Goal: Ask a question: Seek information or help from site administrators or community

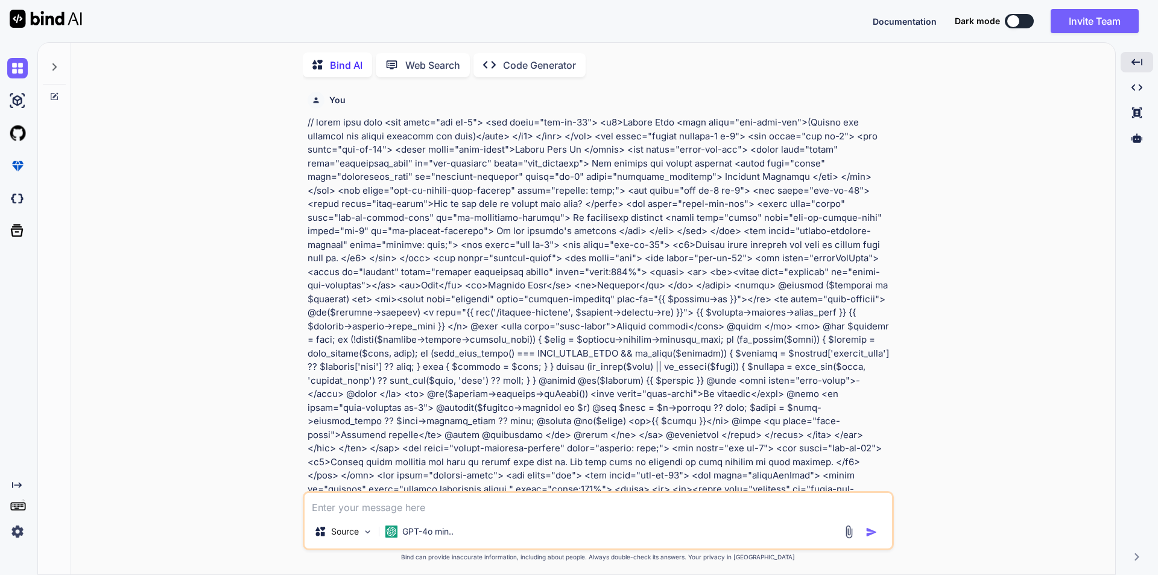
scroll to position [5698, 0]
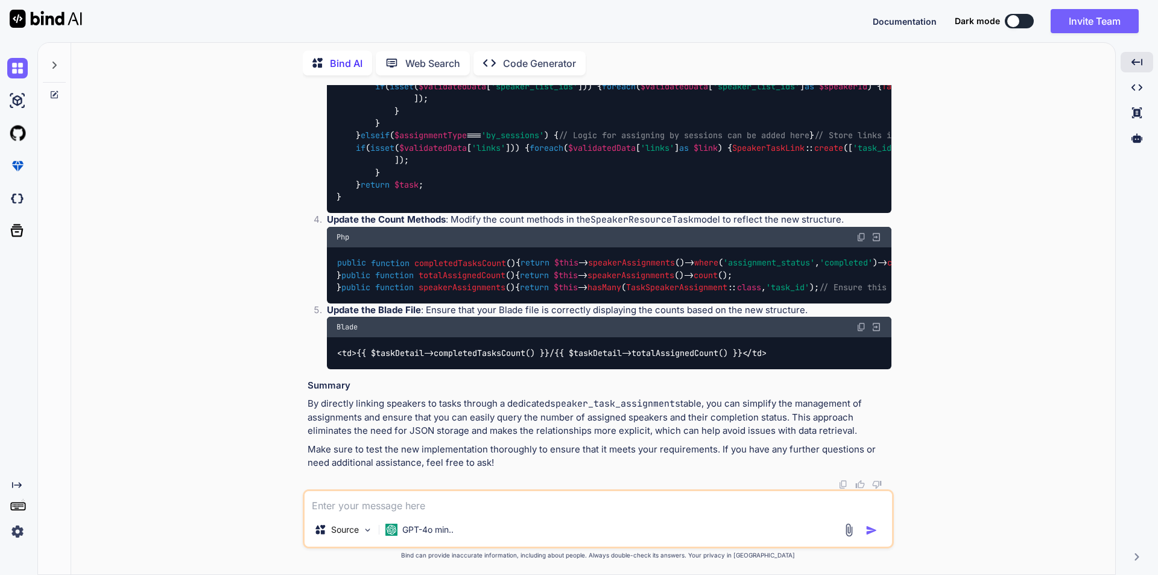
click at [451, 510] on textarea at bounding box center [599, 502] width 588 height 22
paste textarea "// blade file code @extends('layouts.single-conference-master') @section('conte…"
type textarea "// blade file code @extends('layouts.single-conference-master') @section('conte…"
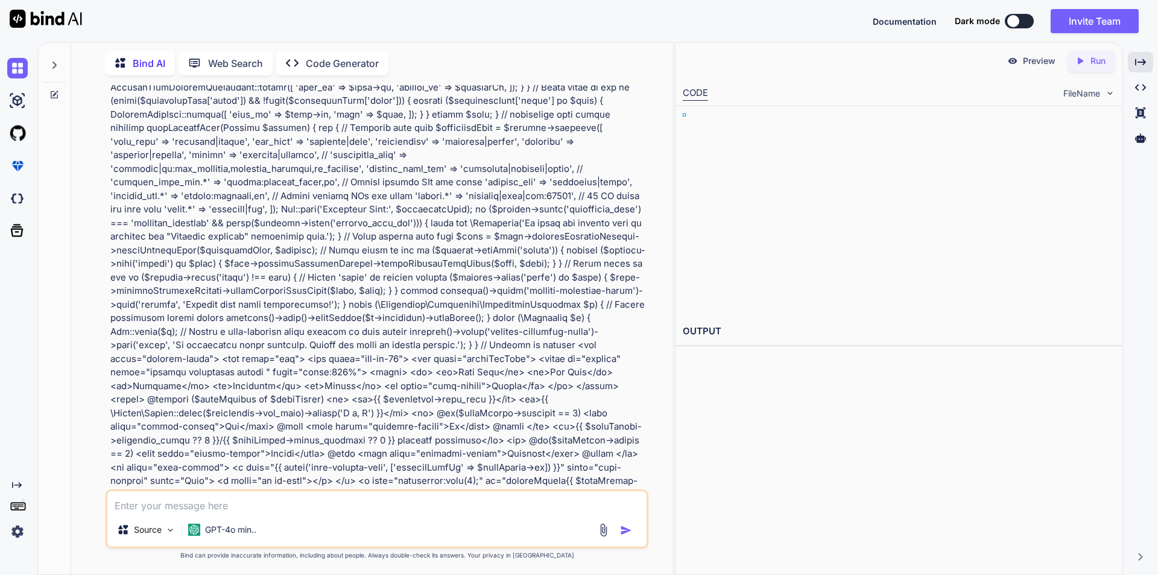
scroll to position [7682, 0]
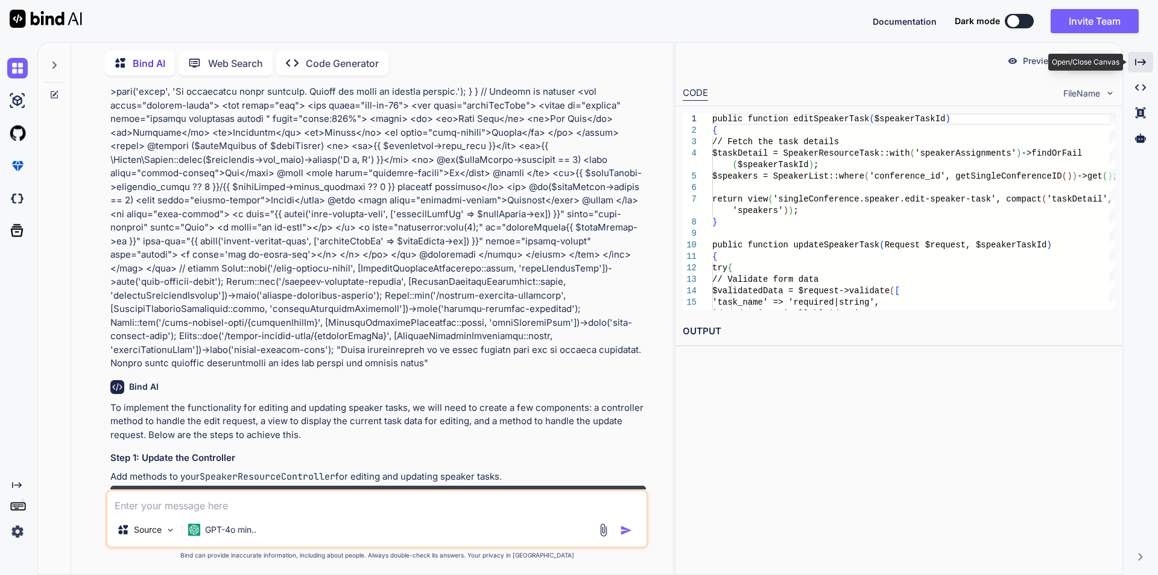
click at [1138, 60] on icon "Created with Pixso." at bounding box center [1140, 62] width 11 height 11
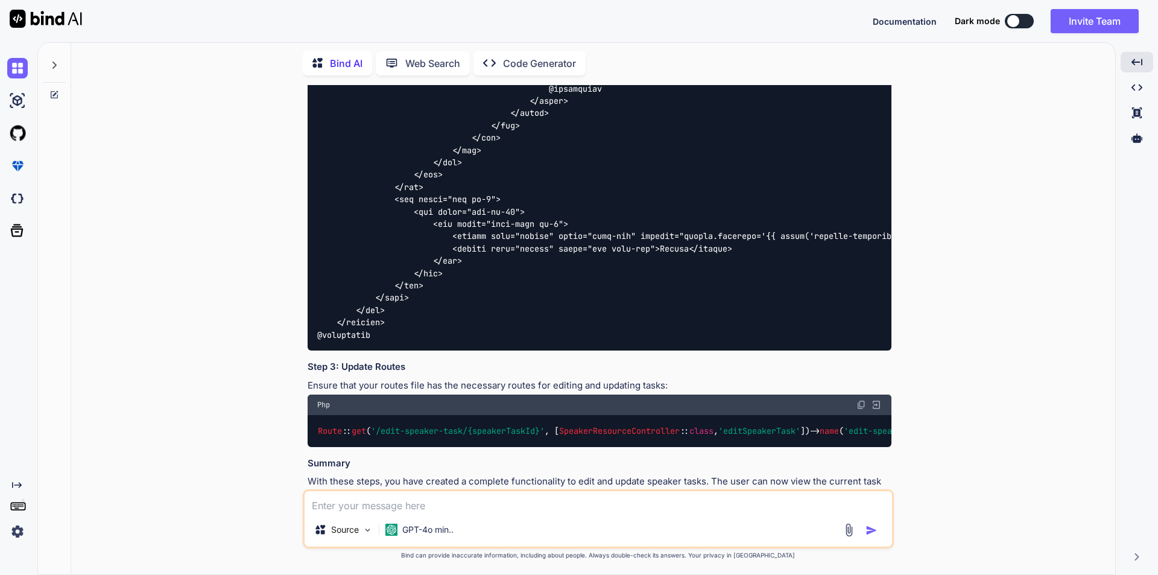
scroll to position [9984, 0]
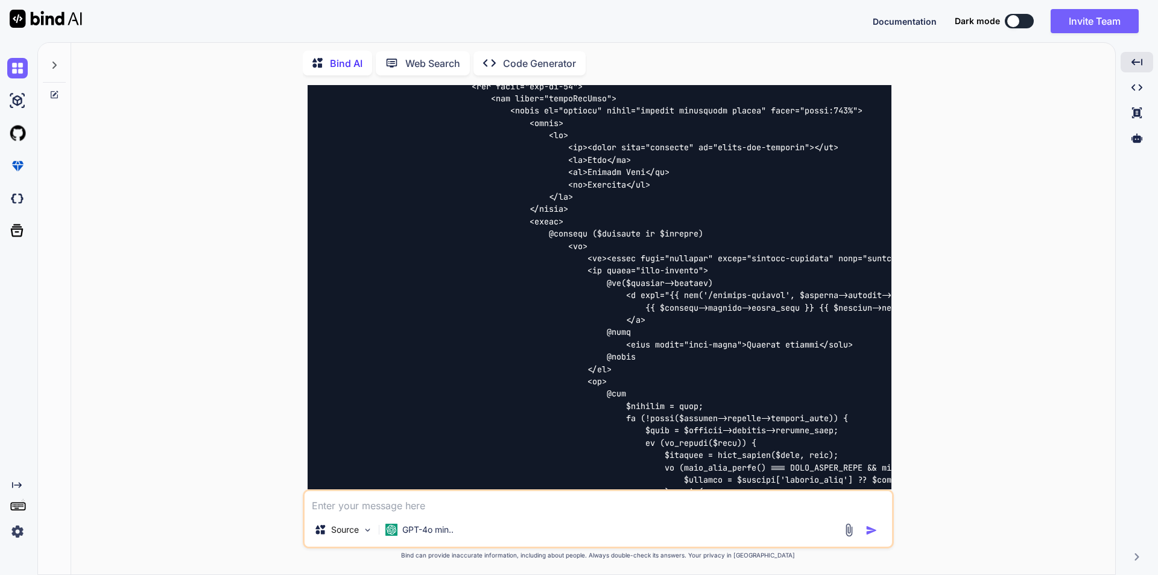
scroll to position [9139, 0]
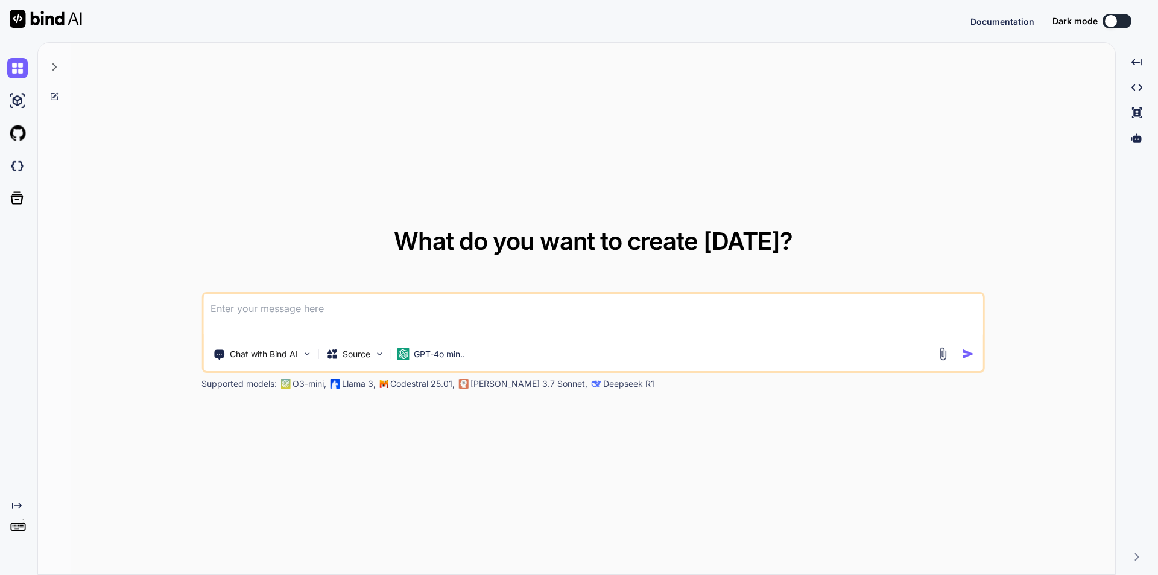
type textarea "x"
click at [446, 323] on textarea at bounding box center [593, 316] width 780 height 45
type textarea "// blade file code @extends('layouts.single-conference-master') @section('conte…"
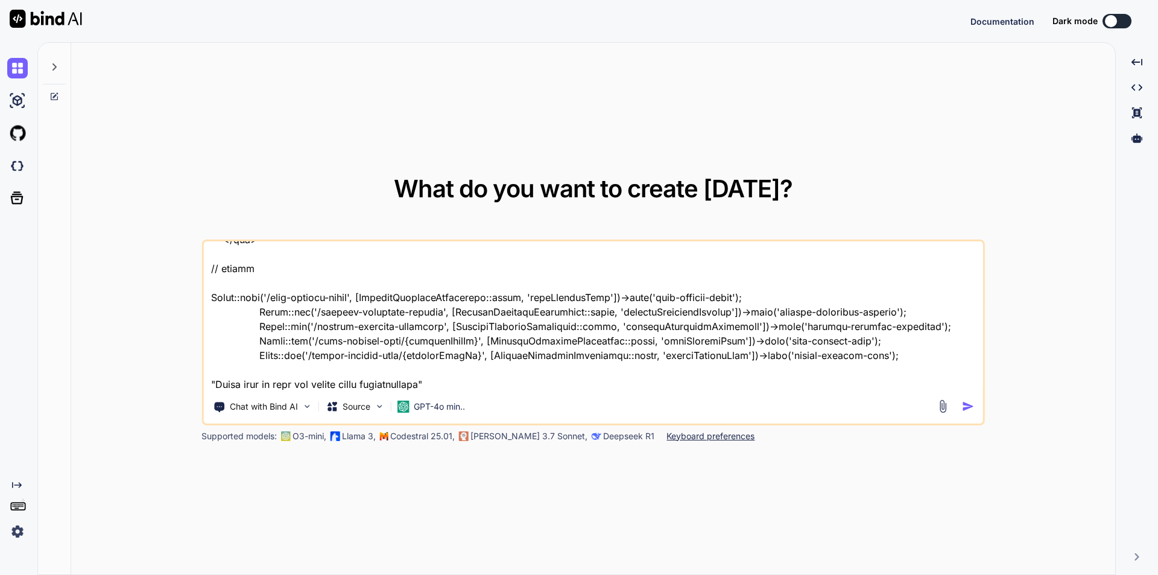
type textarea "x"
type textarea "// blade file code @extends('layouts.single-conference-master') @section('conte…"
click at [963, 403] on img "button" at bounding box center [968, 406] width 13 height 13
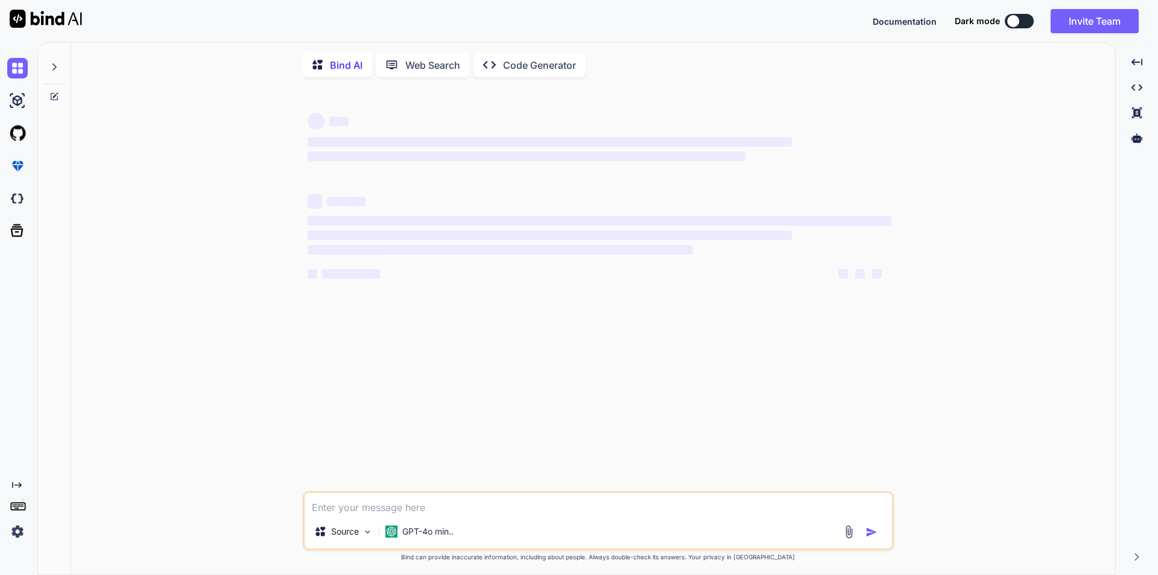
type textarea "x"
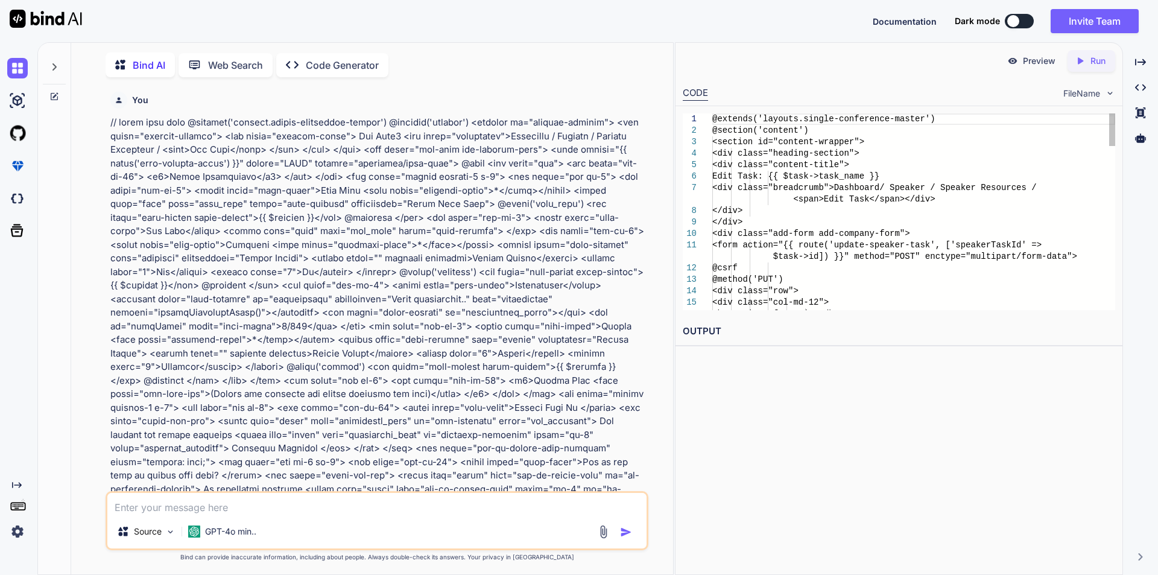
scroll to position [5, 0]
click at [1145, 65] on icon "Created with Pixso." at bounding box center [1140, 62] width 11 height 11
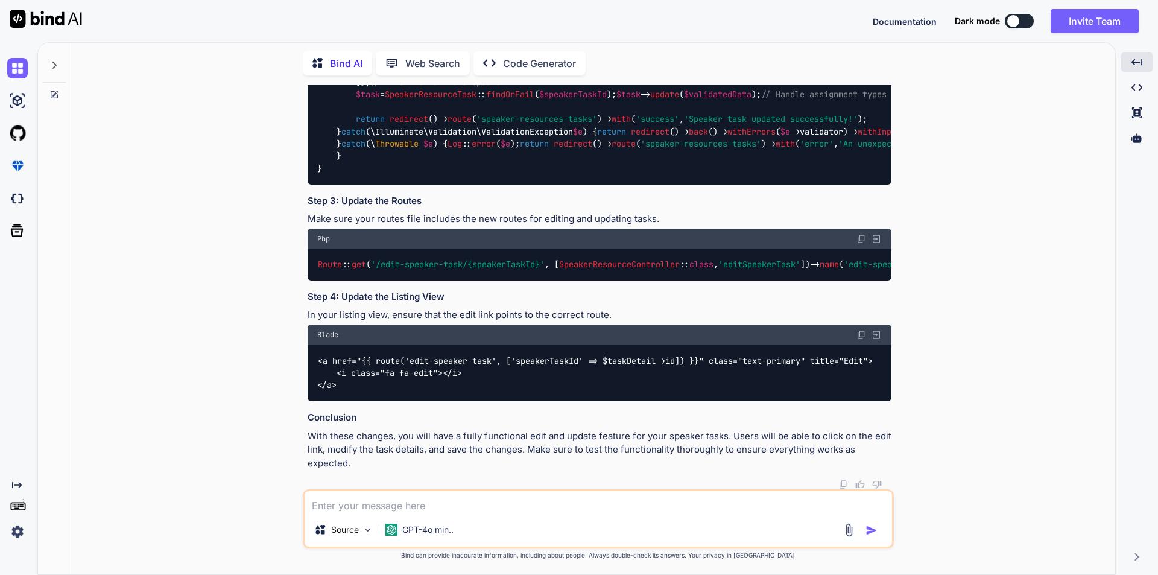
scroll to position [3319, 0]
click at [439, 501] on textarea at bounding box center [599, 502] width 588 height 22
type textarea "give me complete functionality without missing single line of the code to edit …"
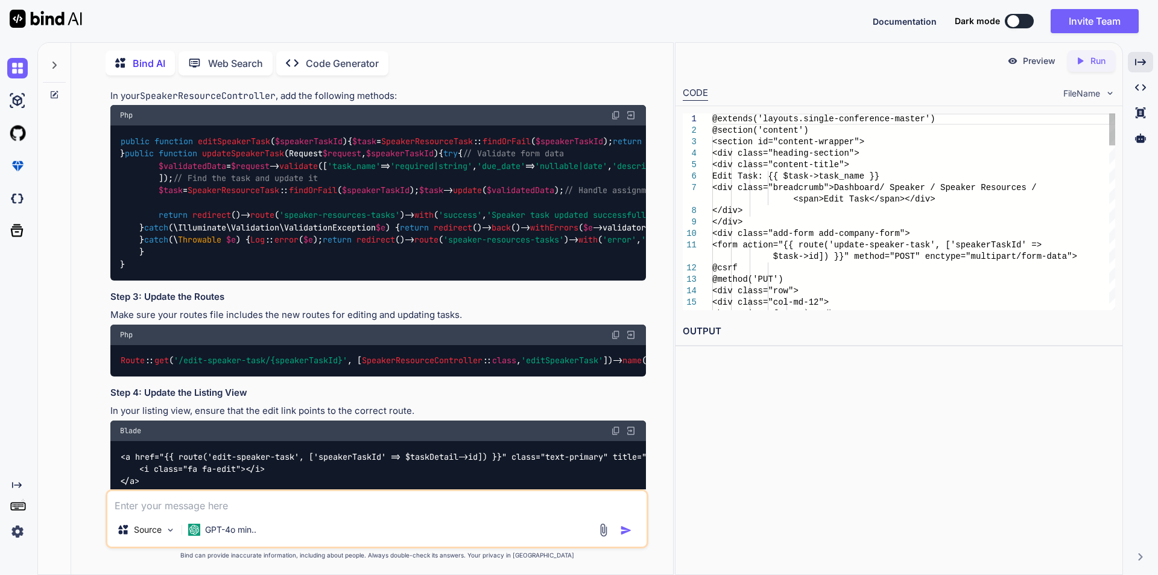
scroll to position [4803, 0]
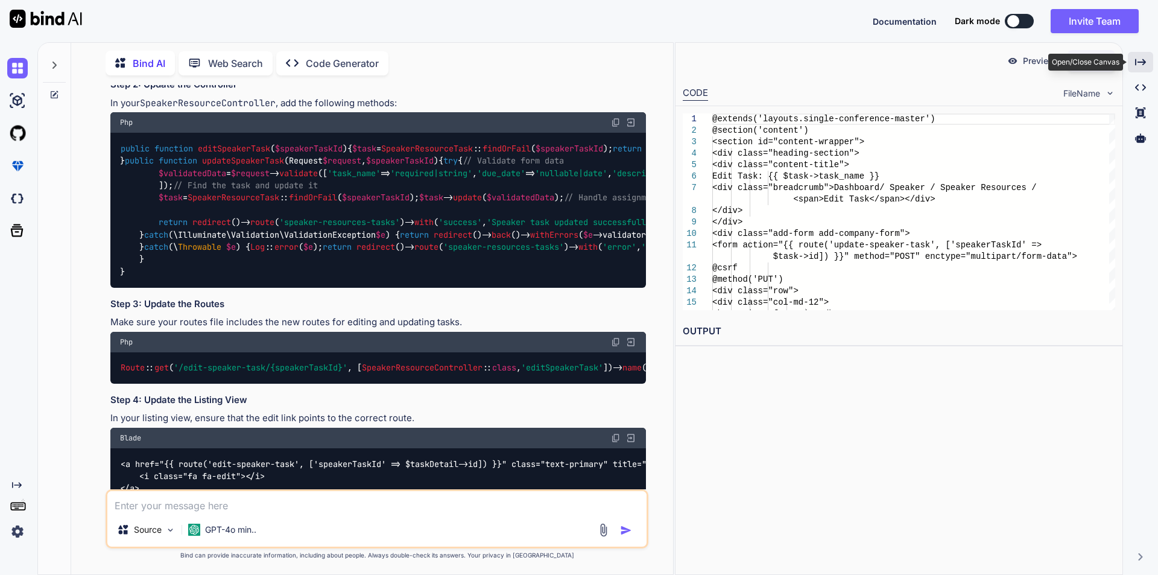
click at [1142, 61] on icon "Created with Pixso." at bounding box center [1140, 62] width 11 height 11
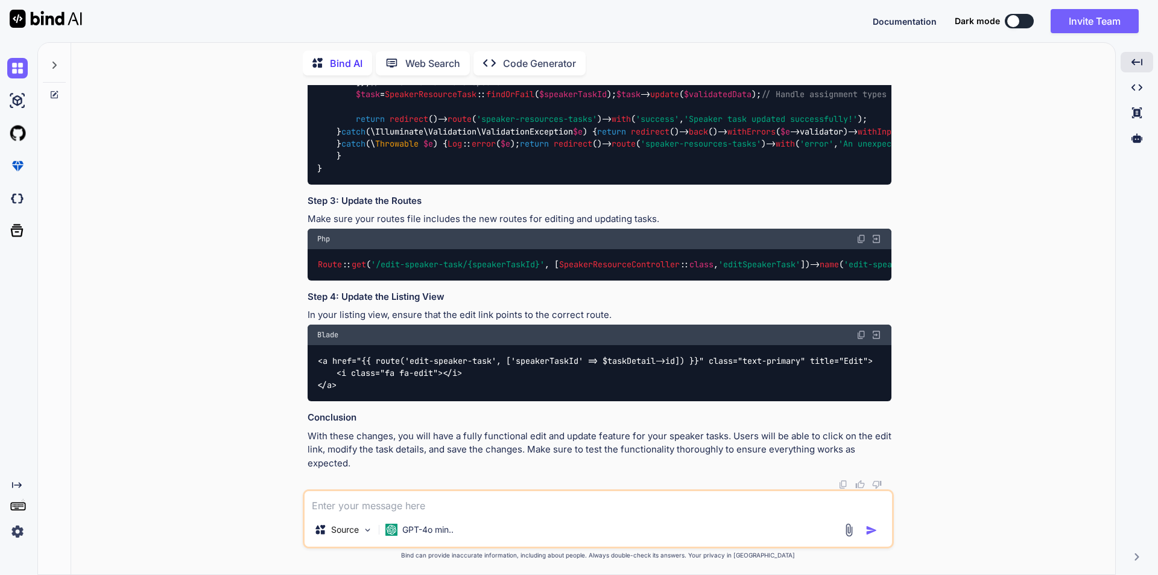
scroll to position [5330, 0]
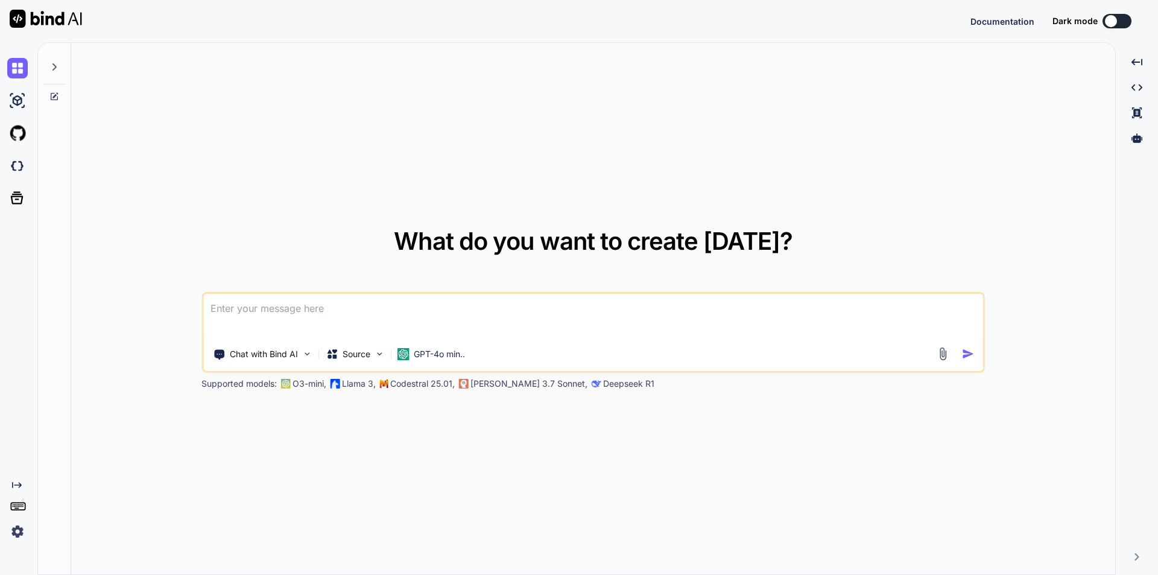
click at [270, 302] on textarea at bounding box center [593, 316] width 780 height 45
type textarea "x"
type textarea "// blade file code @extends('layouts.single-conference-master') @section('conte…"
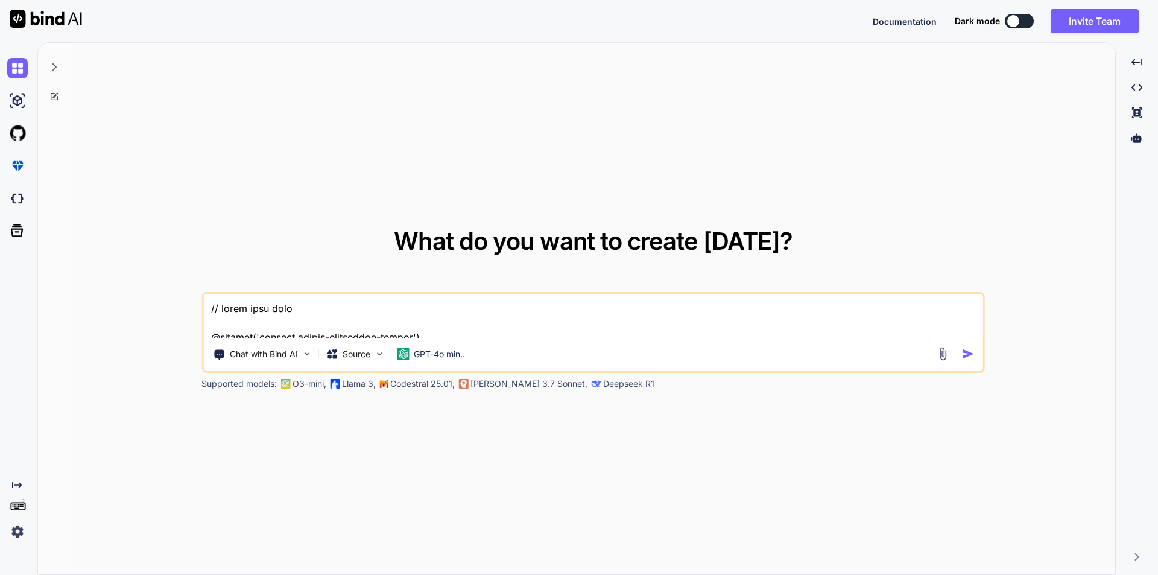
scroll to position [8818, 0]
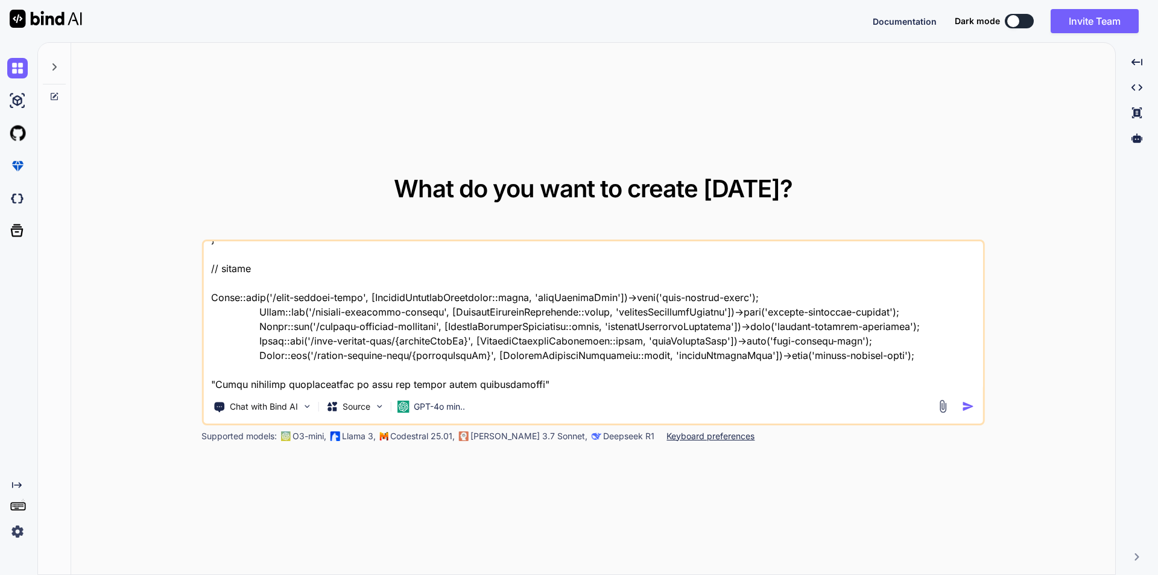
type textarea "x"
type textarea "// blade file code @extends('layouts.single-conference-master') @section('conte…"
click at [968, 402] on img "button" at bounding box center [968, 406] width 13 height 13
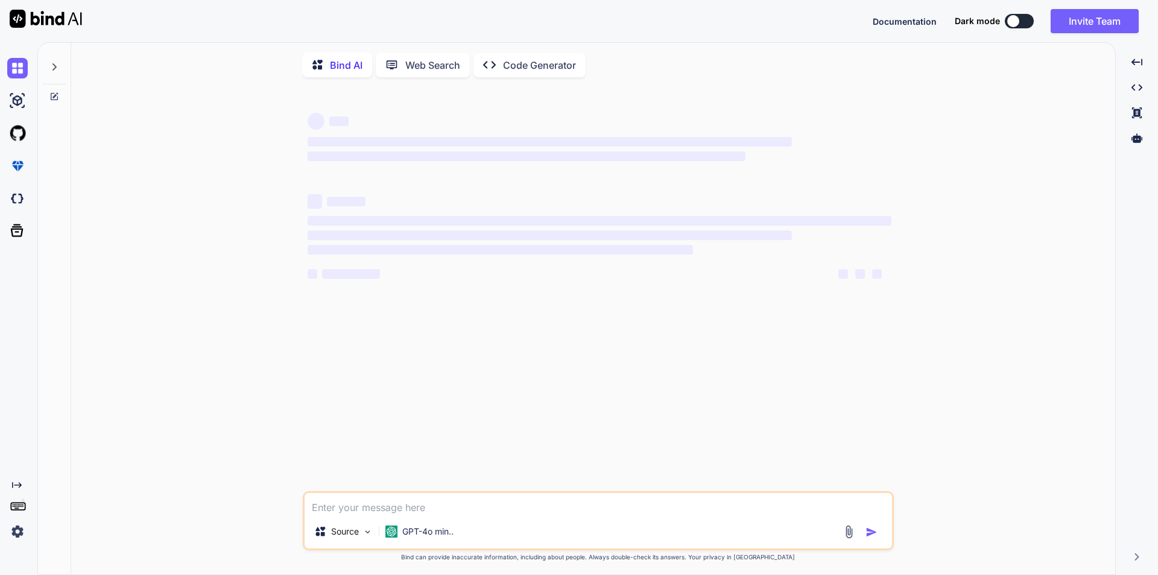
type textarea "x"
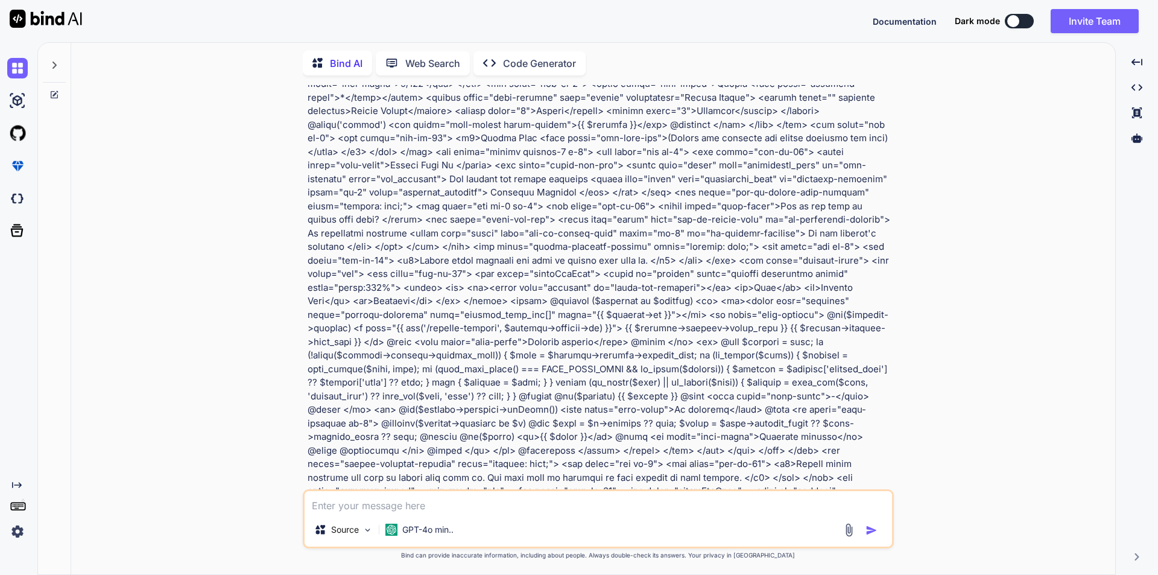
scroll to position [362, 0]
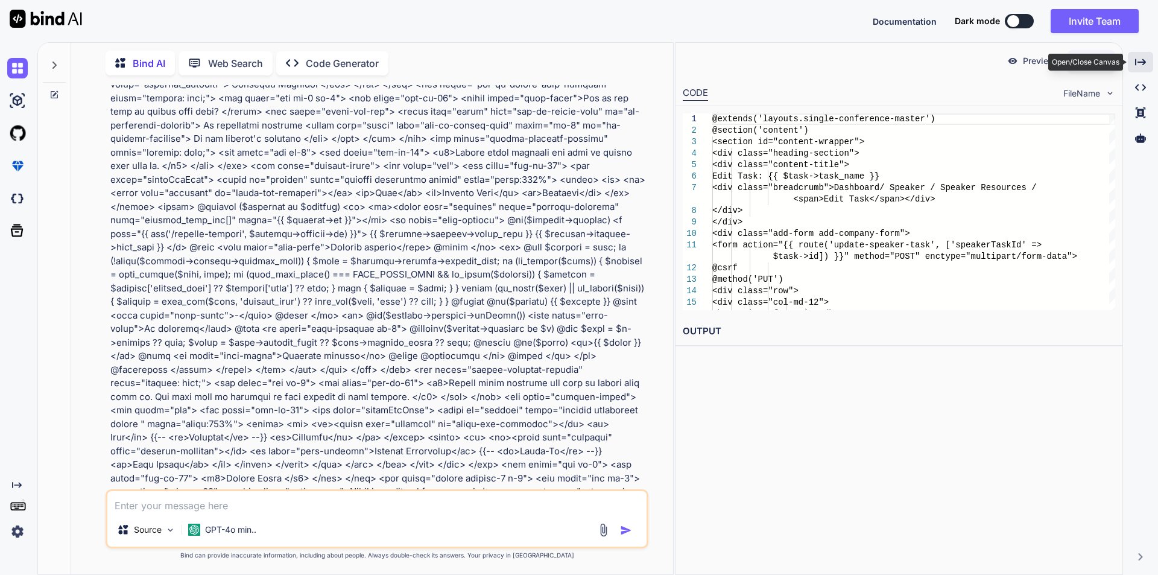
click at [1144, 65] on icon at bounding box center [1140, 62] width 11 height 7
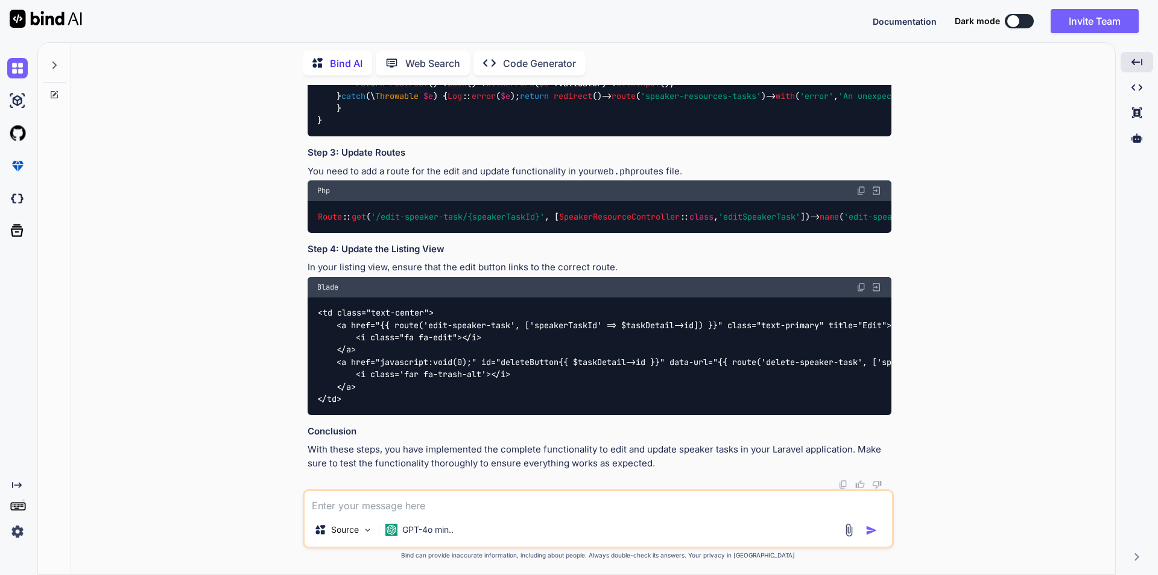
scroll to position [3608, 0]
click at [483, 506] on textarea at bounding box center [599, 502] width 588 height 22
type textarea "give me complete code to edit and update the speaker task without missing singl…"
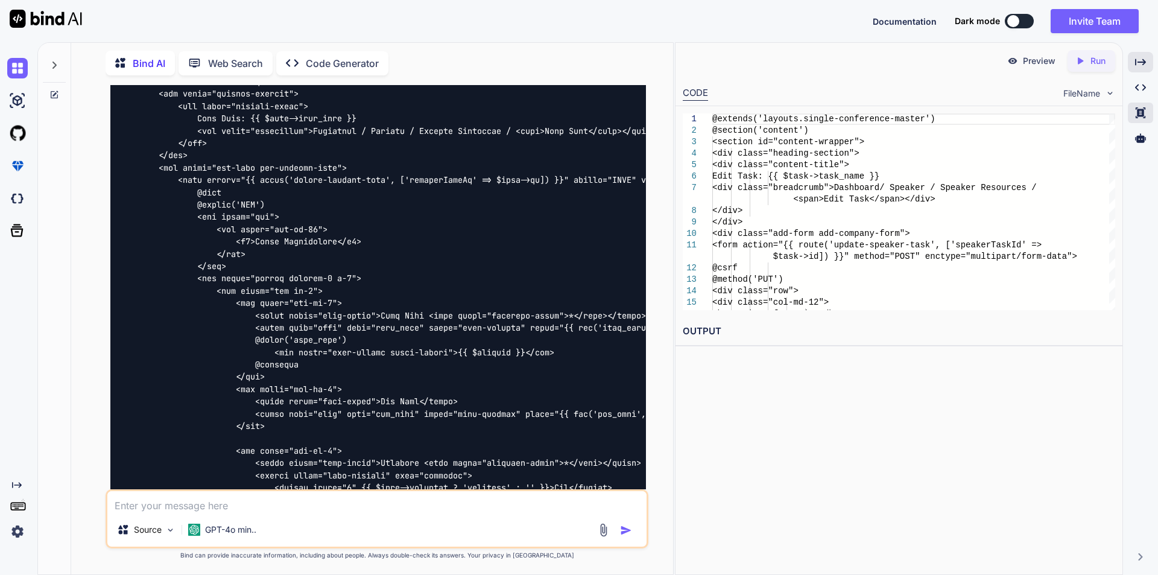
scroll to position [4140, 0]
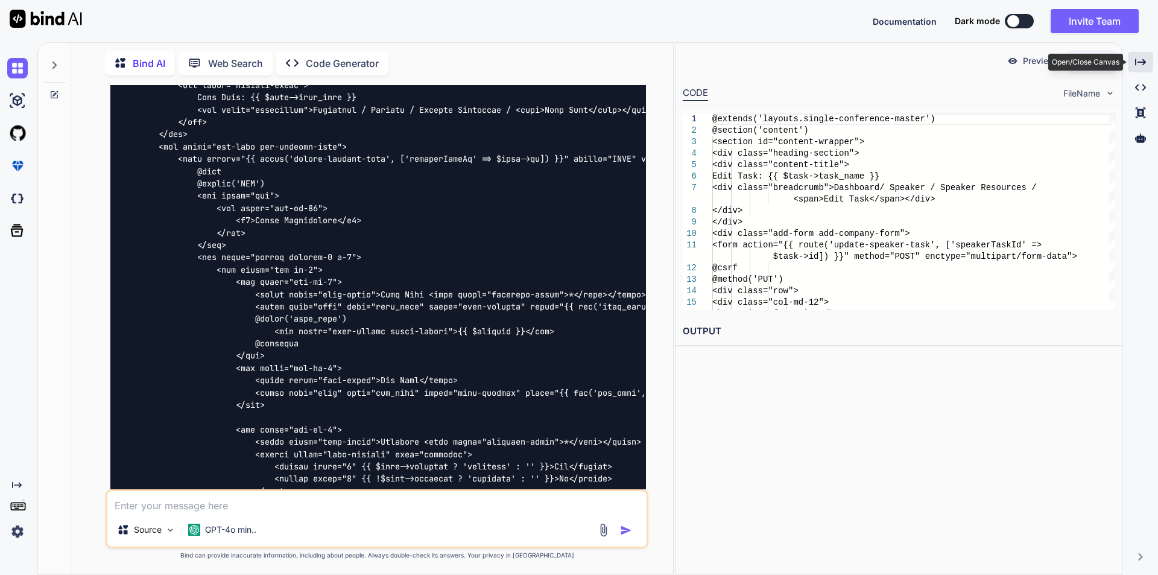
click at [1138, 60] on icon "Created with Pixso." at bounding box center [1140, 62] width 11 height 11
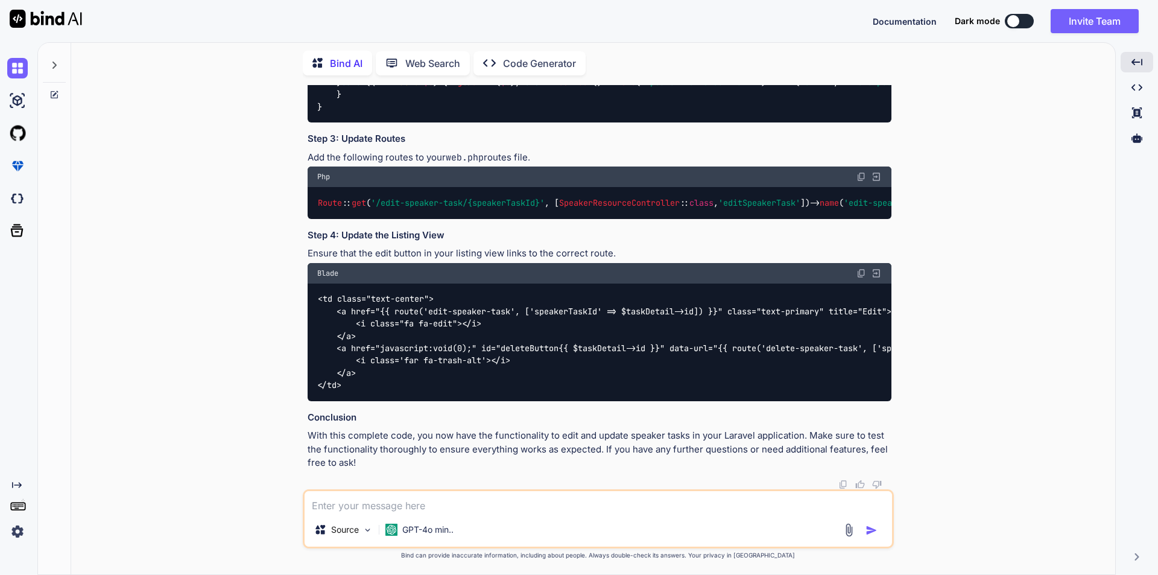
scroll to position [5656, 0]
click at [410, 493] on textarea at bounding box center [599, 502] width 588 height 22
type textarea "c"
type textarea "a"
type textarea "code is not complete, give me complete code"
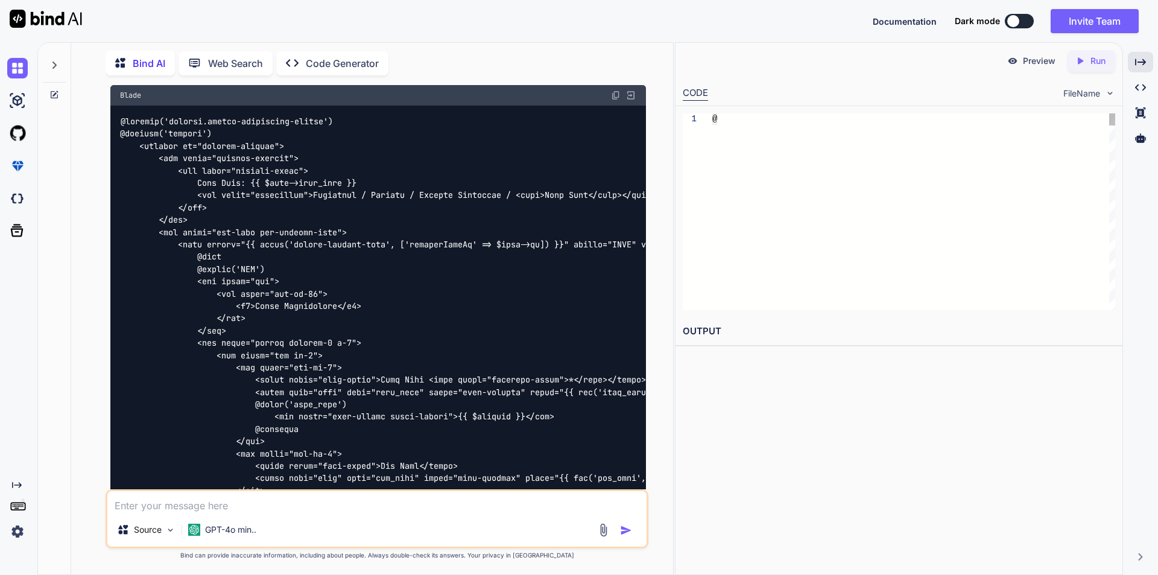
scroll to position [5946, 0]
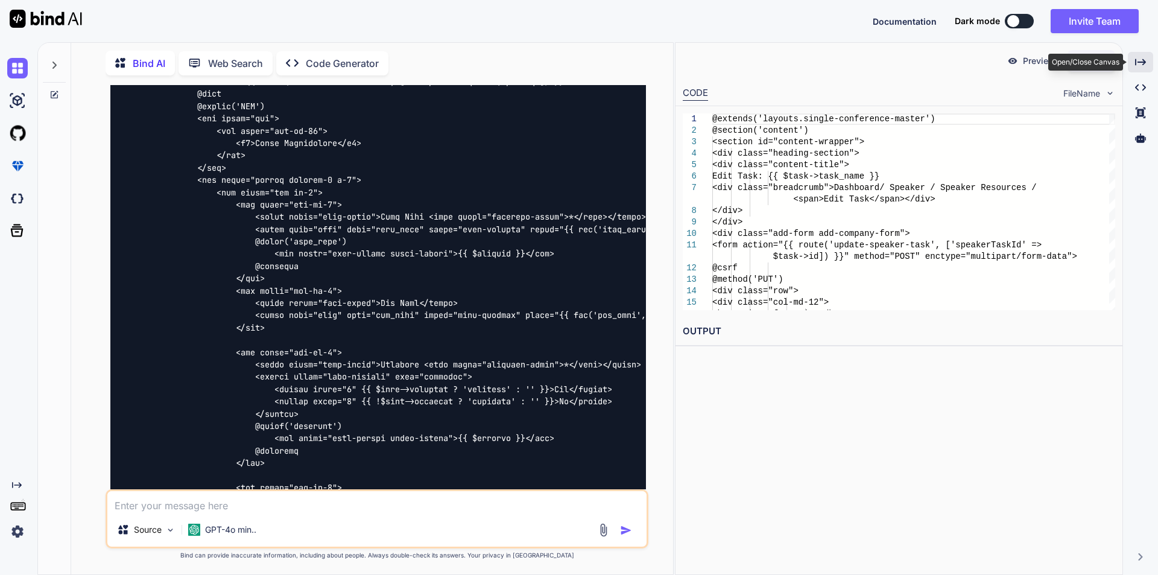
click at [1139, 67] on icon "Created with Pixso." at bounding box center [1140, 62] width 11 height 11
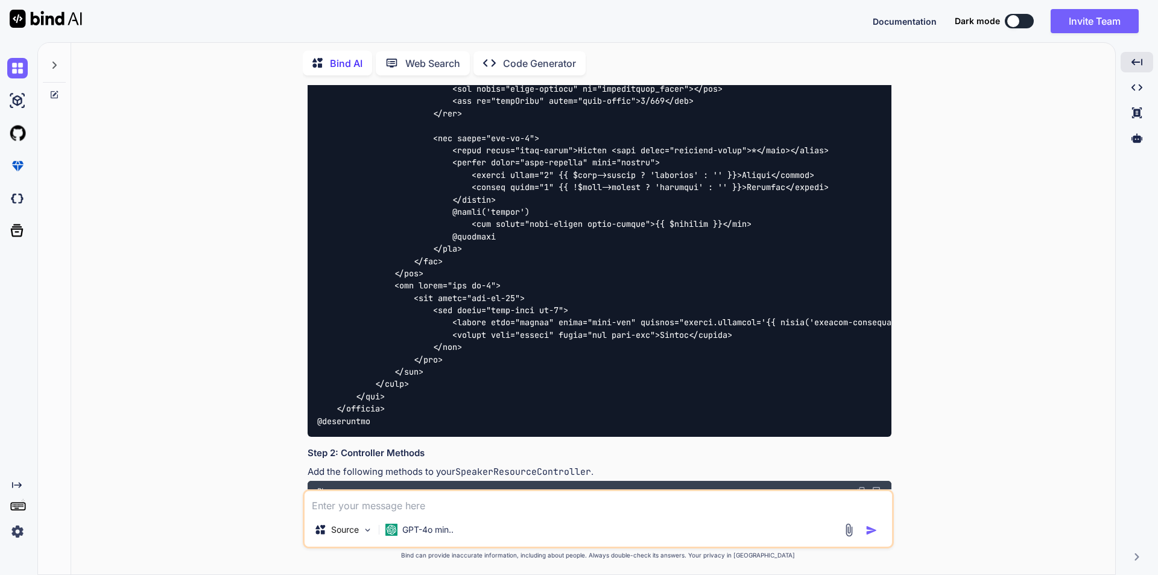
scroll to position [6191, 0]
drag, startPoint x: 375, startPoint y: 255, endPoint x: 420, endPoint y: 321, distance: 80.8
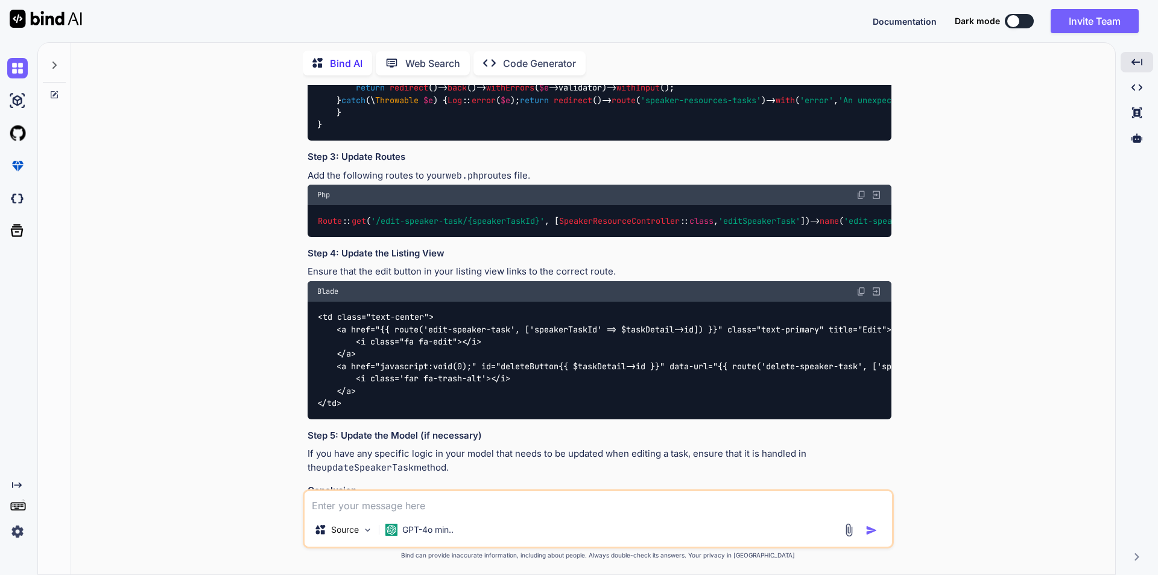
scroll to position [6794, 0]
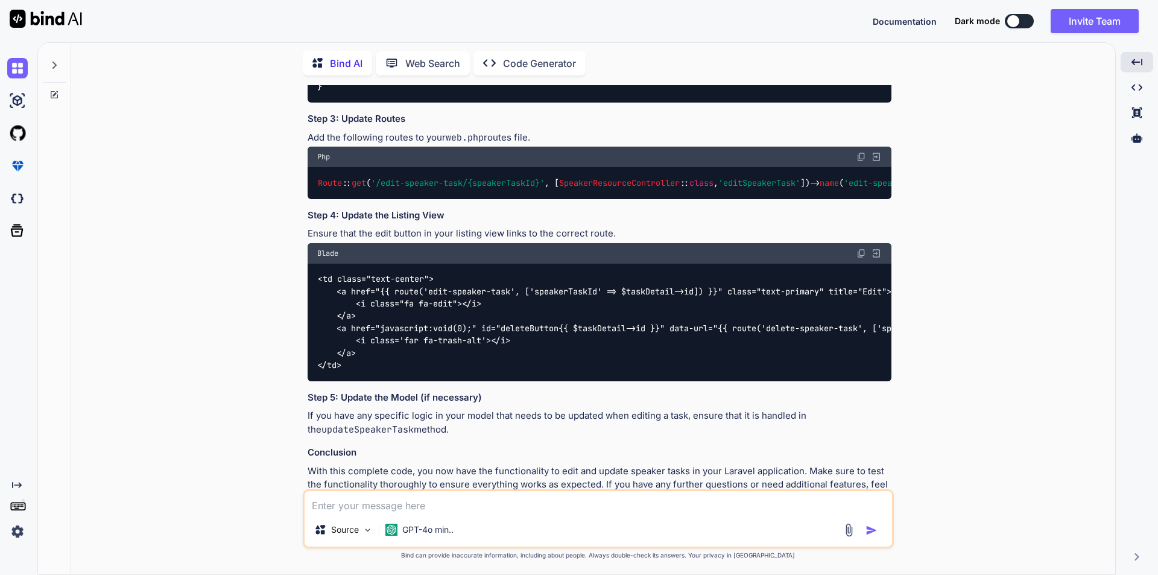
copy code "<form action="{{ route('update-speaker-task', ['speakerTaskId' => $task->id]) }…"
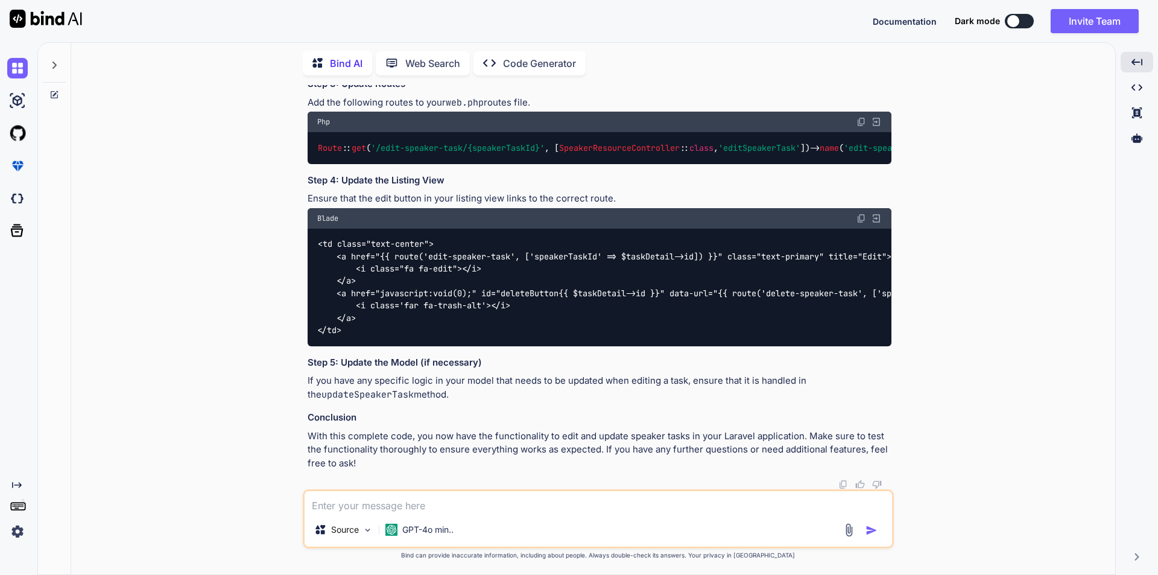
scroll to position [7518, 0]
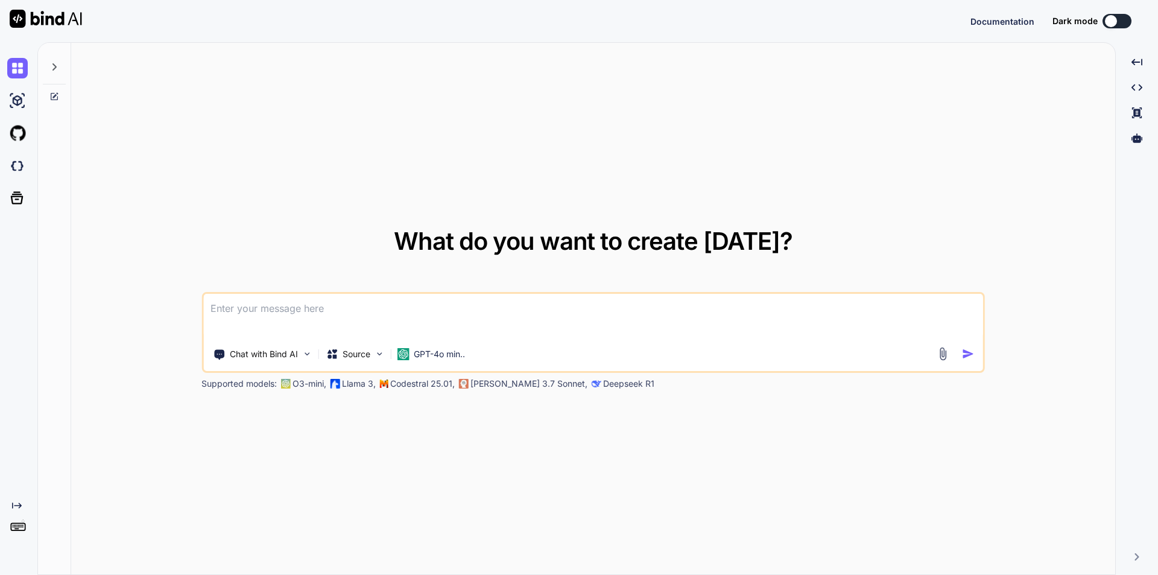
type textarea "x"
click at [416, 305] on textarea at bounding box center [593, 316] width 780 height 45
paste textarea ""below i am writing functionality to store speaker tasks and is working perfect…"
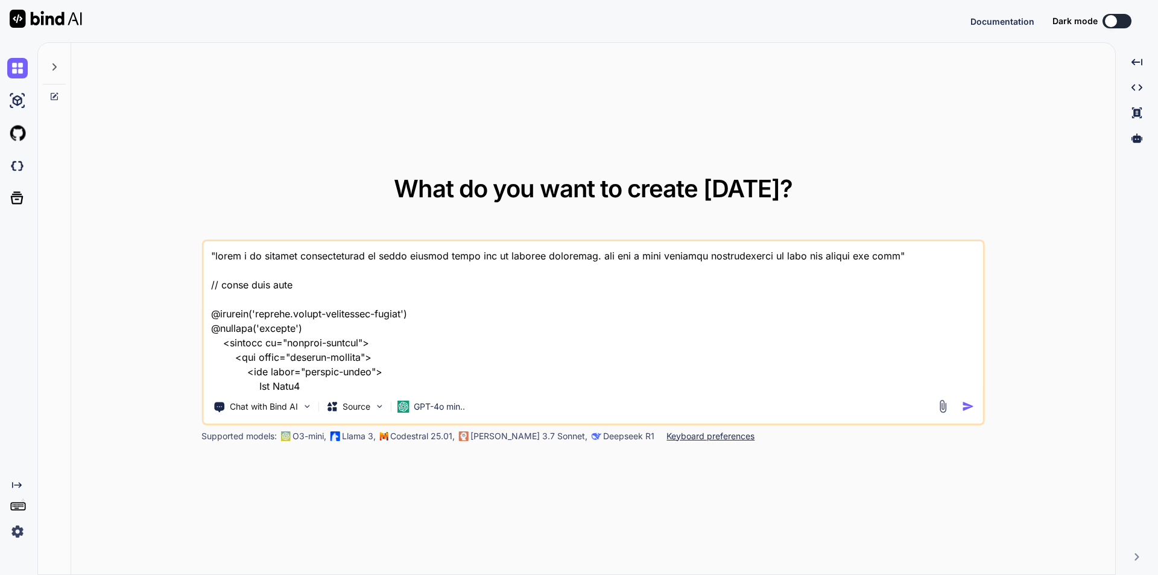
scroll to position [8847, 0]
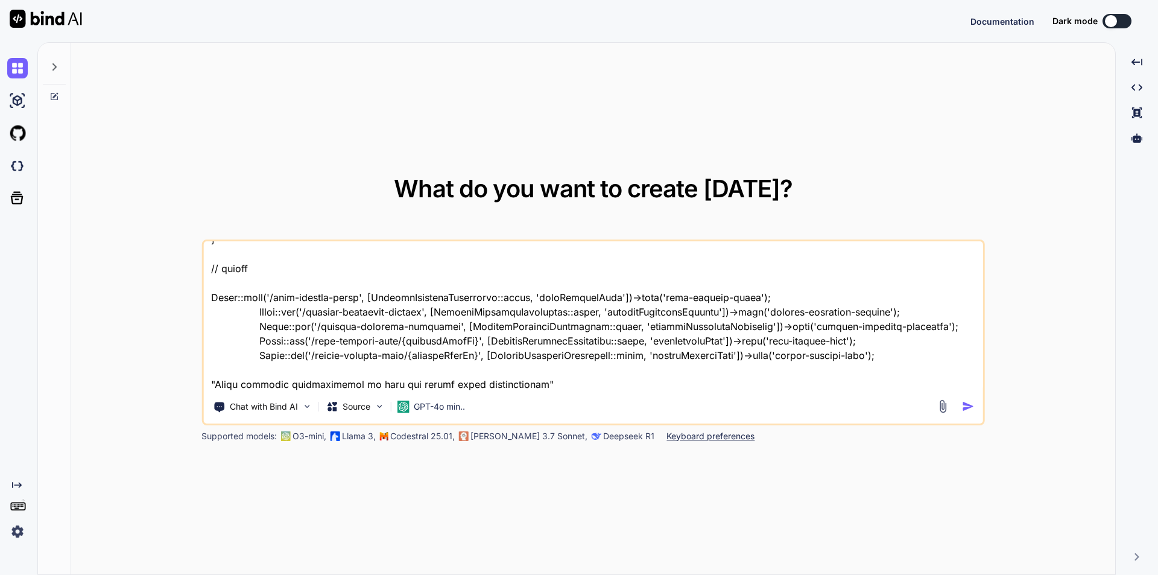
type textarea ""below i am writing functionality to store speaker tasks and is working perfect…"
click at [968, 408] on img "button" at bounding box center [968, 406] width 13 height 13
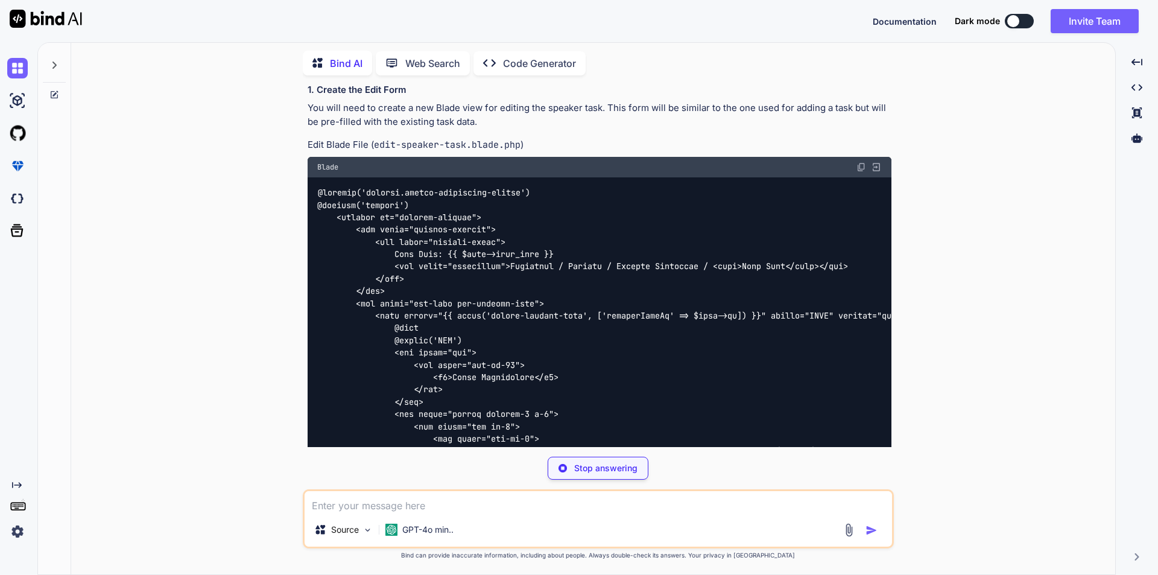
scroll to position [1870, 0]
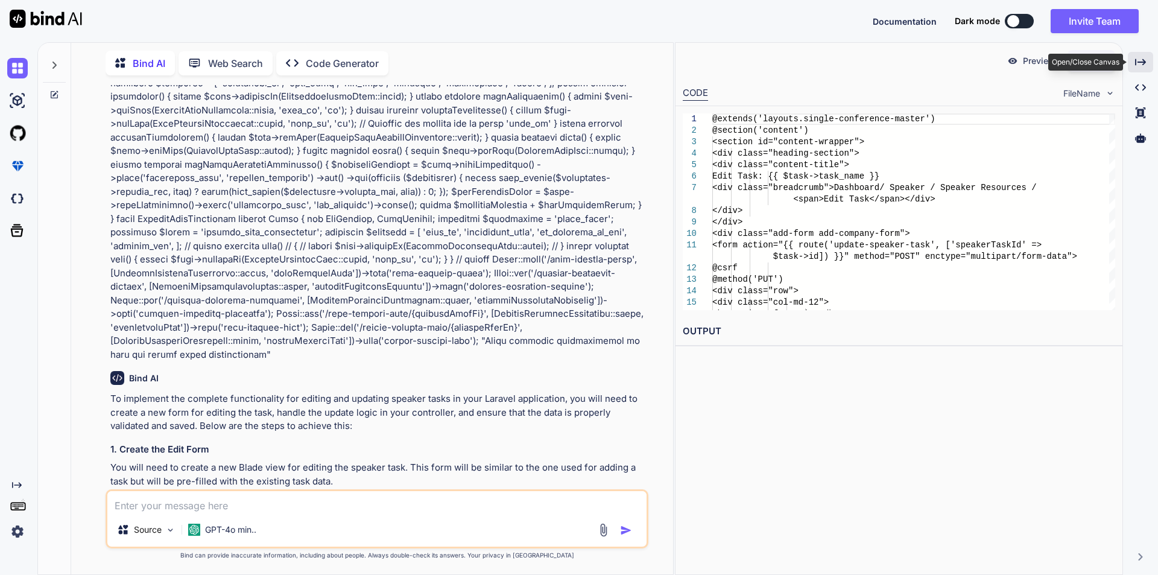
click at [1139, 57] on icon "Created with Pixso." at bounding box center [1140, 62] width 11 height 11
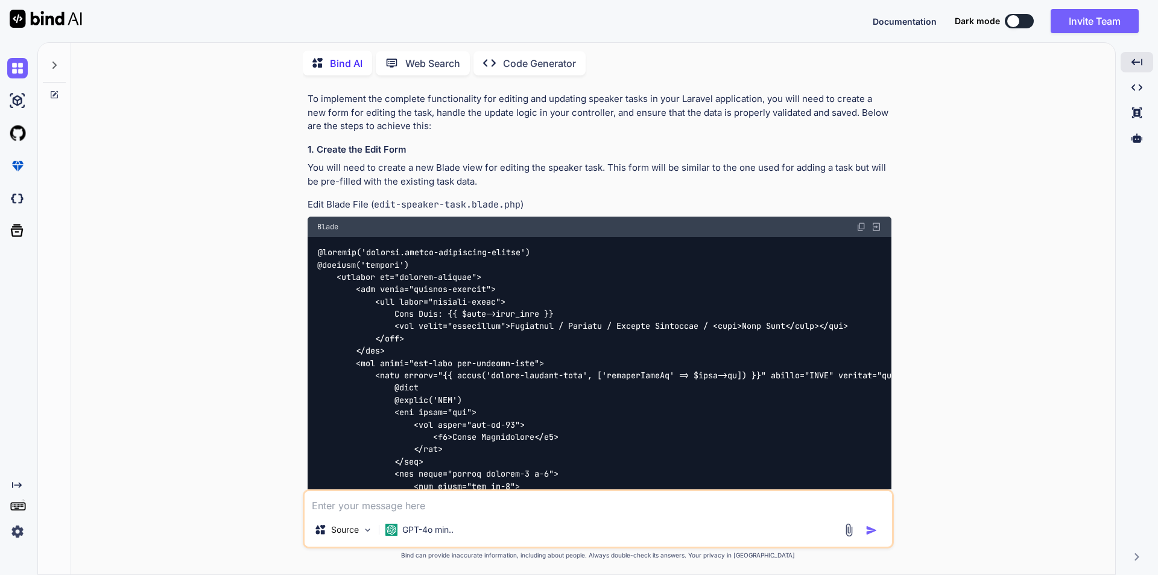
scroll to position [1991, 0]
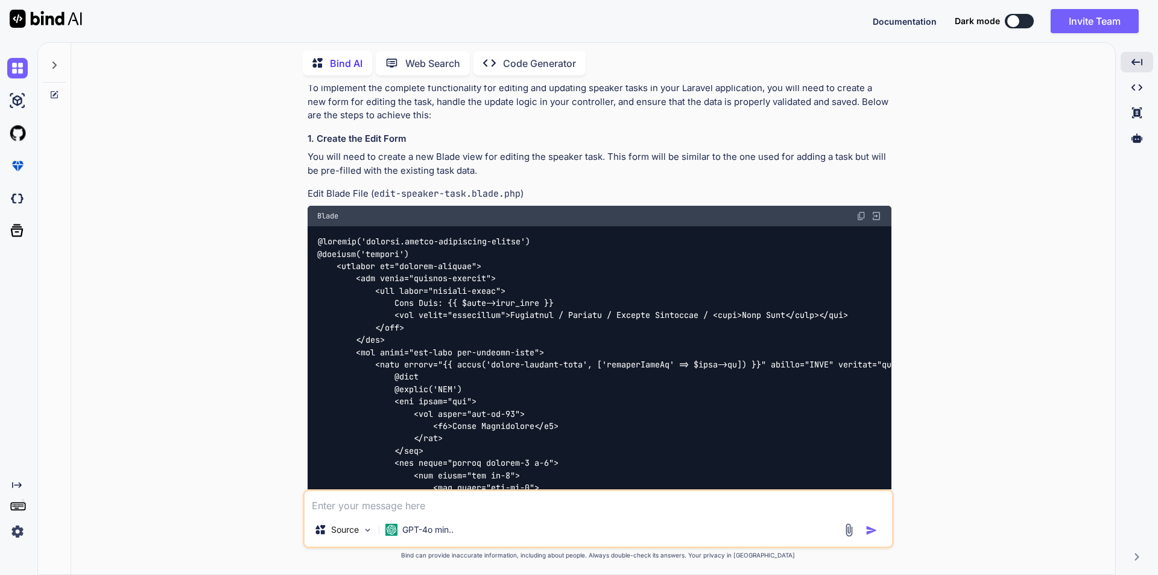
click at [861, 211] on img at bounding box center [862, 216] width 10 height 10
click at [860, 211] on img at bounding box center [862, 216] width 10 height 10
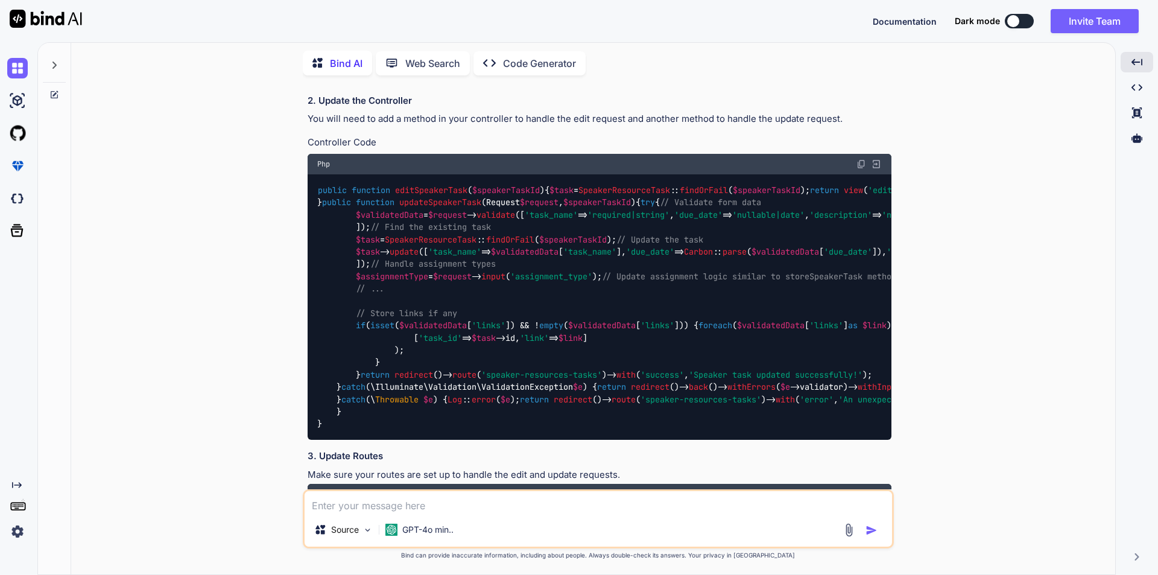
scroll to position [3076, 0]
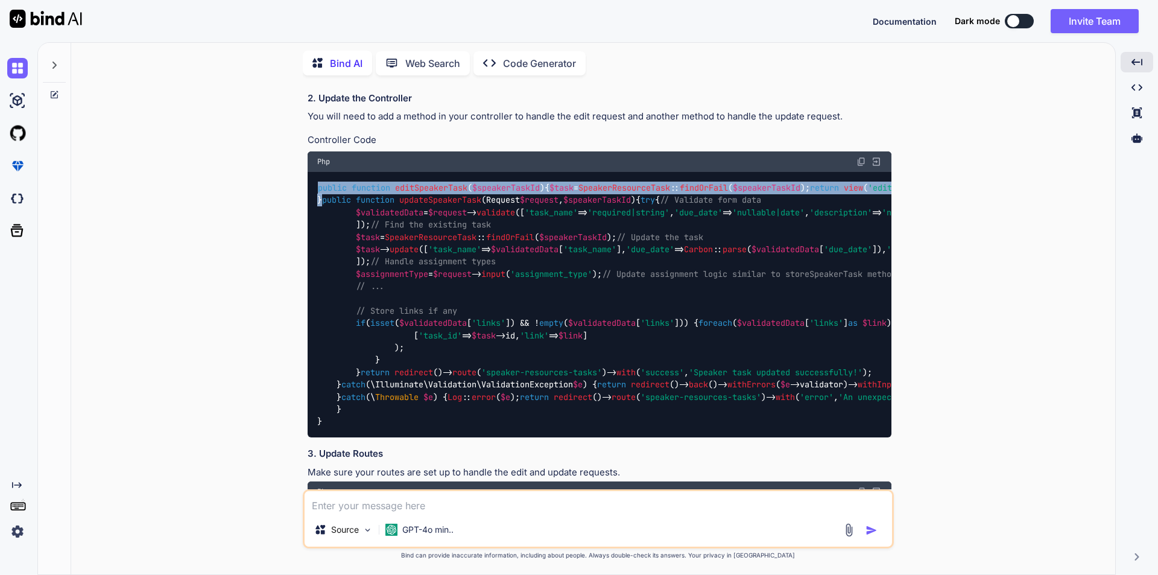
drag, startPoint x: 321, startPoint y: 218, endPoint x: 317, endPoint y: 173, distance: 46.0
click at [317, 173] on div "public function editSpeakerTask ( $speakerTaskId ) { $task = SpeakerResourceTas…" at bounding box center [600, 304] width 584 height 265
copy code "public function editSpeakerTask ( $speakerTaskId ) { $task = SpeakerResourceTas…"
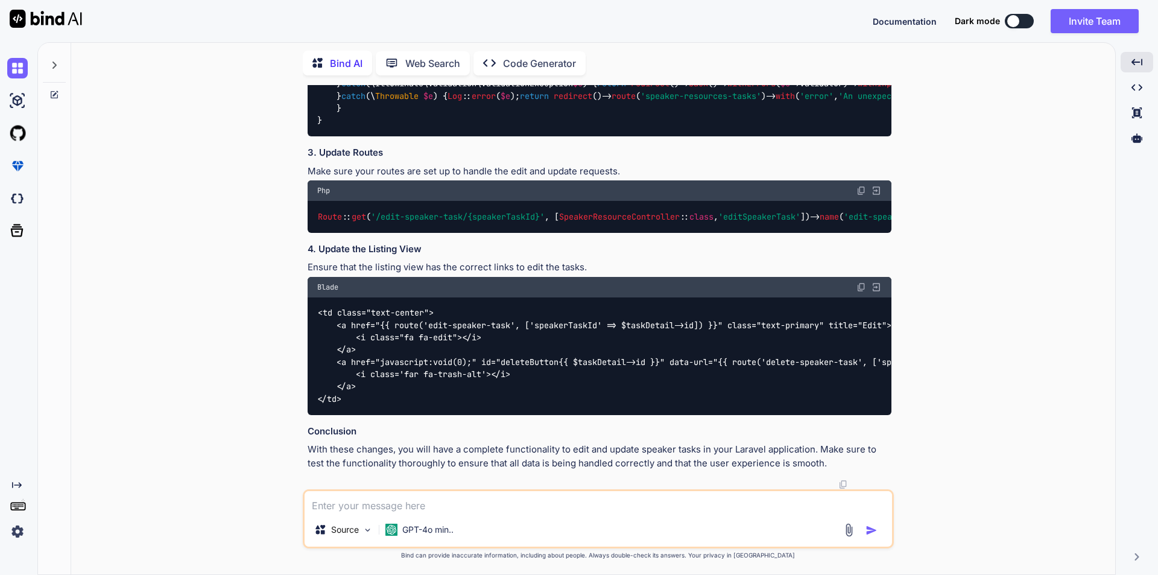
scroll to position [3498, 0]
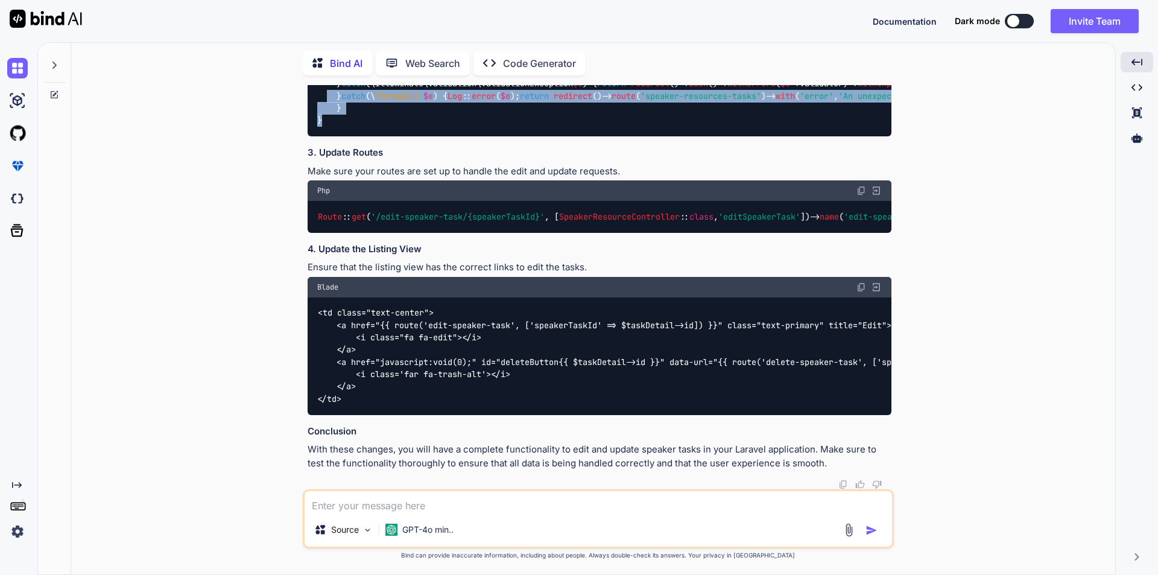
drag, startPoint x: 325, startPoint y: 451, endPoint x: 329, endPoint y: 401, distance: 50.8
click at [329, 136] on div "public function editSpeakerTask ( $speakerTaskId ) { $task = SpeakerResourceTas…" at bounding box center [600, 3] width 584 height 265
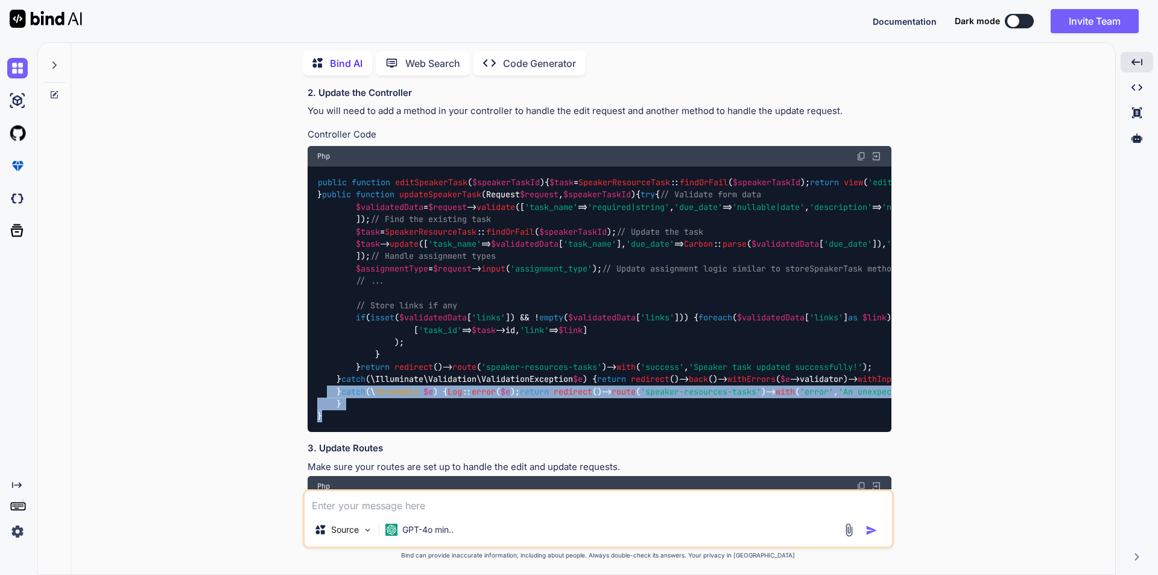
scroll to position [3076, 0]
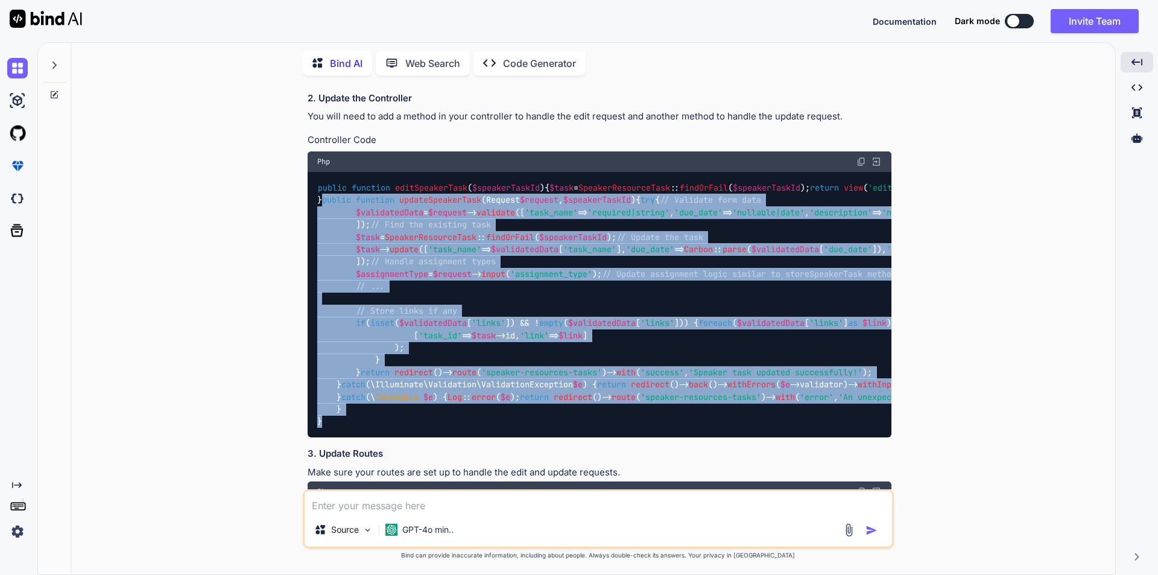
click at [322, 206] on span "public" at bounding box center [336, 200] width 29 height 11
copy code "public function updateSpeakerTask ( Request $request , $speakerTaskId ) { try {…"
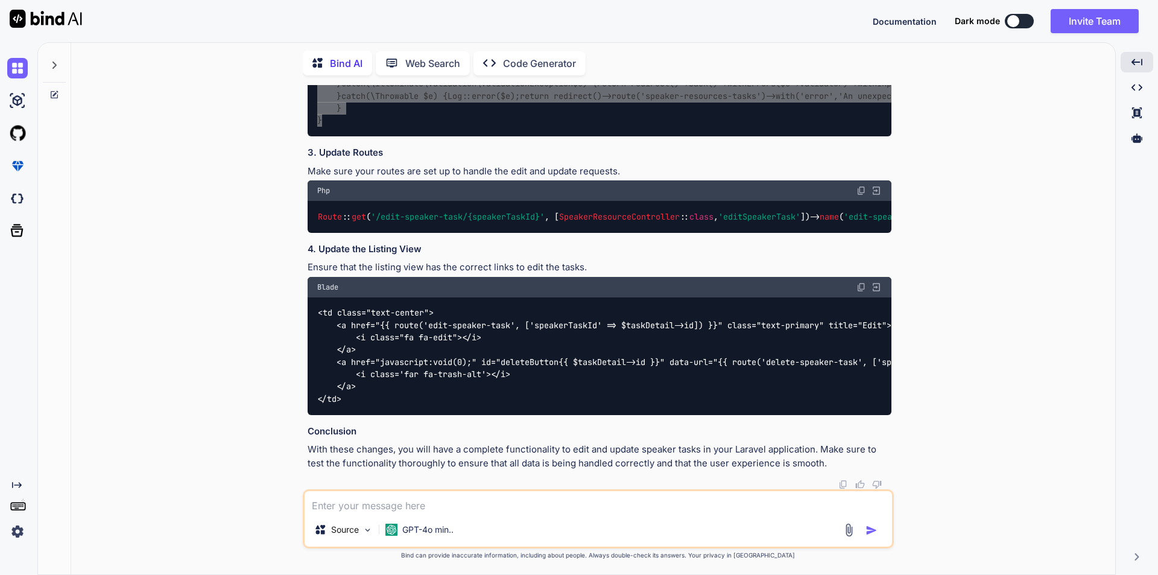
scroll to position [3866, 0]
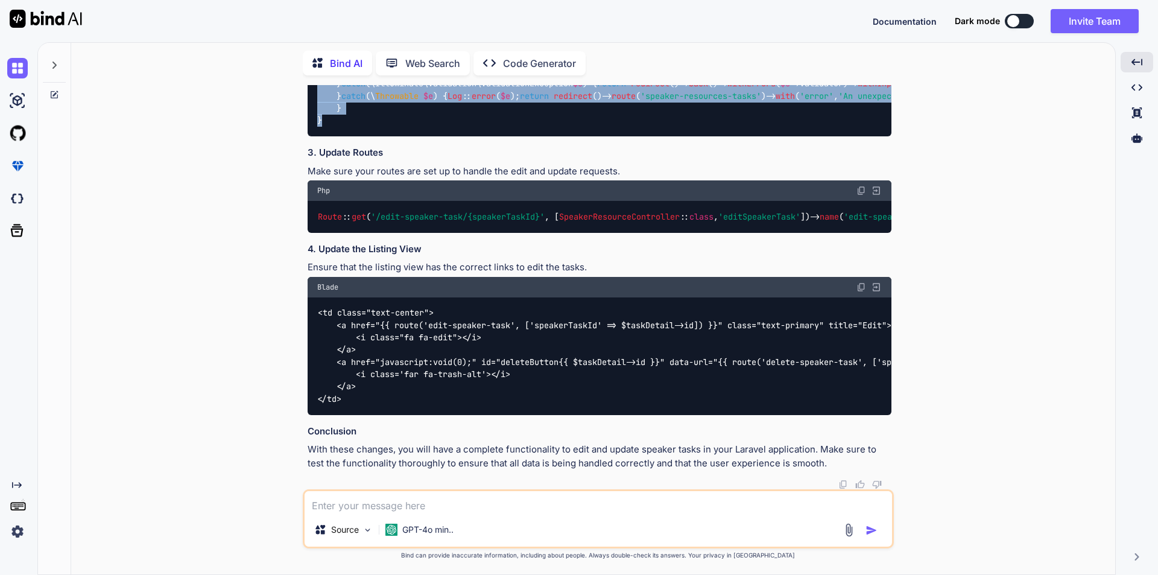
click at [677, 136] on div "public function editSpeakerTask ( $speakerTaskId ) { $task = SpeakerResourceTas…" at bounding box center [600, 3] width 584 height 265
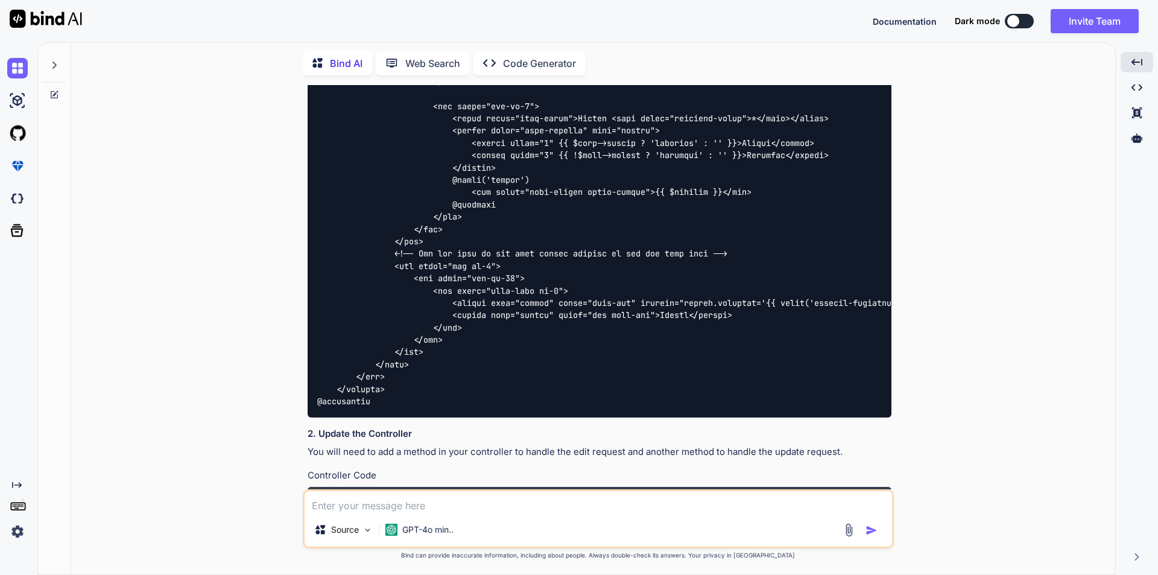
scroll to position [2720, 0]
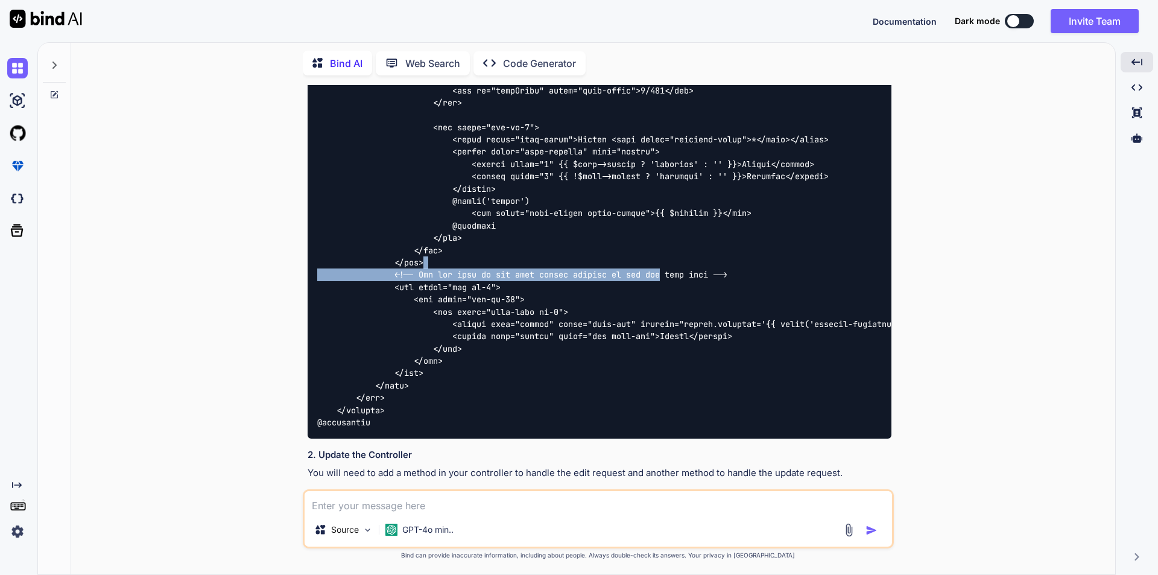
drag, startPoint x: 753, startPoint y: 239, endPoint x: 699, endPoint y: 255, distance: 56.5
drag, startPoint x: 737, startPoint y: 245, endPoint x: 397, endPoint y: 249, distance: 340.2
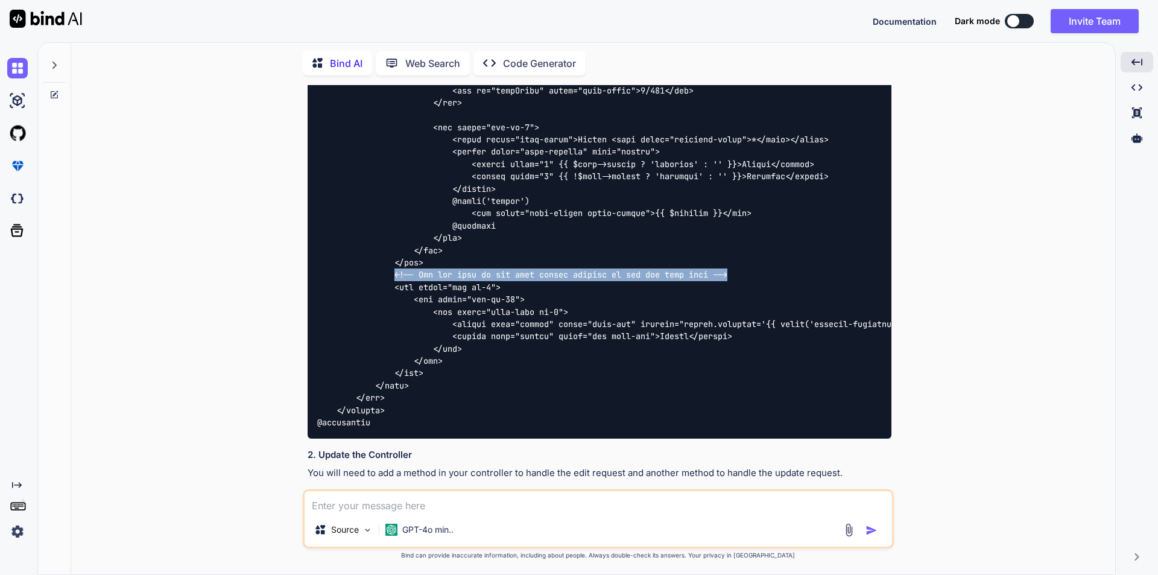
copy code "<!-- Add the rest of the form fields similar to the add task form -->"
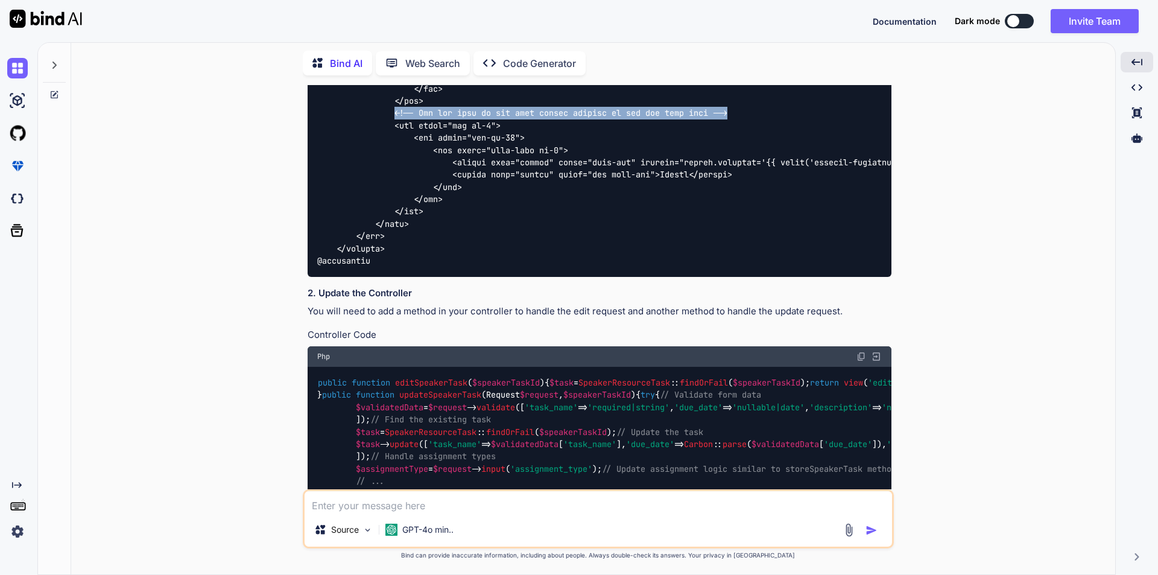
scroll to position [3082, 0]
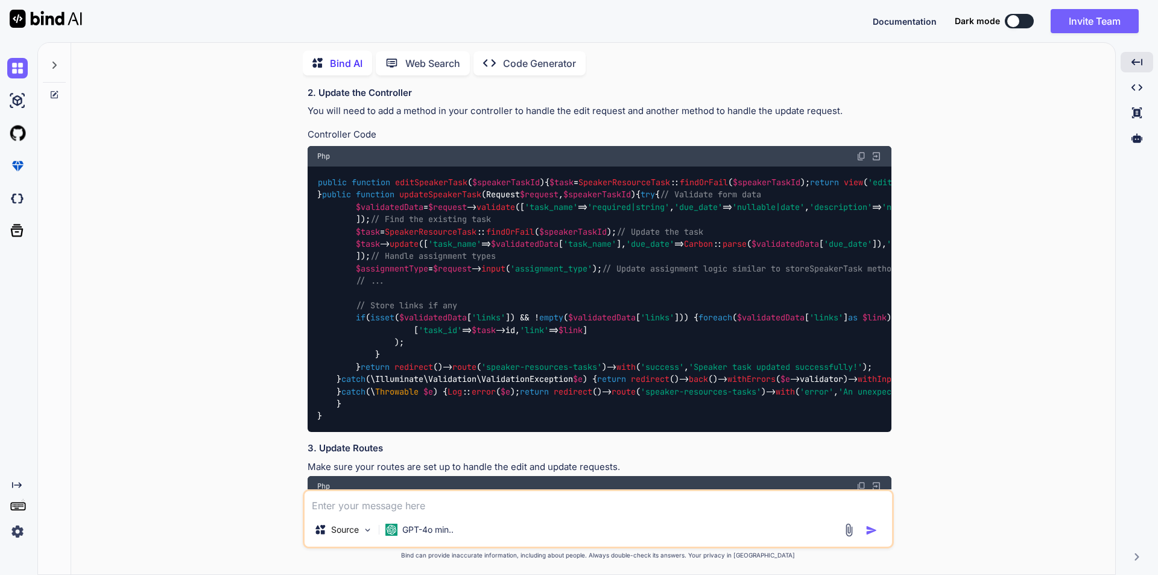
click at [430, 505] on textarea at bounding box center [599, 502] width 588 height 22
paste textarea "<!-- Add the rest of the form fields similar to the add task form -->"
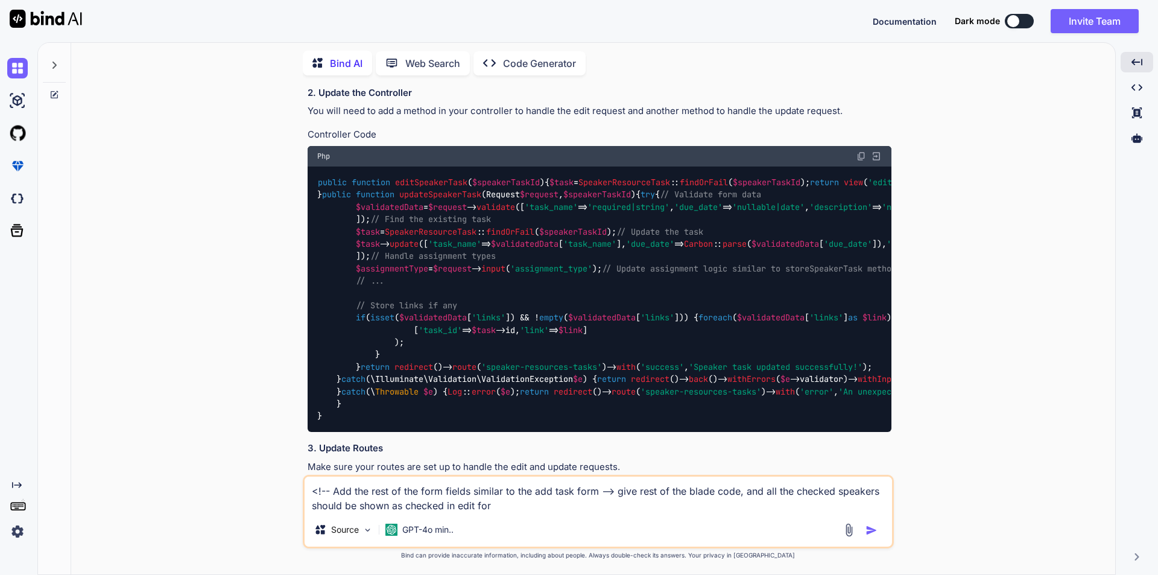
type textarea "<!-- Add the rest of the form fields similar to the add task form --> give rest…"
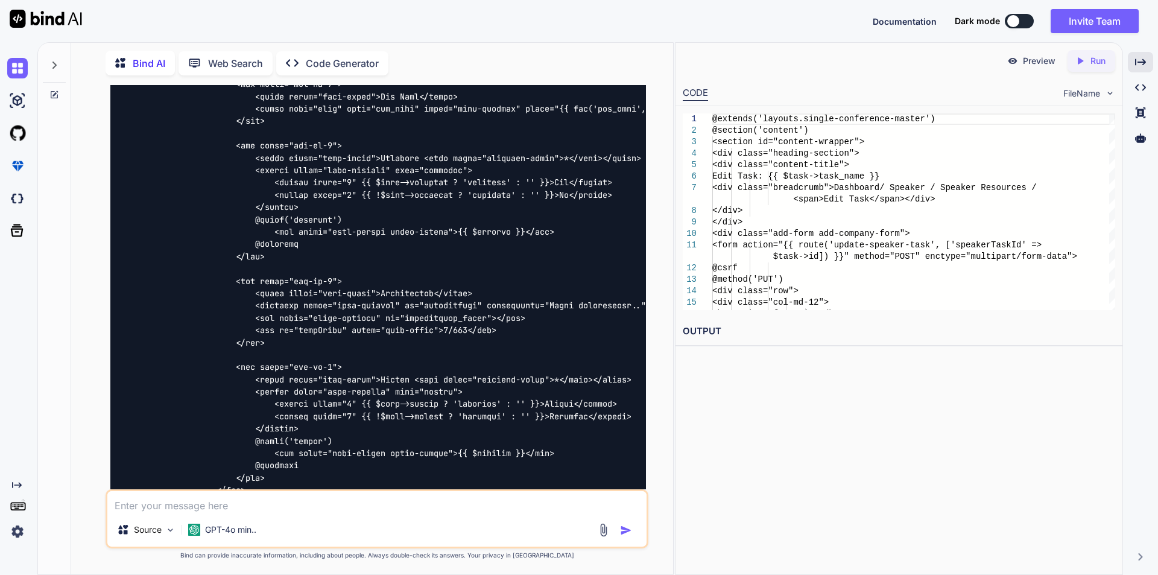
scroll to position [4363, 0]
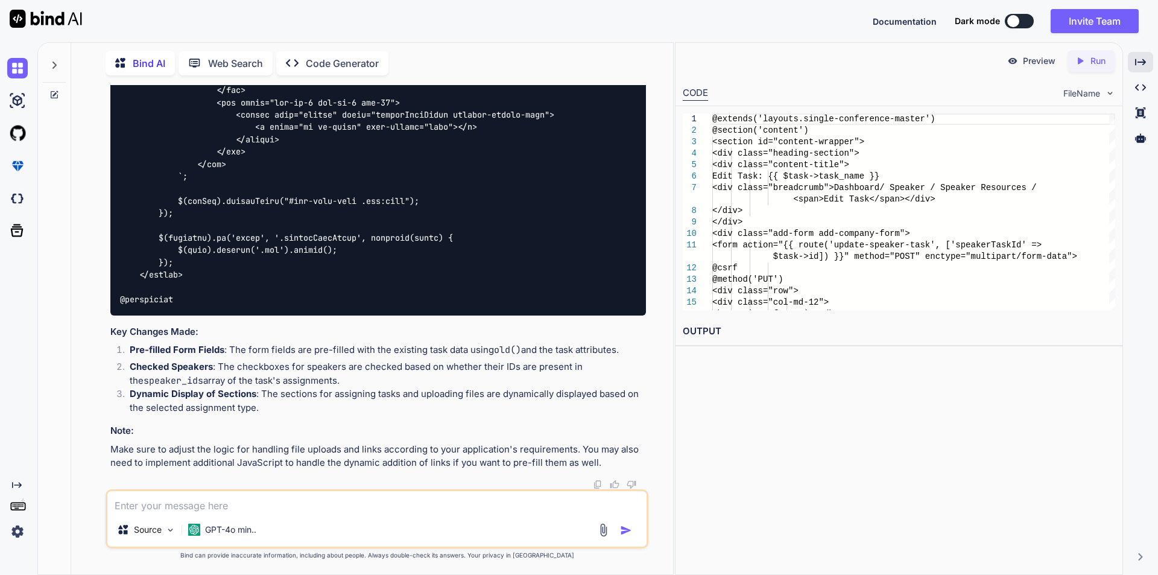
scroll to position [7741, 0]
click at [281, 505] on textarea at bounding box center [376, 502] width 539 height 22
type textarea "give me complete service file code to update the records"
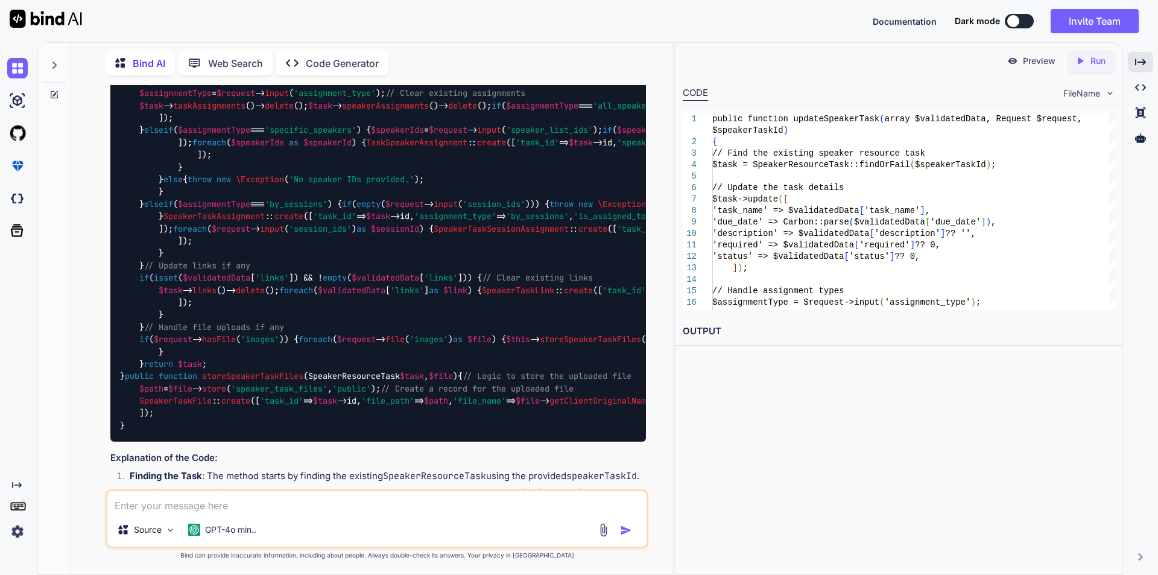
scroll to position [8062, 0]
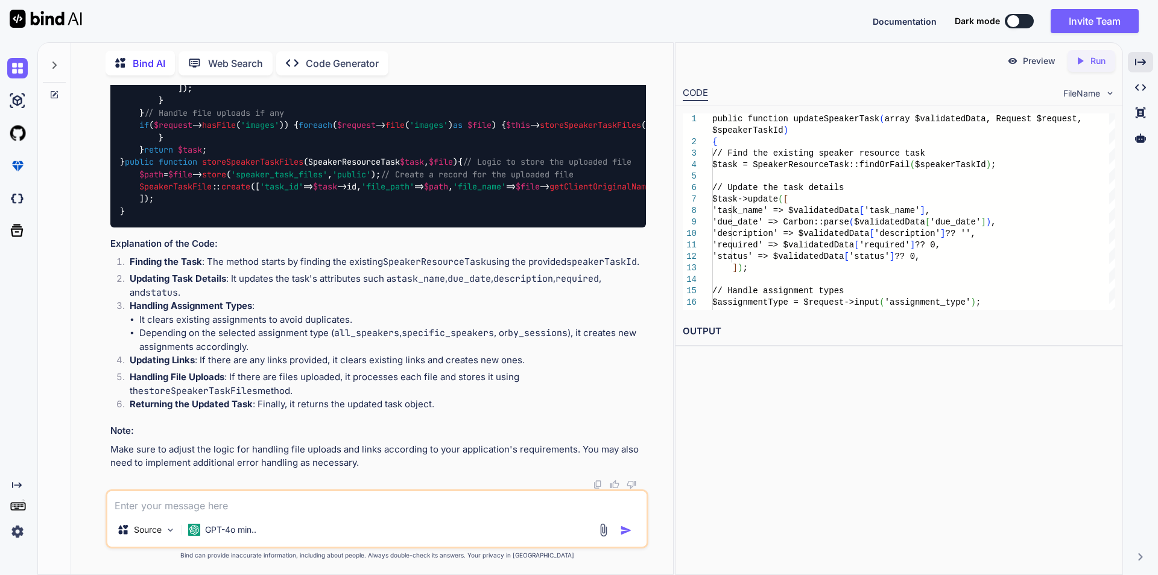
scroll to position [9449, 0]
click at [267, 501] on textarea at bounding box center [376, 502] width 539 height 22
type textarea "now give me complete updated controller code to edit and update the records"
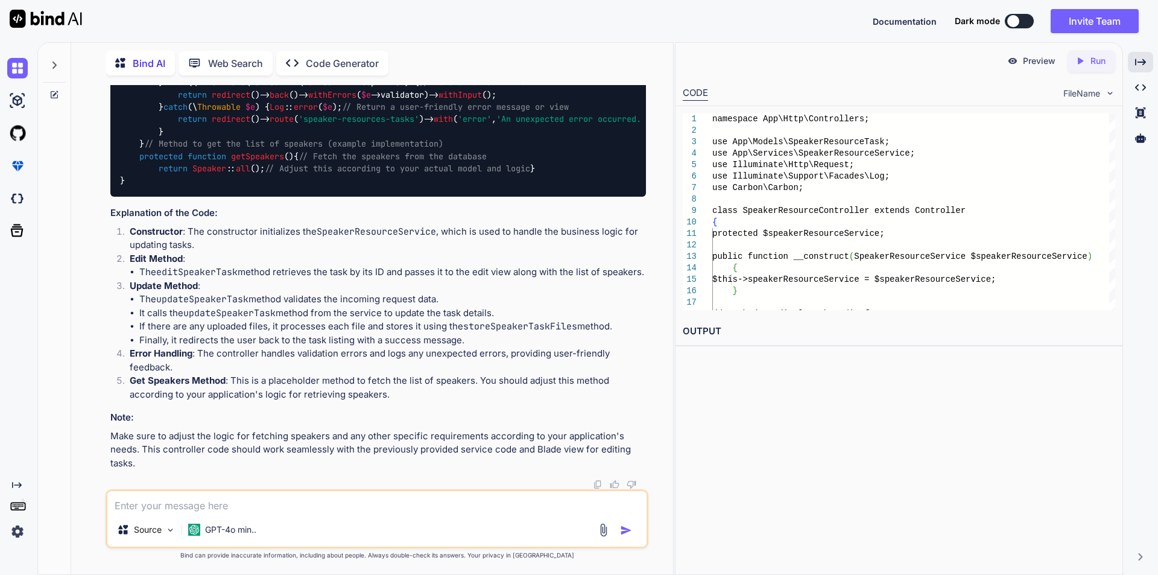
scroll to position [10119, 0]
drag, startPoint x: 138, startPoint y: 206, endPoint x: 142, endPoint y: 267, distance: 60.5
click at [251, 502] on textarea at bounding box center [376, 502] width 539 height 22
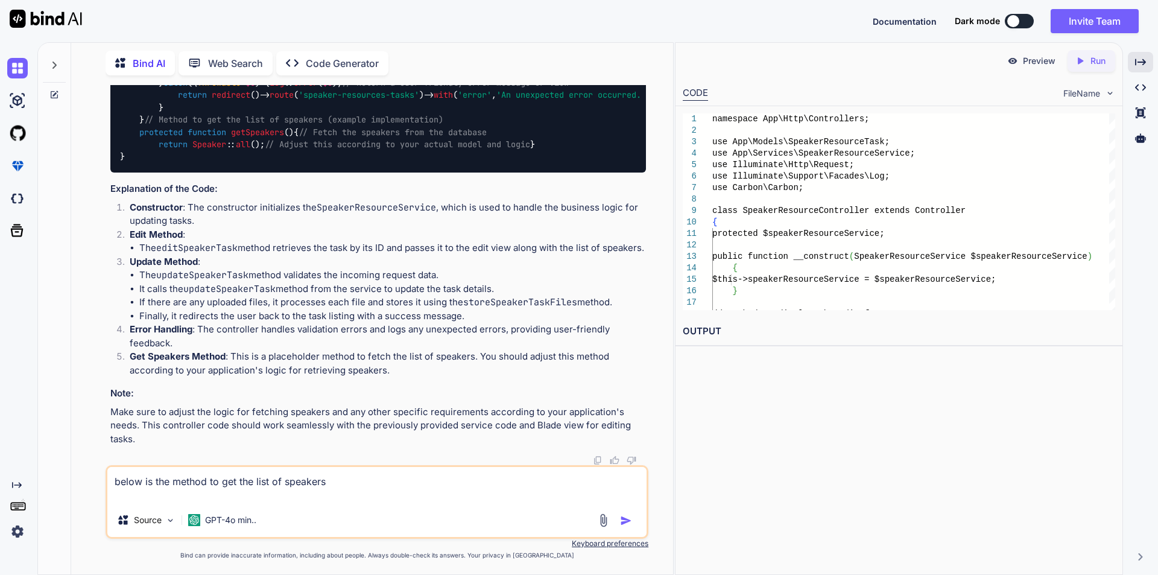
paste textarea "public function addSpeakerTask(Request $request) { $conferenceId = getSingleCon…"
type textarea "below is the method to get the list of speakers public function addSpeakerTask(…"
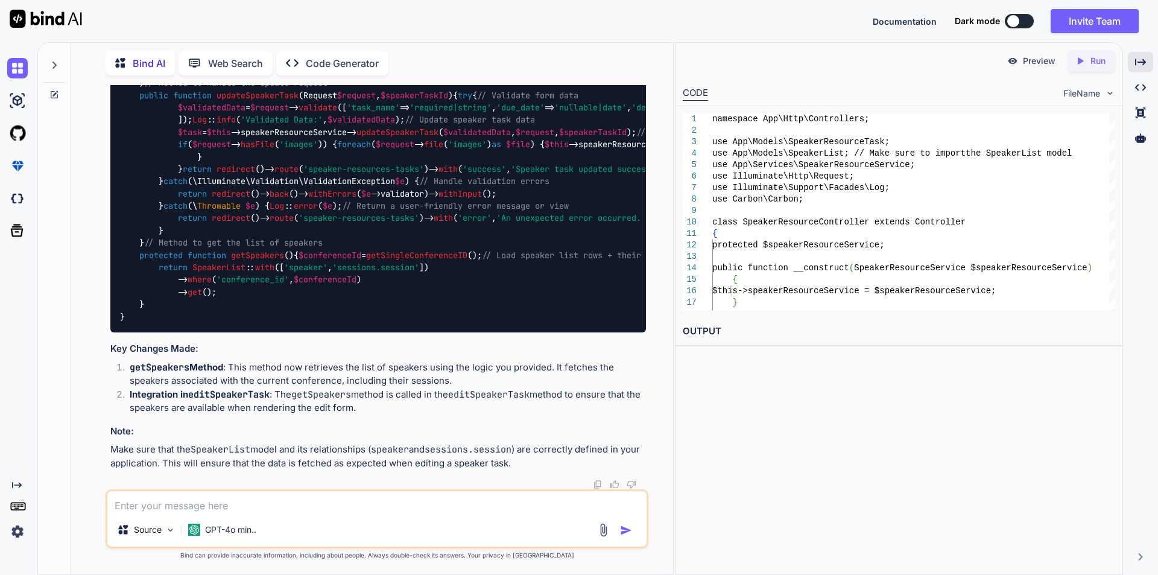
scroll to position [11565, 0]
drag, startPoint x: 139, startPoint y: 220, endPoint x: 145, endPoint y: 288, distance: 69.0
click at [145, 288] on div "namespace App \ Http \ Controllers ; use App \ Models \ SpeakerResourceTask ; u…" at bounding box center [378, 162] width 536 height 339
copy code "// Method to display the edit form public function editSpeakerTask ( $speakerTa…"
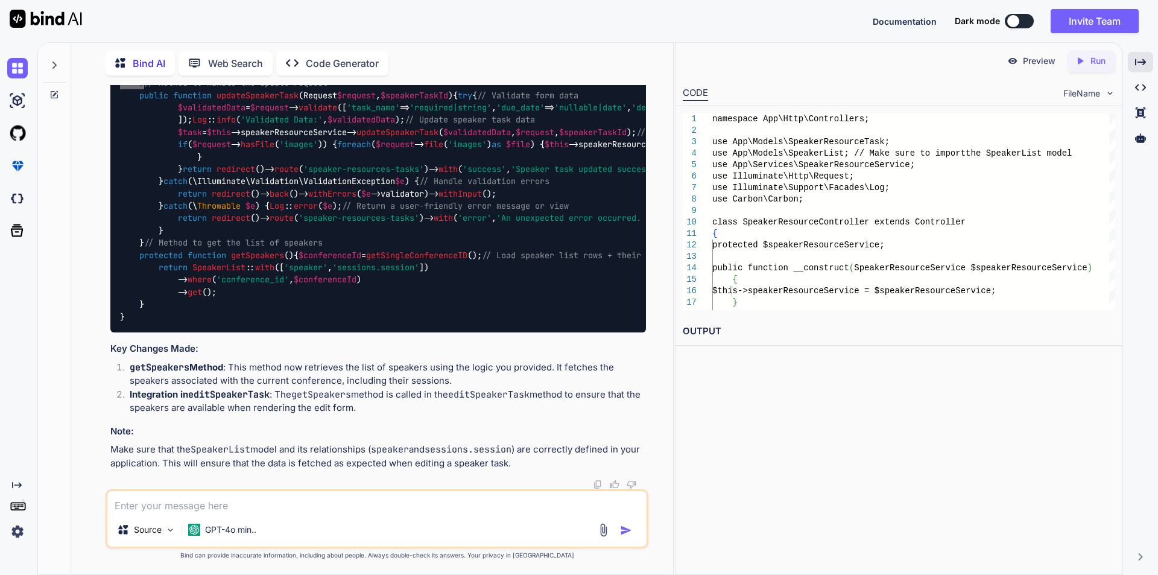
scroll to position [11686, 0]
drag, startPoint x: 139, startPoint y: 208, endPoint x: 170, endPoint y: 290, distance: 87.8
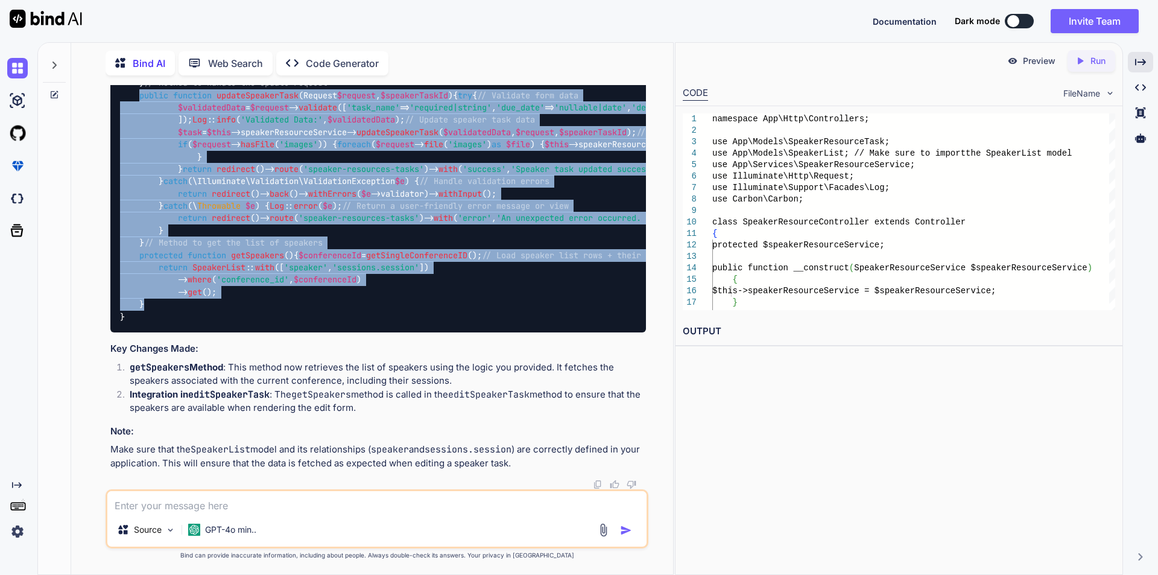
click at [147, 294] on div "namespace App \ Http \ Controllers ; use App \ Models \ SpeakerResourceTask ; u…" at bounding box center [378, 162] width 536 height 339
copy code "public function updateSpeakerTask ( Request $request , $speakerTaskId ) { try {…"
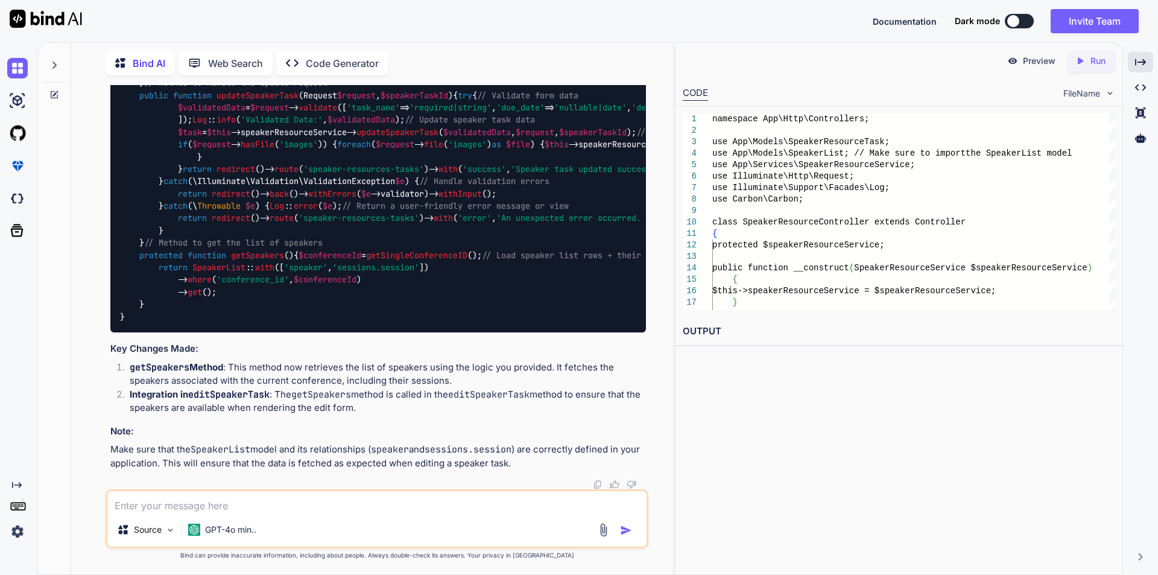
click at [227, 506] on textarea at bounding box center [376, 502] width 539 height 22
type textarea "v"
type textarea "values are not comming in edit form"
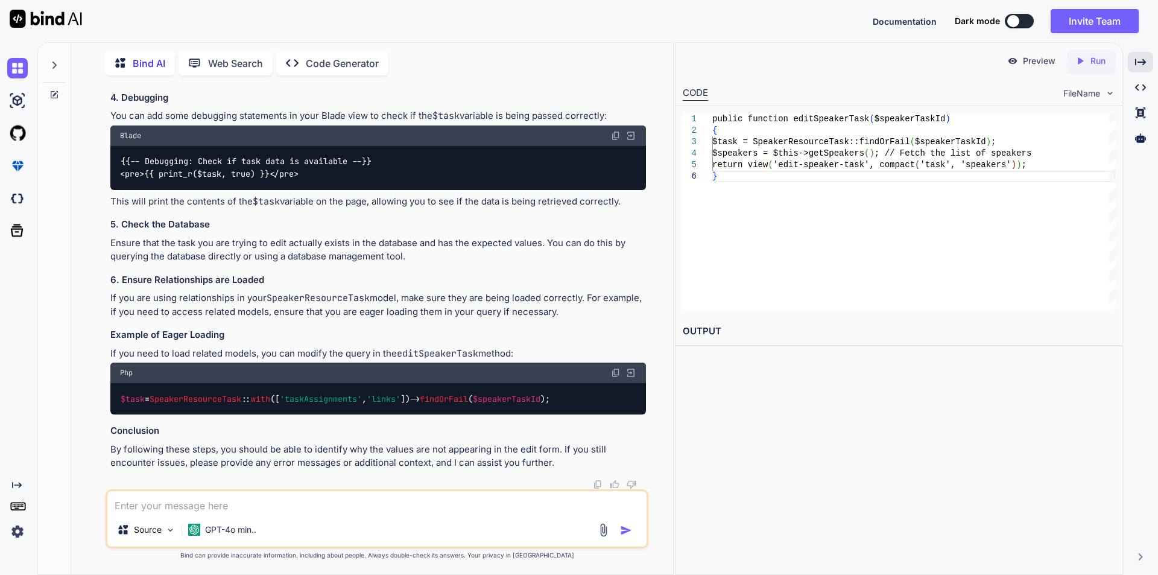
scroll to position [0, 154]
drag, startPoint x: 121, startPoint y: 305, endPoint x: 638, endPoint y: 303, distance: 516.3
copy code "<input type="text" name="task_name" class="form-control" value="{{ old('task_na…"
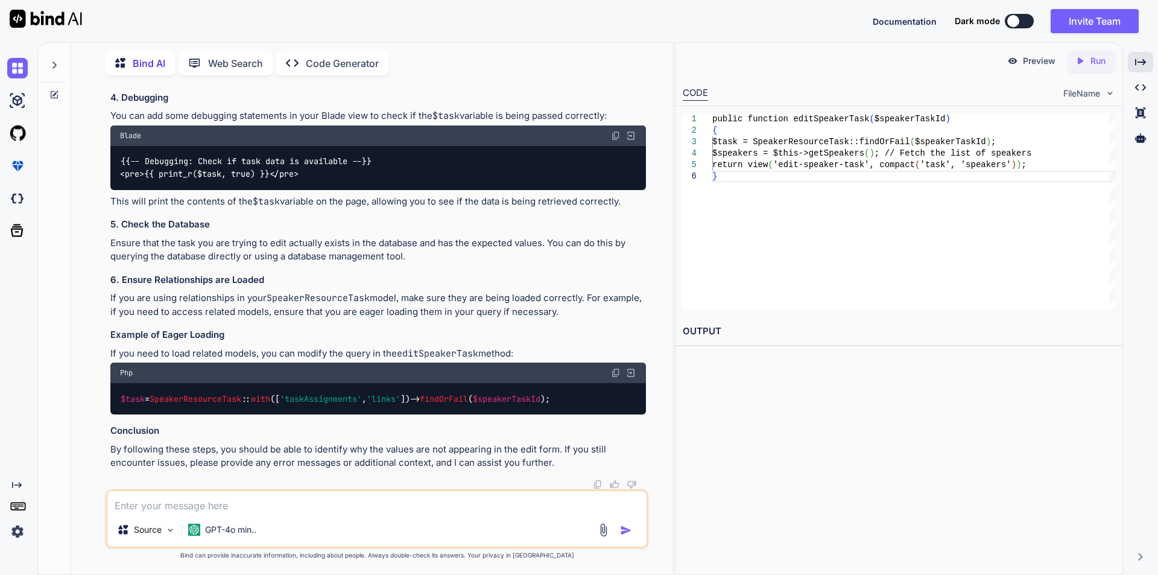
scroll to position [13204, 0]
drag, startPoint x: 190, startPoint y: 507, endPoint x: 200, endPoint y: 512, distance: 11.1
click at [190, 507] on textarea at bounding box center [376, 502] width 539 height 22
paste textarea "editSpeakerTask"
type textarea "send the values from editSpeakerTask method"
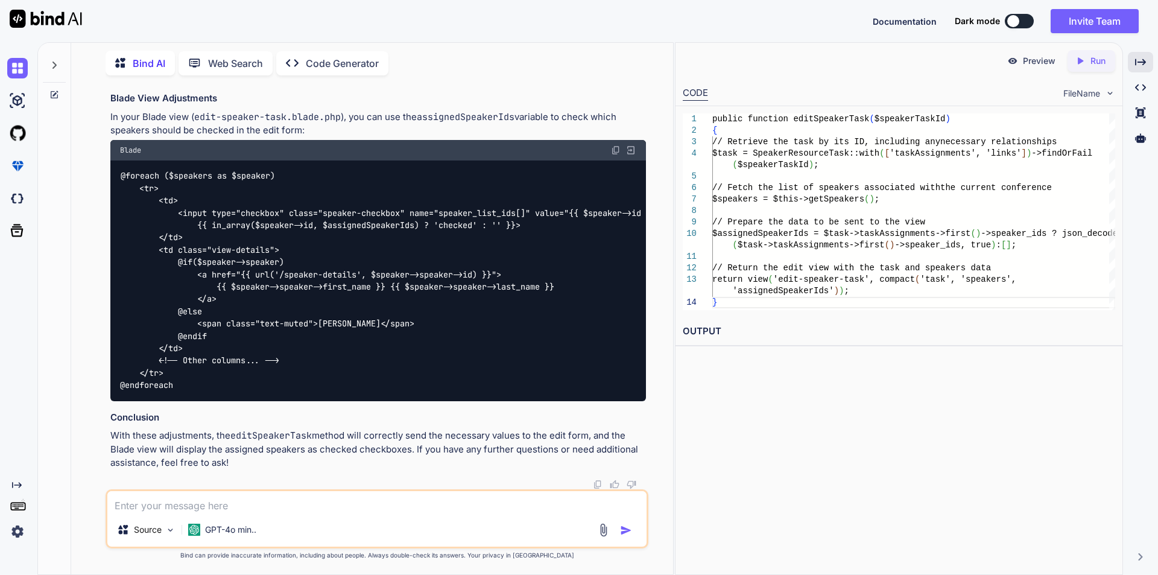
scroll to position [13633, 0]
drag, startPoint x: 141, startPoint y: 264, endPoint x: 608, endPoint y: 349, distance: 474.5
drag, startPoint x: 138, startPoint y: 397, endPoint x: 115, endPoint y: 236, distance: 162.6
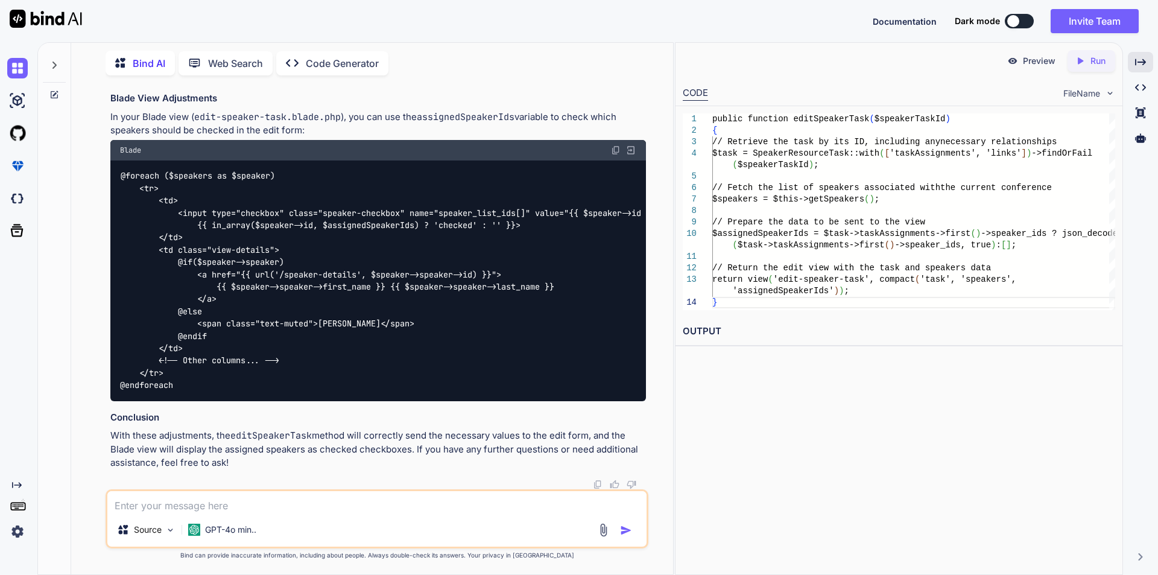
scroll to position [13576, 0]
copy code "public function editSpeakerTask ( $speakerTaskId ) { // Retrieve the task by it…"
click at [263, 505] on textarea at bounding box center [376, 502] width 539 height 22
paste textarea "SQLSTATE[42S22]: Column not found: 1054 Unknown column 'speaker_task_links.spea…"
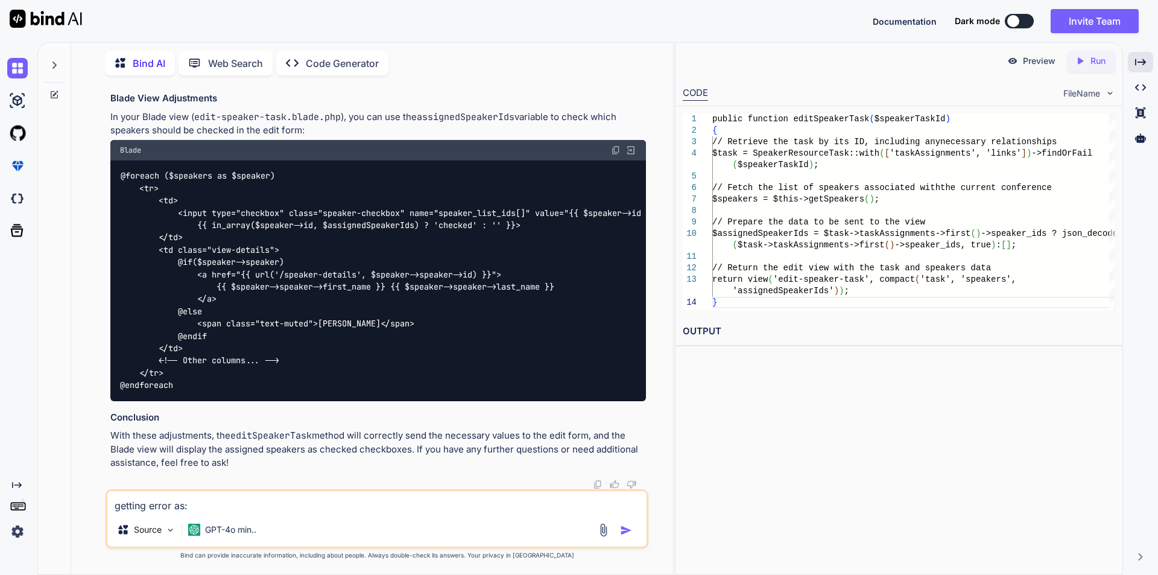
type textarea "getting error as: SQLSTATE[42S22]: Column not found: 1054 Unknown column 'speak…"
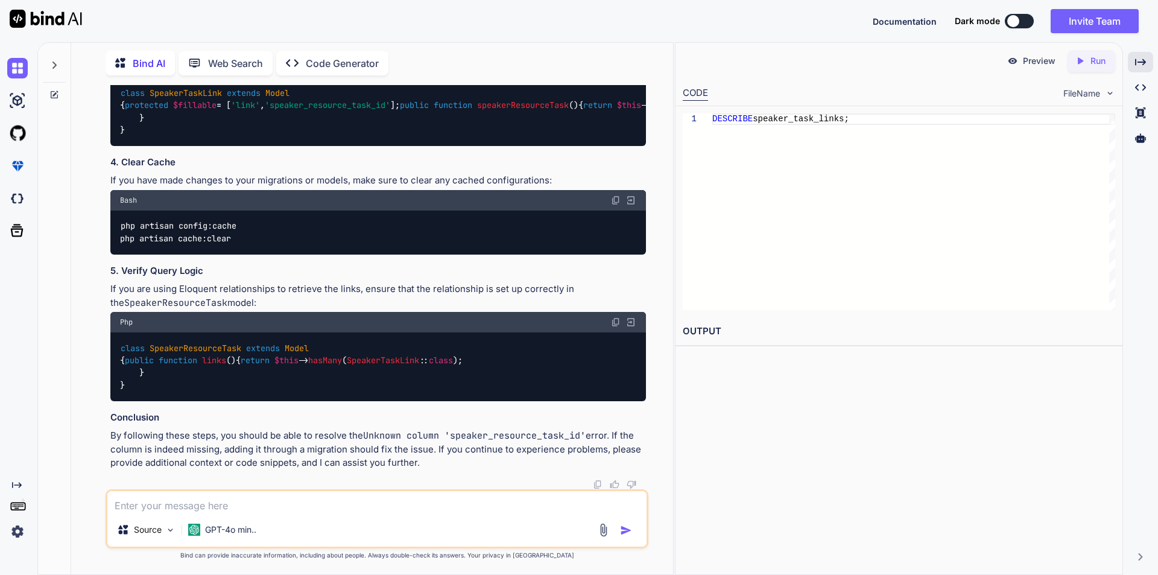
scroll to position [15072, 0]
click at [340, 505] on textarea at bounding box center [376, 502] width 539 height 22
paste textarea "public function editSpeakerTask($speakerTaskId) { $taskDetails = SpeakerResourc…"
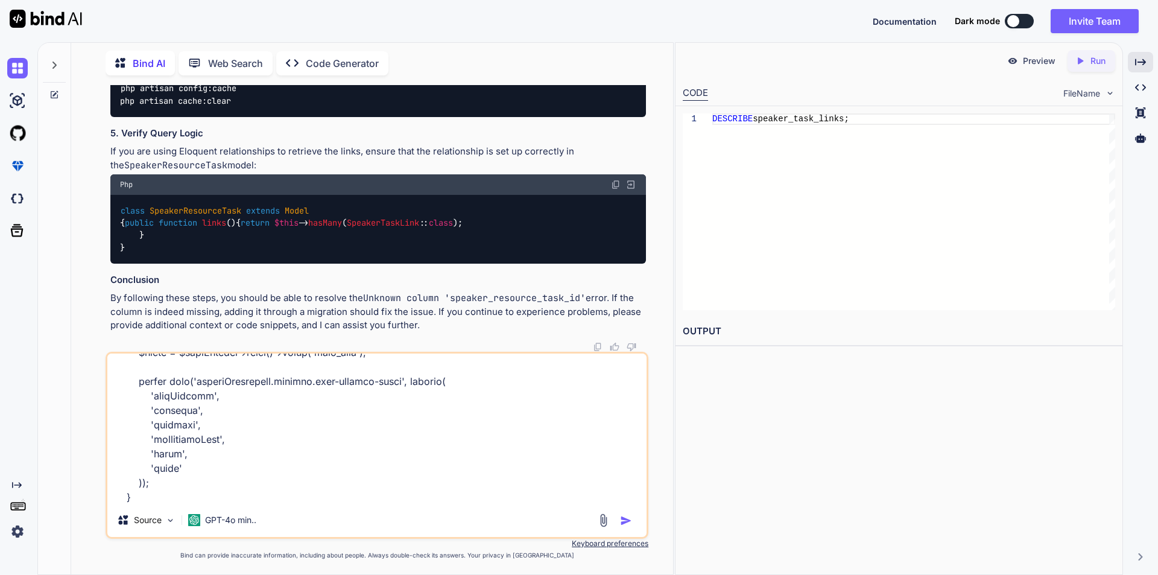
scroll to position [363, 0]
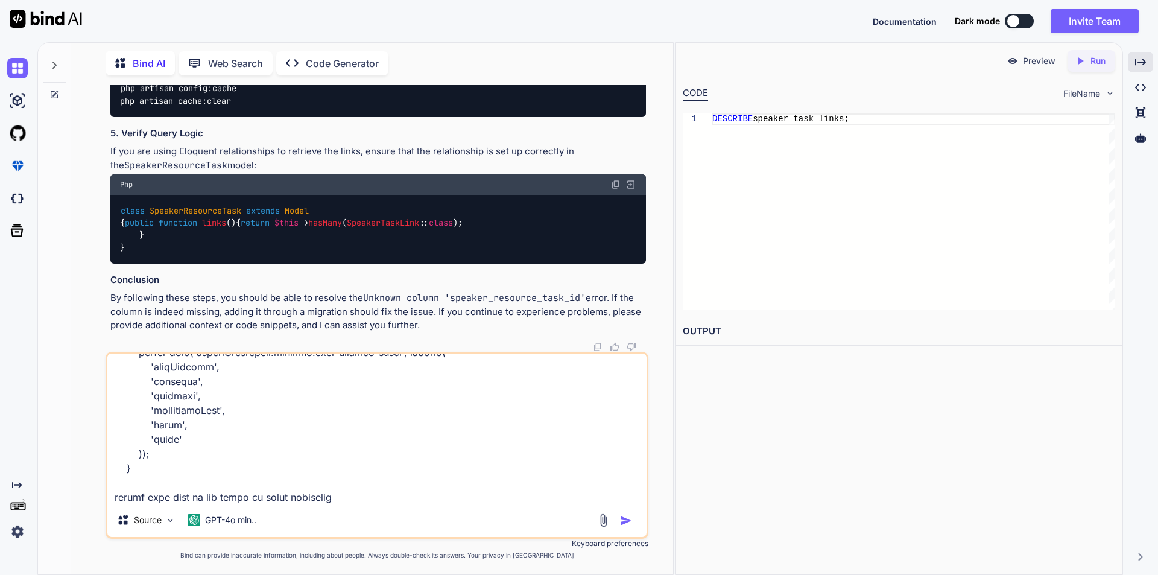
type textarea "public function editSpeakerTask($speakerTaskId) { $taskDetails = SpeakerResourc…"
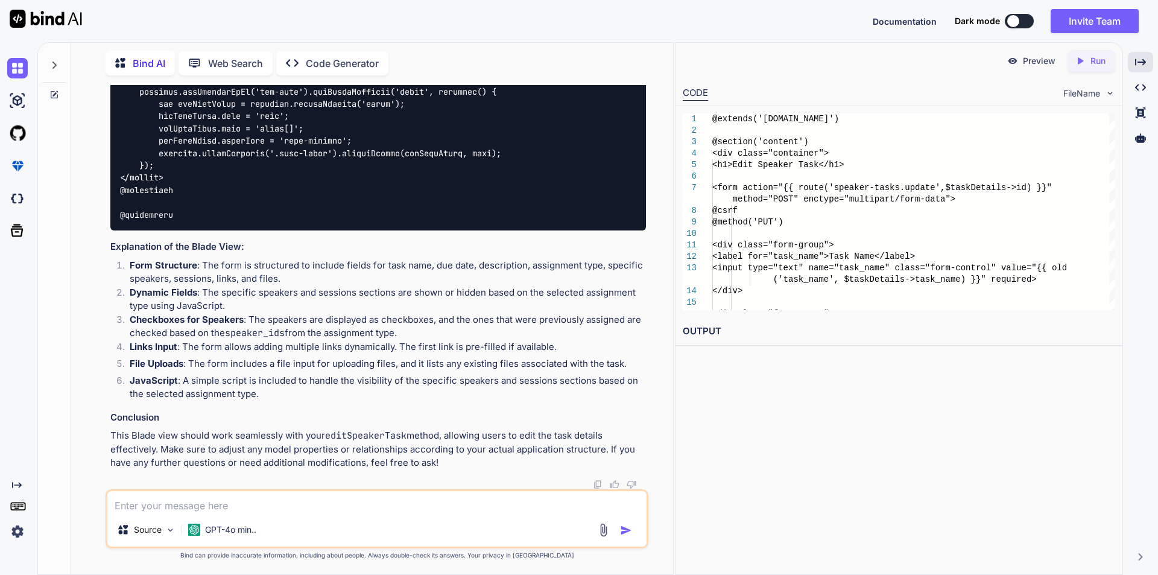
scroll to position [16402, 0]
click at [1132, 58] on div "Created with Pixso." at bounding box center [1140, 62] width 25 height 21
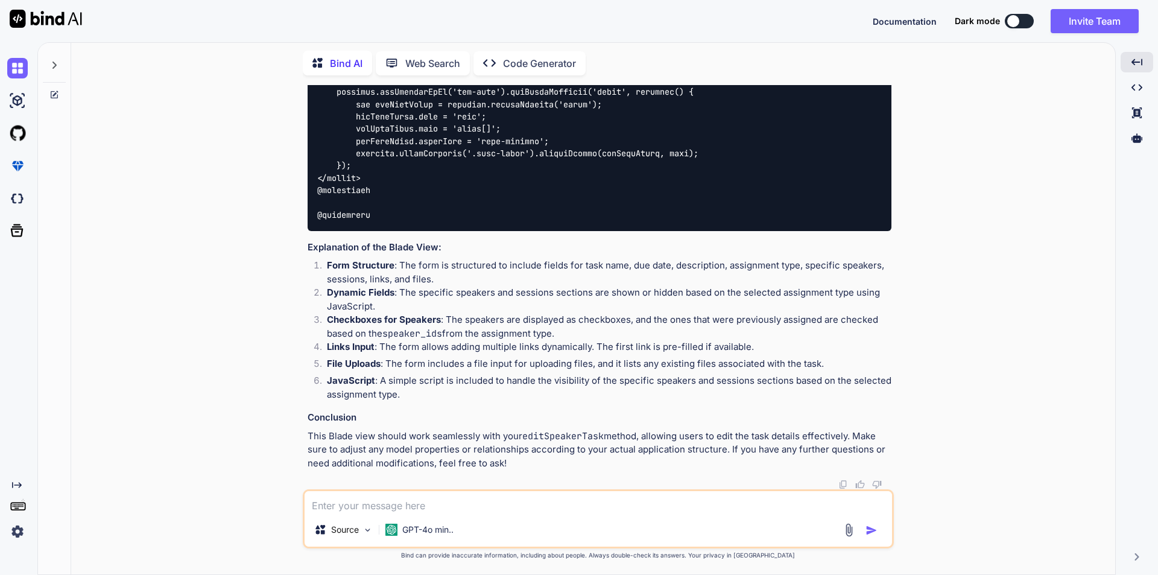
scroll to position [16937, 0]
click at [401, 508] on textarea at bounding box center [599, 502] width 588 height 22
paste textarea "public function editSpeakerTask($speakerTaskId) { $taskDetails = SpeakerResourc…"
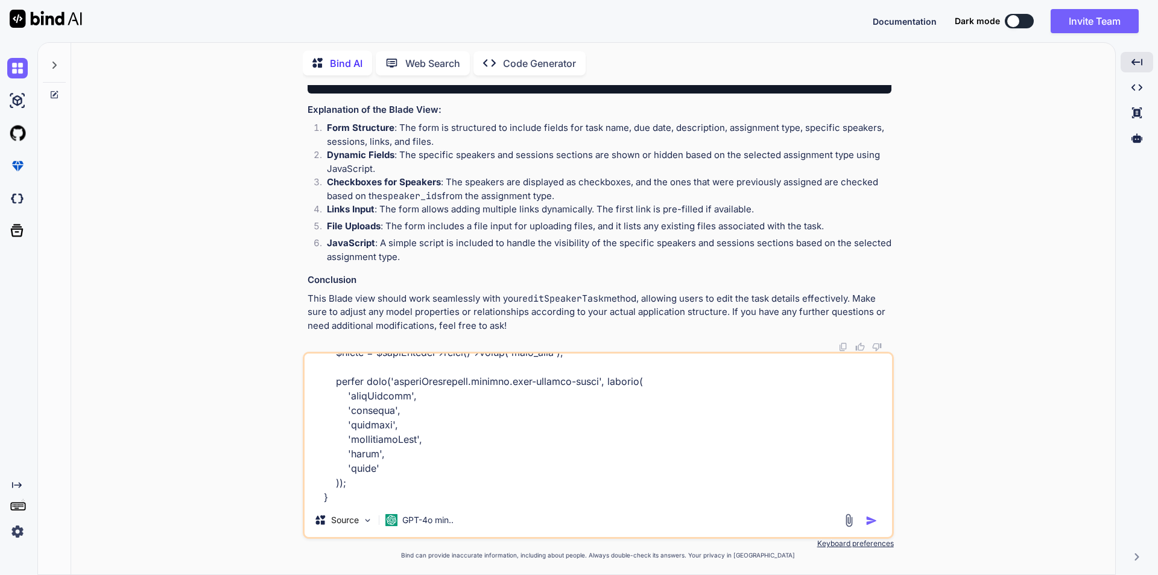
scroll to position [363, 0]
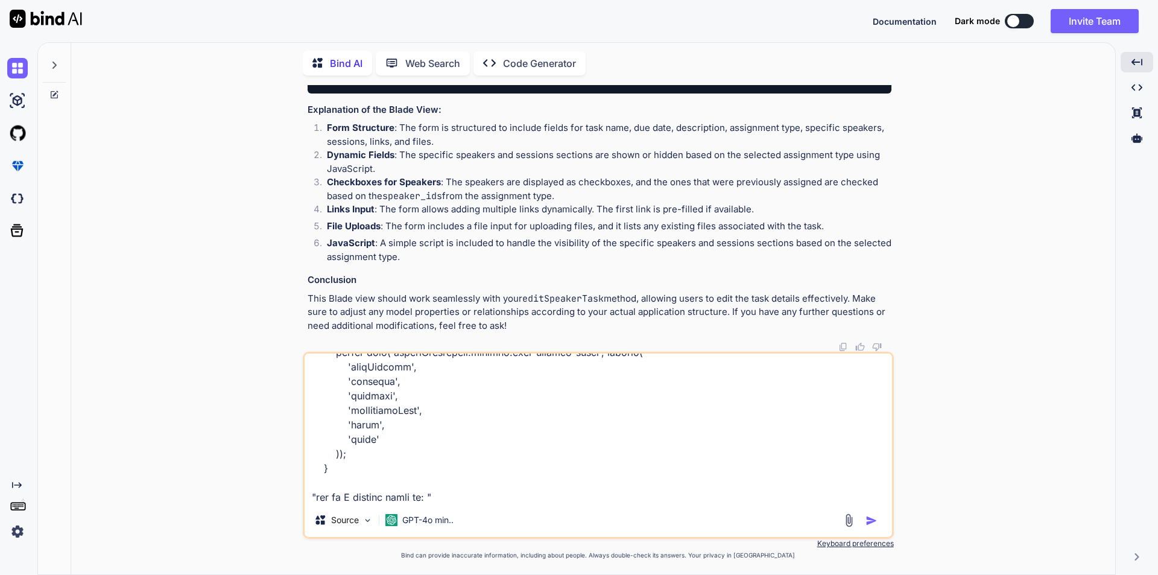
paste textarea "compact(): Undefined variable $sessions"
type textarea "public function editSpeakerTask($speakerTaskId) { $taskDetails = SpeakerResourc…"
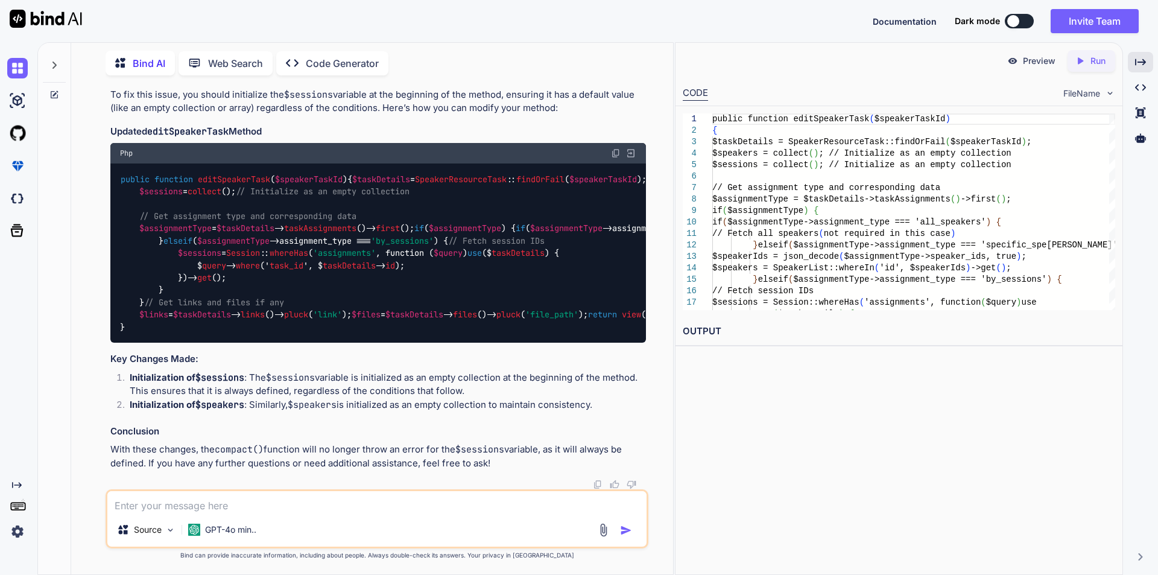
scroll to position [18143, 0]
drag, startPoint x: 131, startPoint y: 388, endPoint x: 119, endPoint y: 312, distance: 77.5
click at [119, 312] on div "public function editSpeakerTask ( $speakerTaskId ) { $taskDetails = SpeakerReso…" at bounding box center [378, 252] width 536 height 179
click at [121, 185] on span "public" at bounding box center [135, 179] width 29 height 11
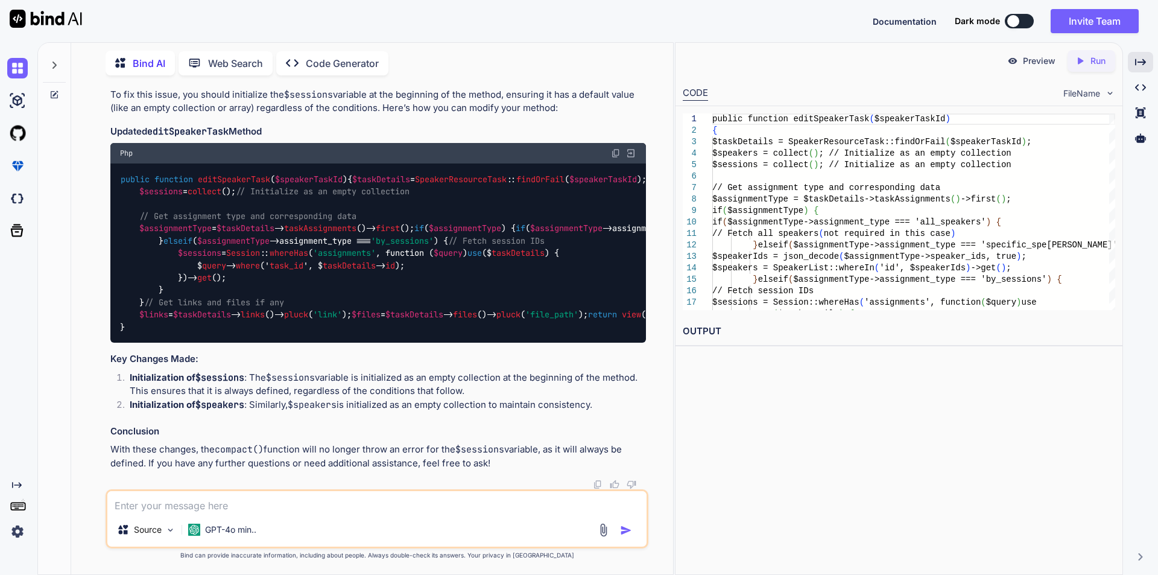
copy code "public function editSpeakerTask ( $speakerTaskId ) { $taskDetails = SpeakerReso…"
click at [173, 497] on textarea at bounding box center [376, 502] width 539 height 22
type textarea "b"
click at [443, 506] on textarea "// below is my updated edit form, modify its variables as per updated edit" at bounding box center [376, 502] width 539 height 22
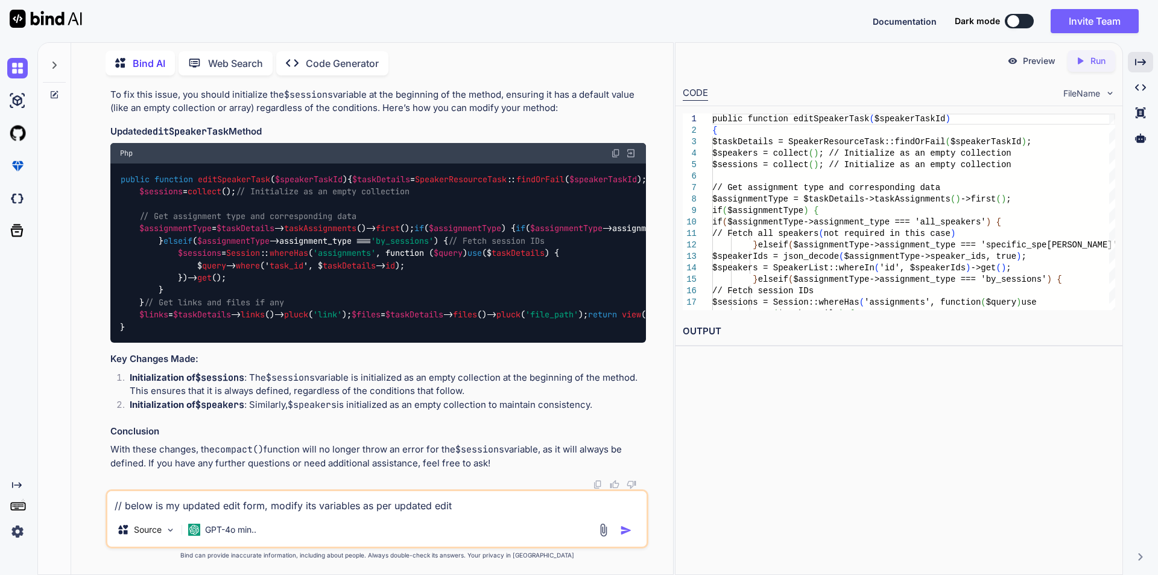
click at [443, 506] on textarea "// below is my updated edit form, modify its variables as per updated edit" at bounding box center [376, 502] width 539 height 22
paste textarea "SpeakerTask"
type textarea "// below is my updated edit form, modify its variables as per updated editSpeak…"
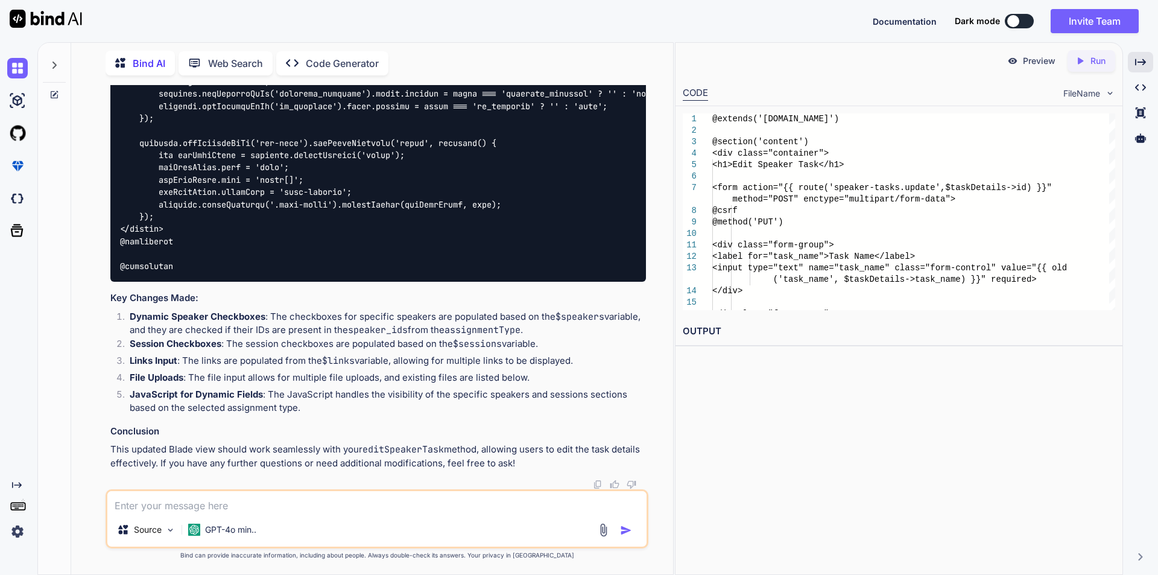
scroll to position [18741, 0]
drag, startPoint x: 138, startPoint y: 202, endPoint x: 164, endPoint y: 280, distance: 82.6
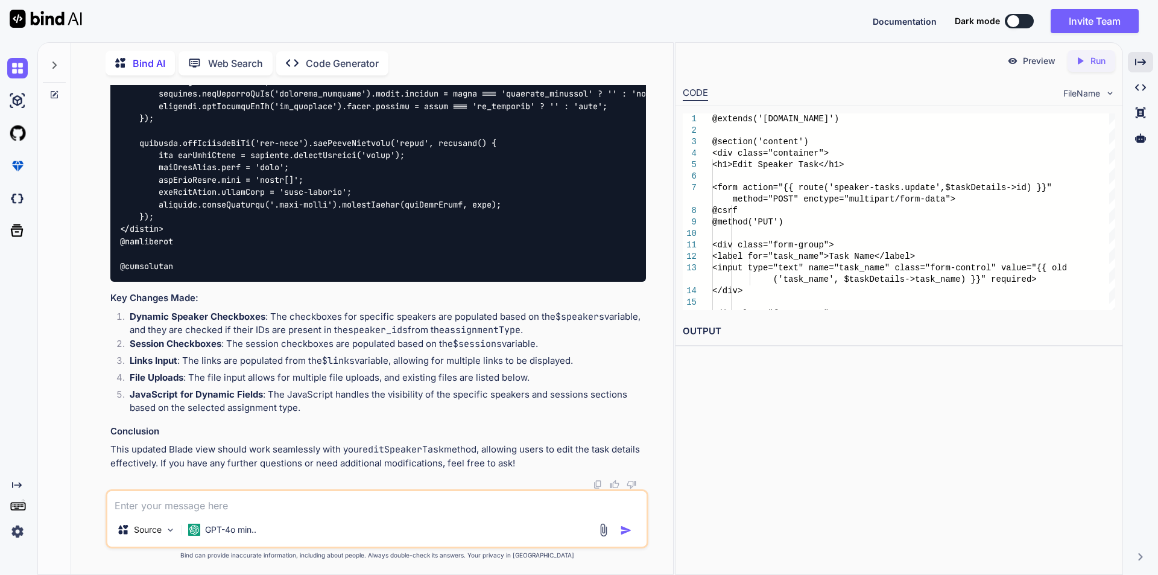
copy code "<form action="{{ route('speaker-tasks.update', $taskDetails->id) }}" method="PO…"
click at [415, 510] on textarea at bounding box center [376, 502] width 539 height 22
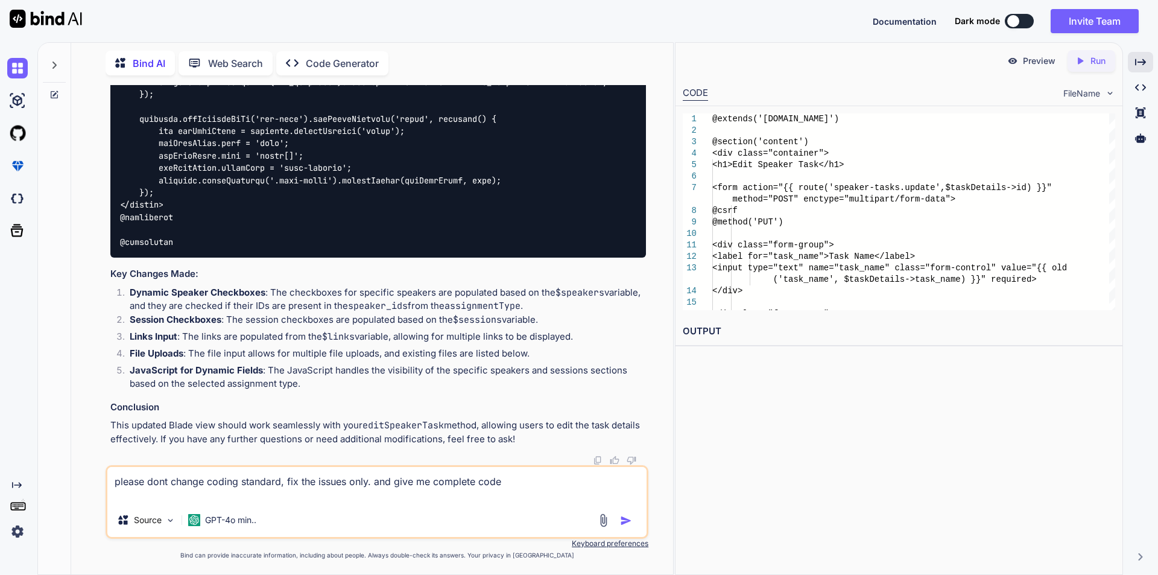
paste textarea "<div class="add-form add-company-form"> <form action="{{ route('update-speaker-…"
type textarea "please dont change coding standard, fix the issues only. and give me complete c…"
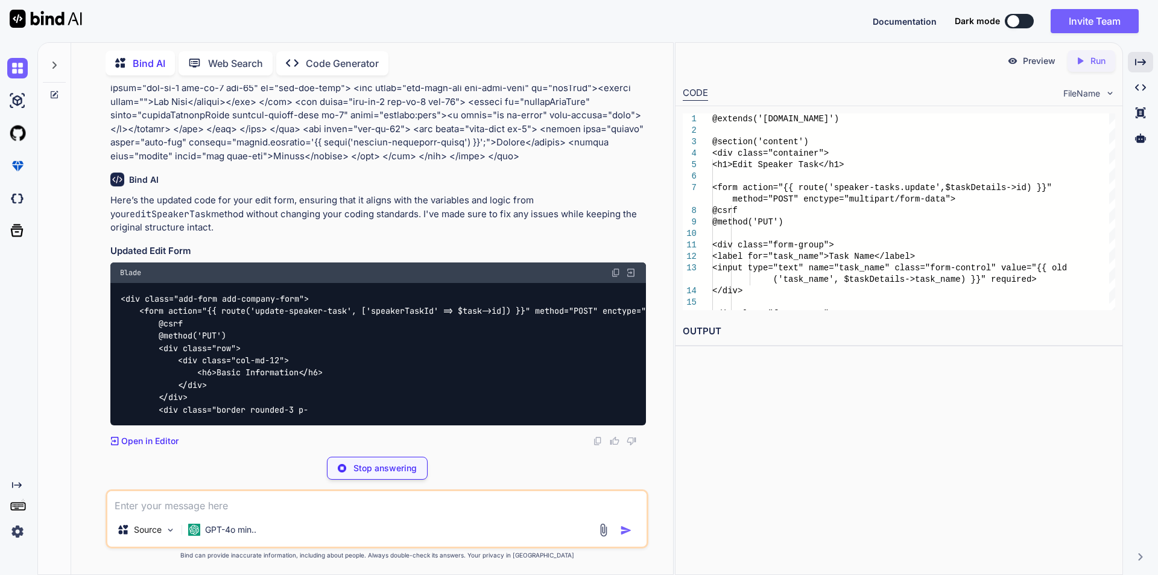
scroll to position [21151, 0]
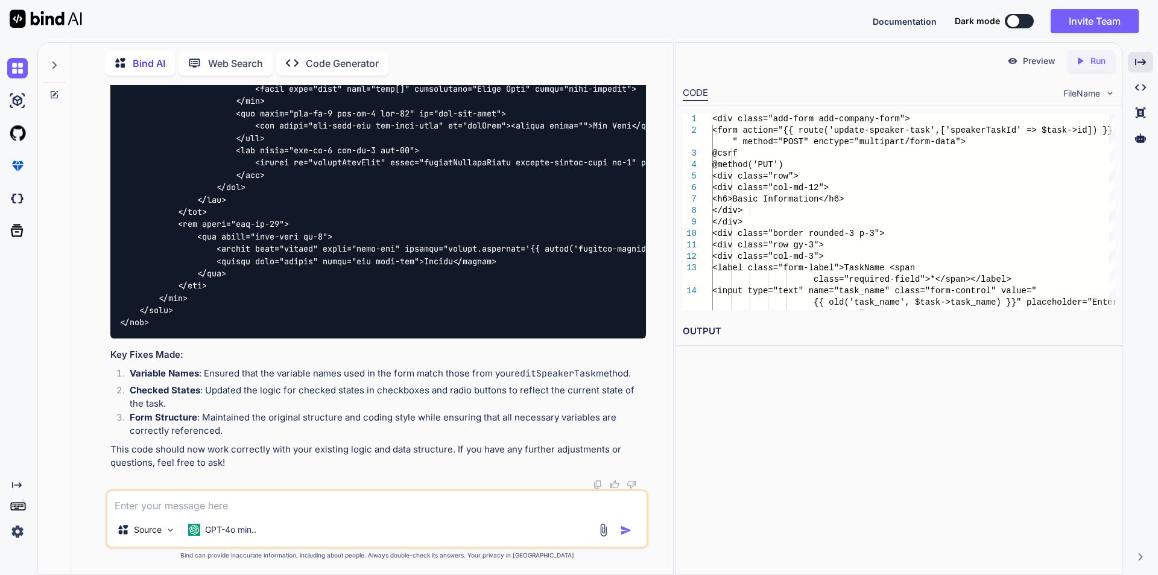
click at [1139, 62] on icon "Created with Pixso." at bounding box center [1140, 62] width 11 height 11
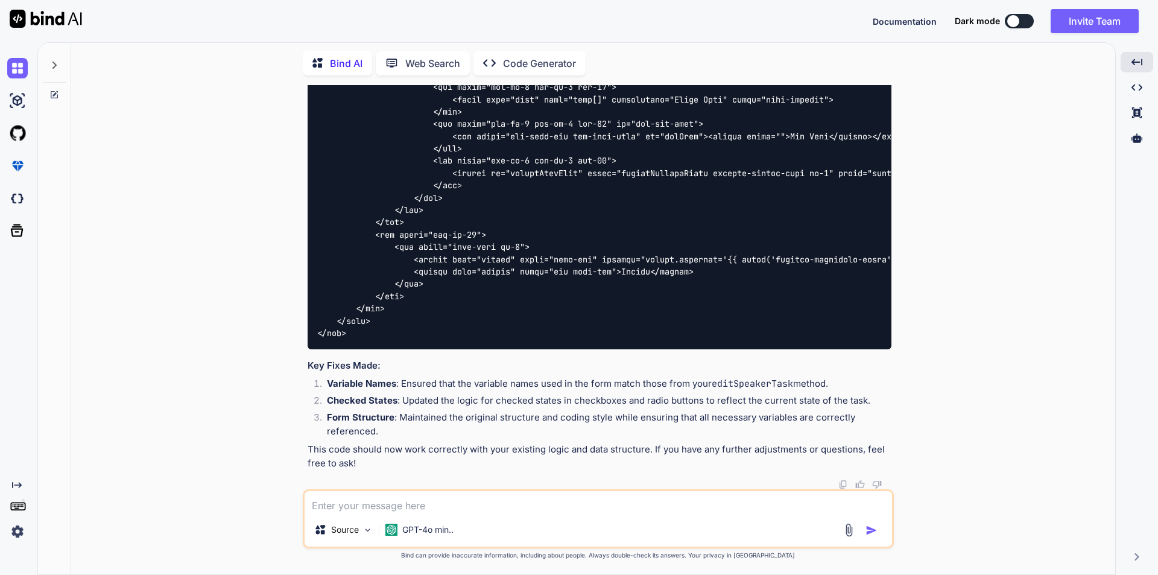
click at [504, 506] on textarea at bounding box center [599, 502] width 588 height 22
paste textarea "Undefined variable $task"
type textarea "error:Undefined variable $task"
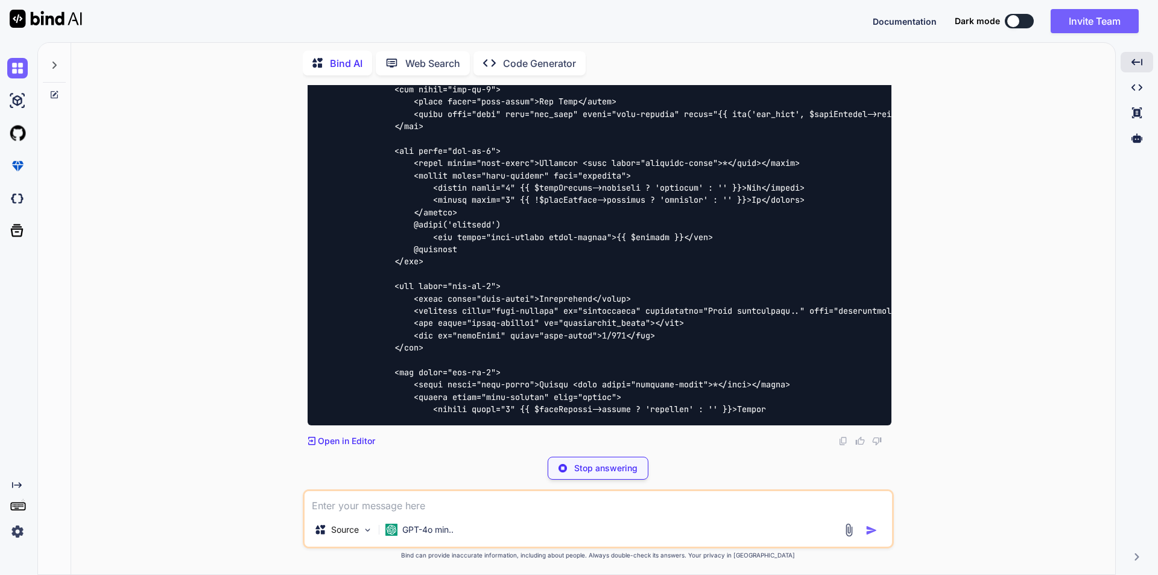
scroll to position [23840, 0]
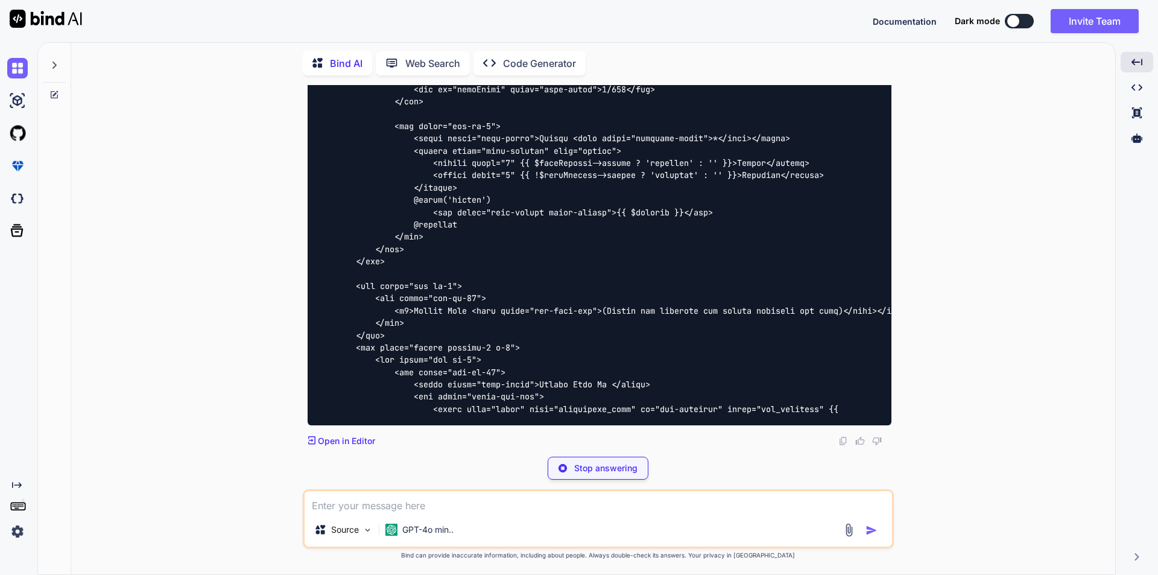
click at [698, 329] on code at bounding box center [838, 16] width 1042 height 800
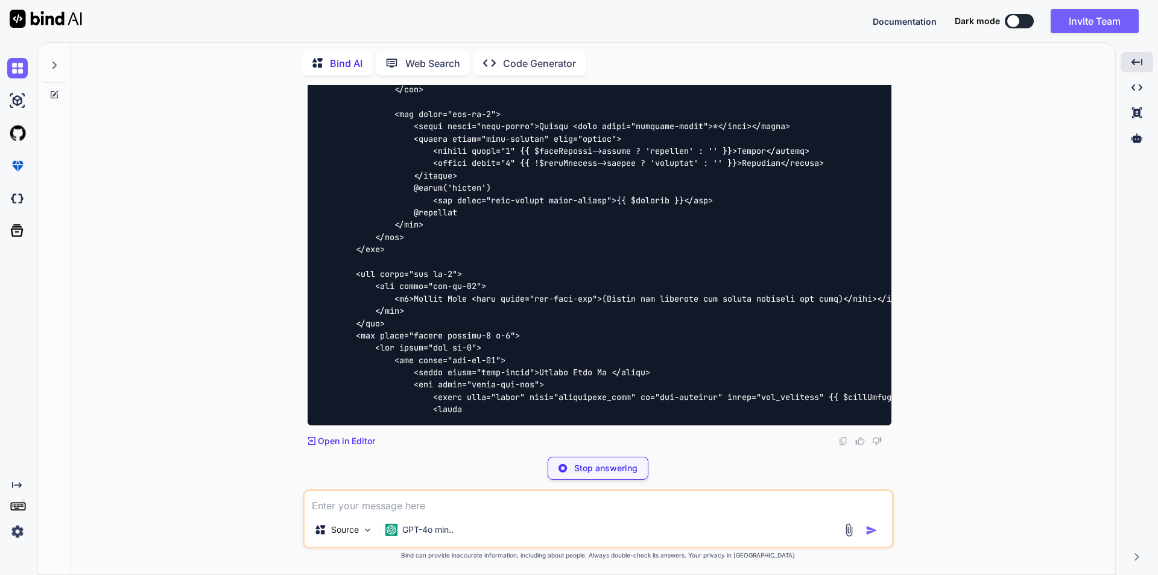
click at [698, 329] on code at bounding box center [997, 10] width 1361 height 812
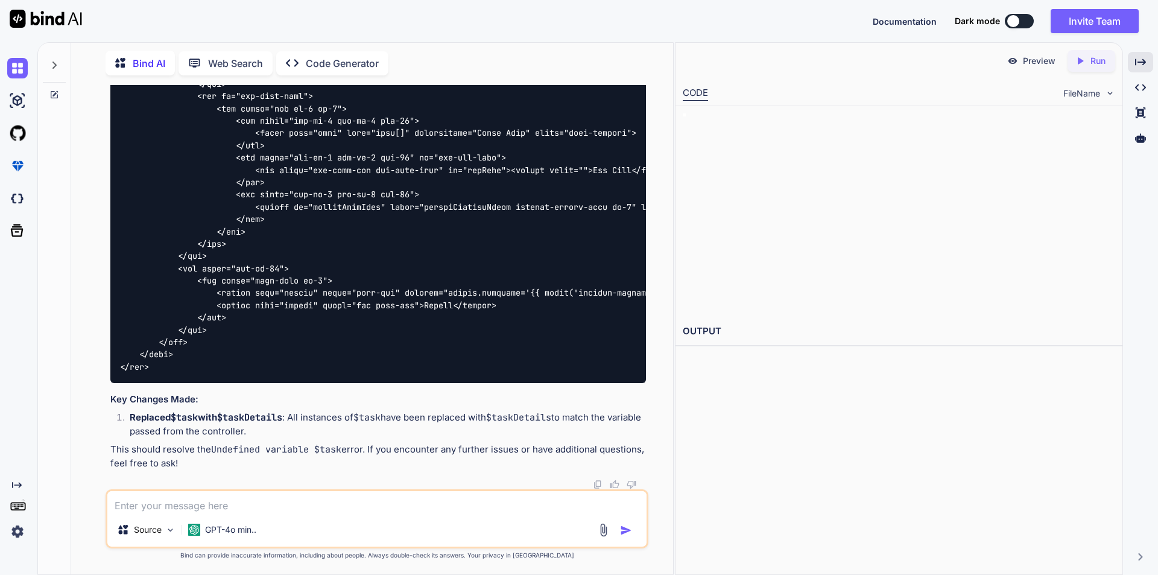
scroll to position [26836, 0]
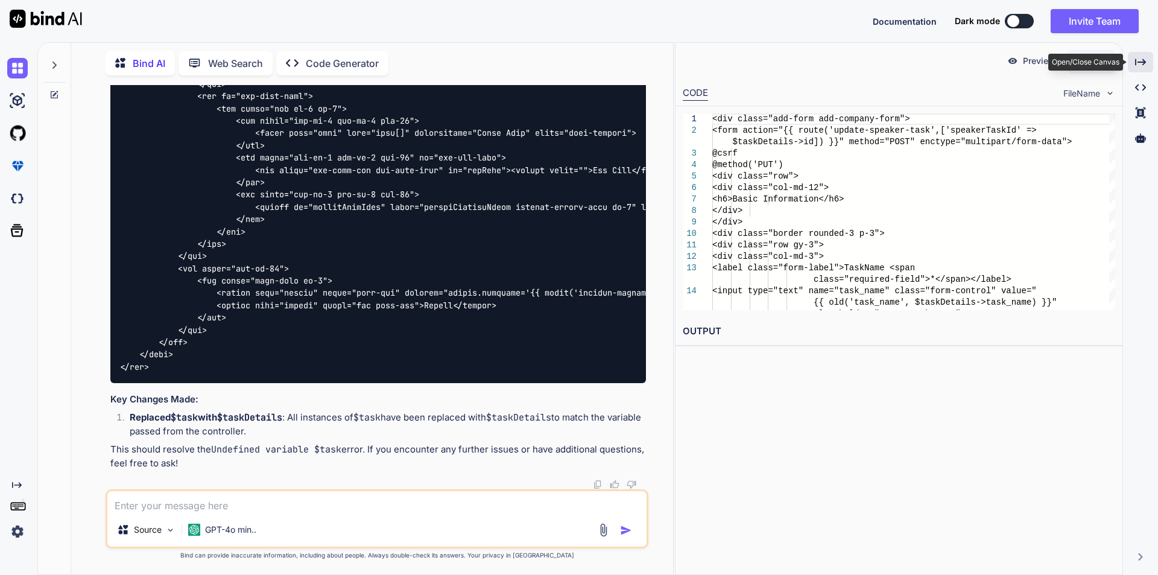
click at [1139, 60] on icon "Created with Pixso." at bounding box center [1140, 62] width 11 height 11
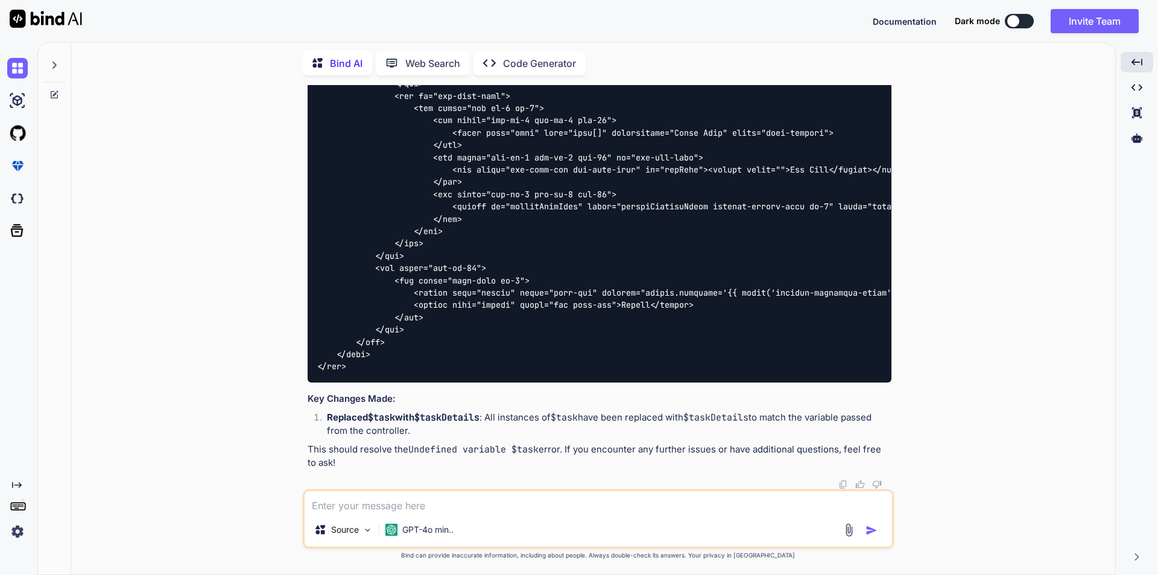
scroll to position [23721, 0]
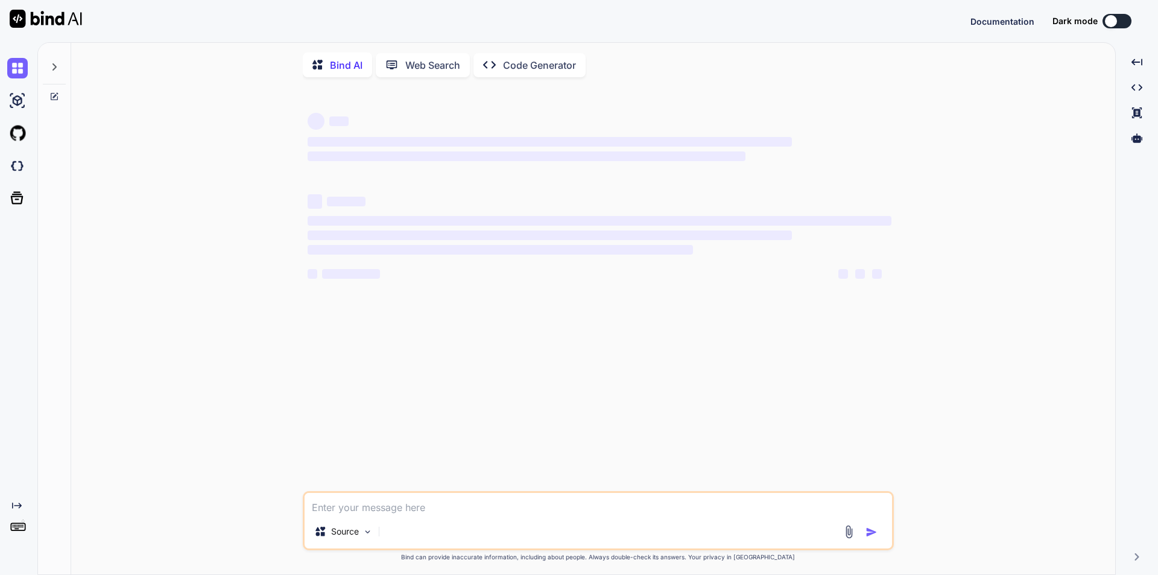
type textarea "x"
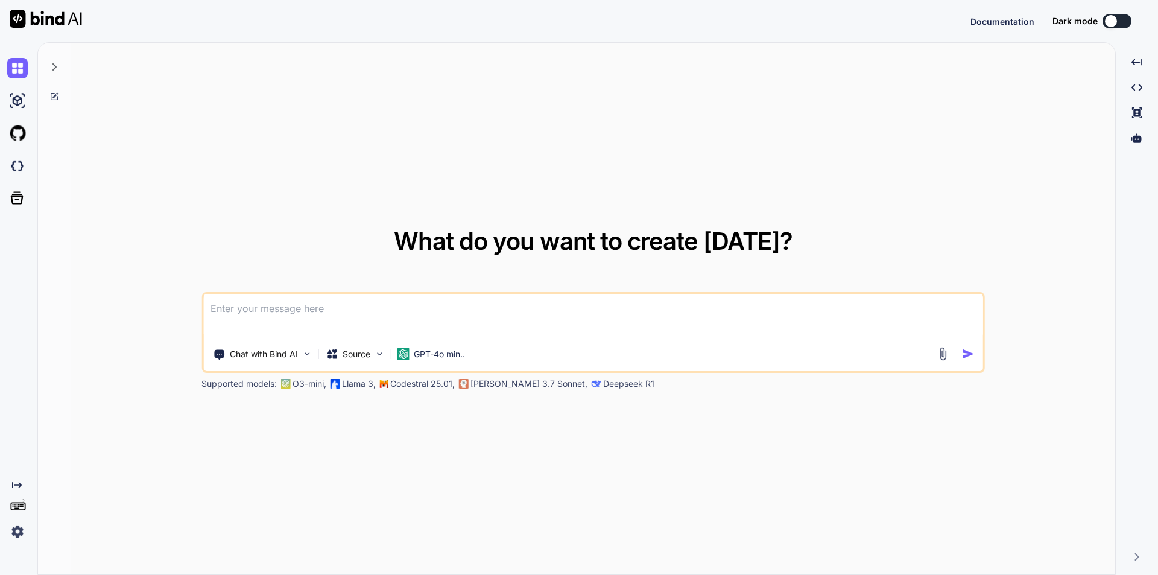
click at [258, 319] on textarea at bounding box center [593, 316] width 780 height 45
type textarea "x"
type textarea "/"
type textarea "x"
type textarea "//"
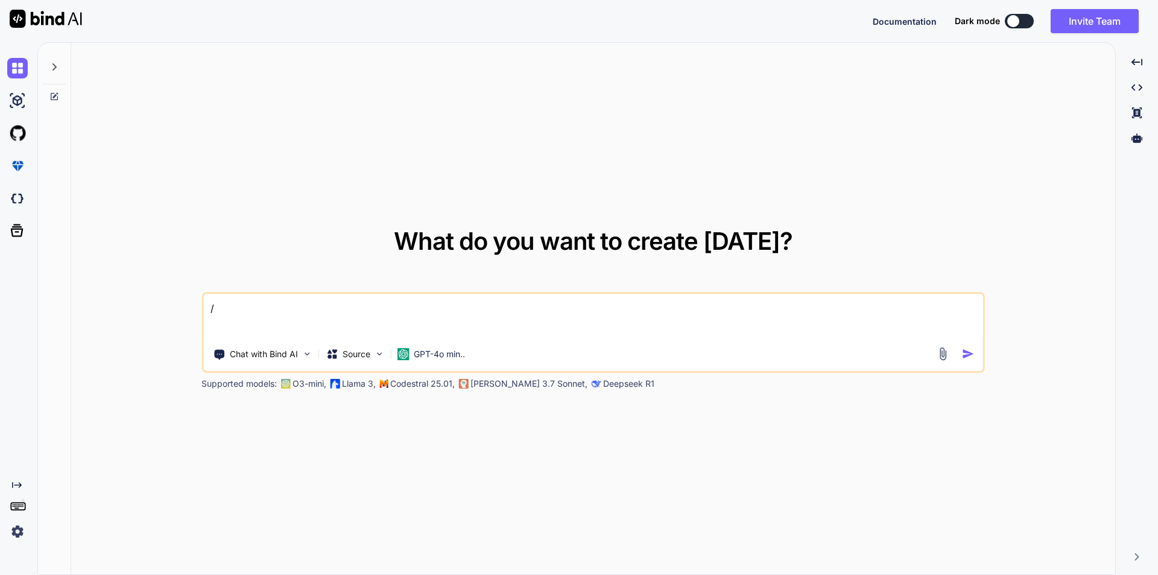
type textarea "x"
type textarea "//"
type textarea "x"
type textarea "// b"
type textarea "x"
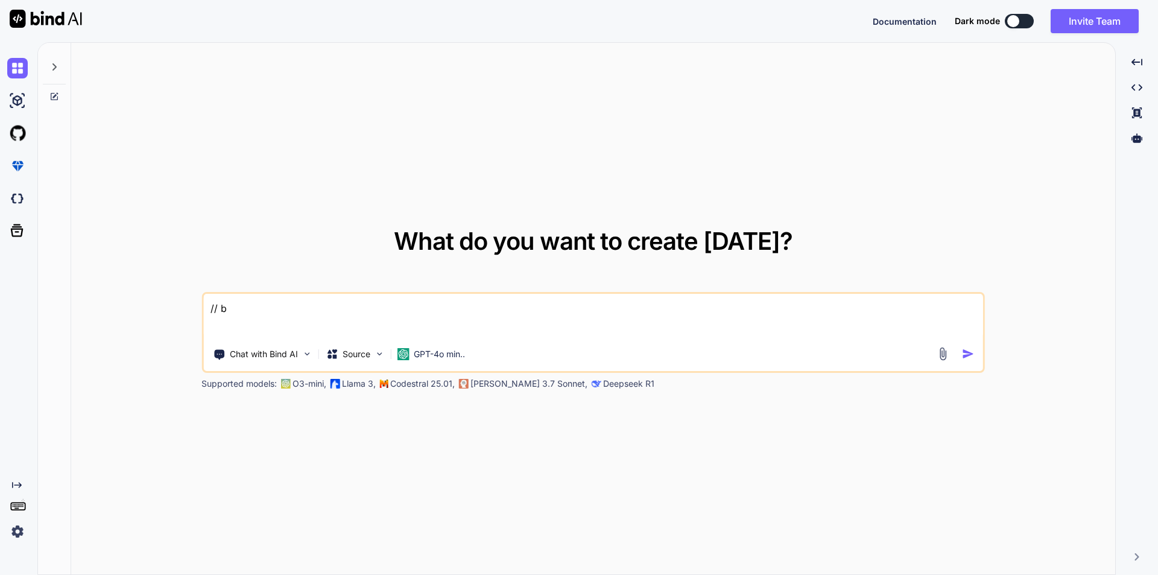
type textarea "// bl"
type textarea "x"
type textarea "// bla"
type textarea "x"
type textarea "// blad"
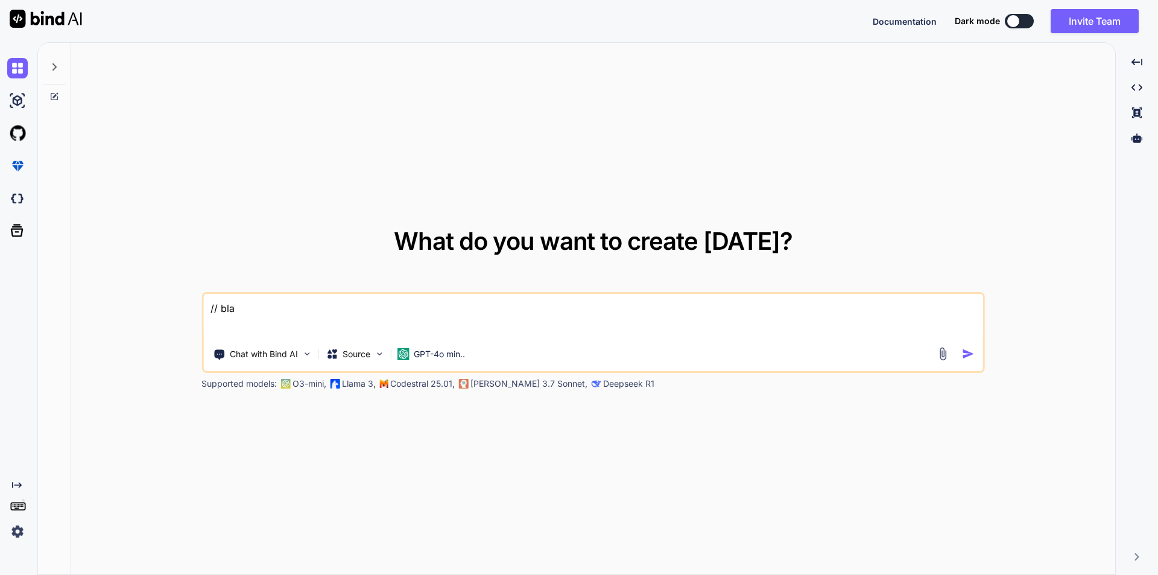
type textarea "x"
type textarea "// blade"
type textarea "x"
type textarea "// blade"
type textarea "x"
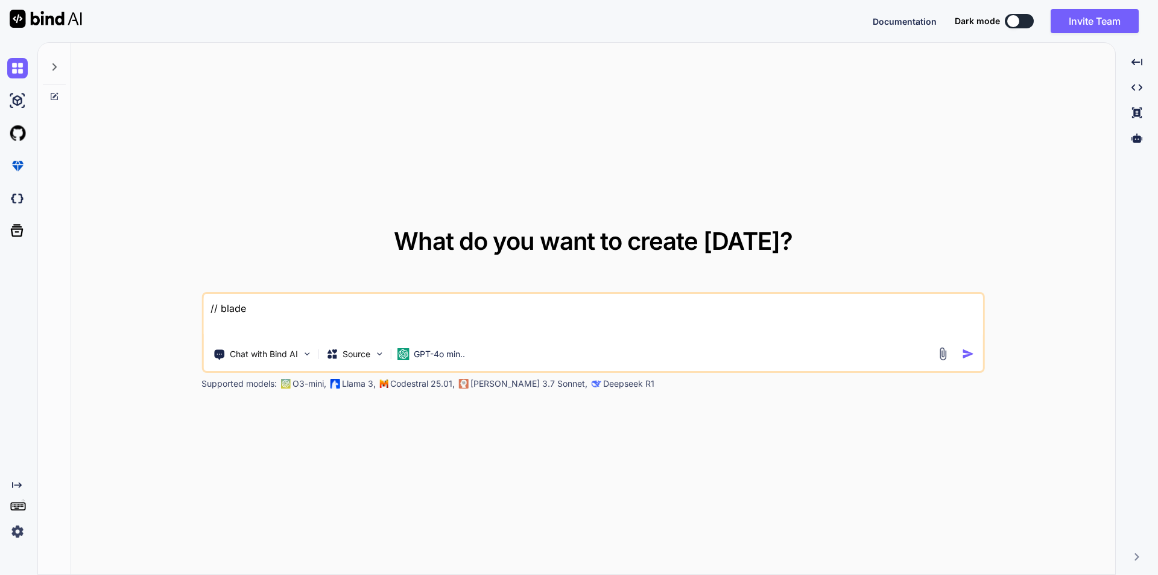
type textarea "// blade c"
type textarea "x"
type textarea "// blade co"
type textarea "x"
type textarea "// blade cod"
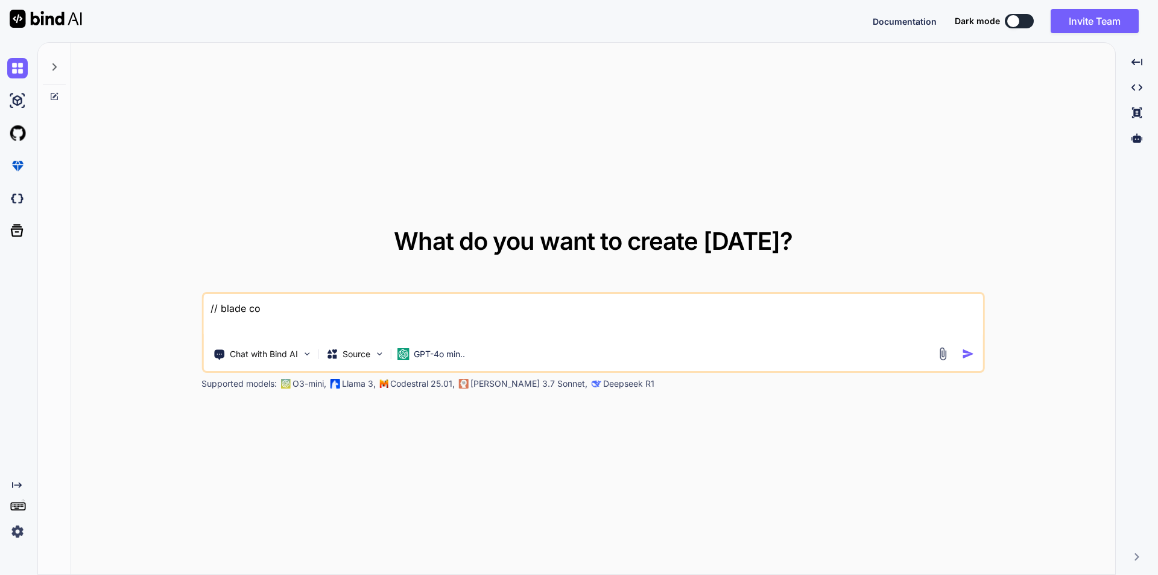
type textarea "x"
type textarea "// blade code"
type textarea "x"
type textarea "// blade code"
type textarea "x"
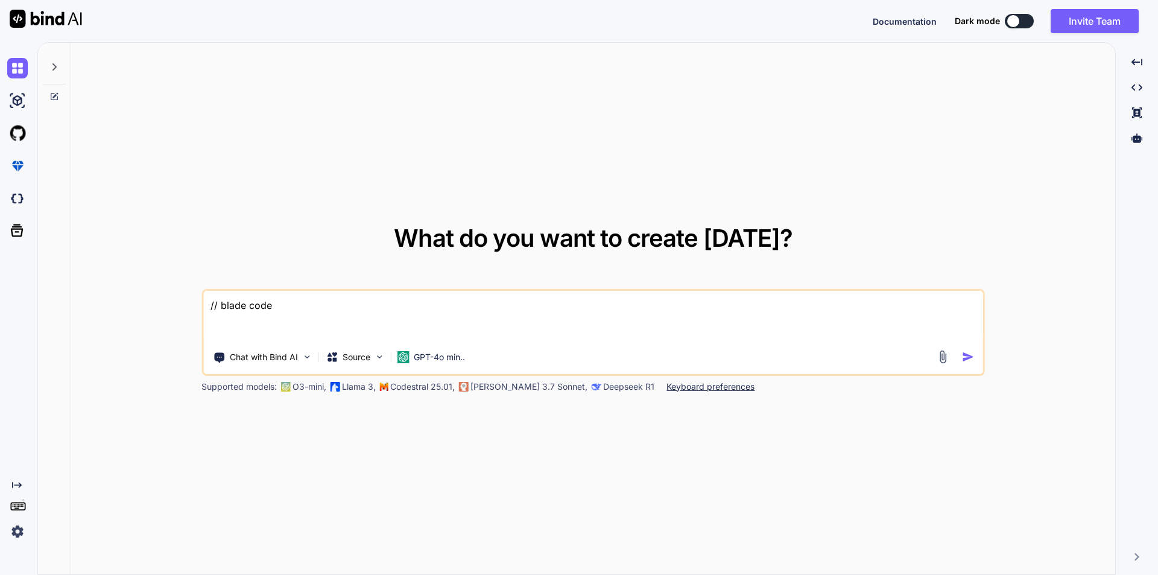
type textarea "// blade code <form id="searchConference" method="POST"> <div class="row gy-3 a…"
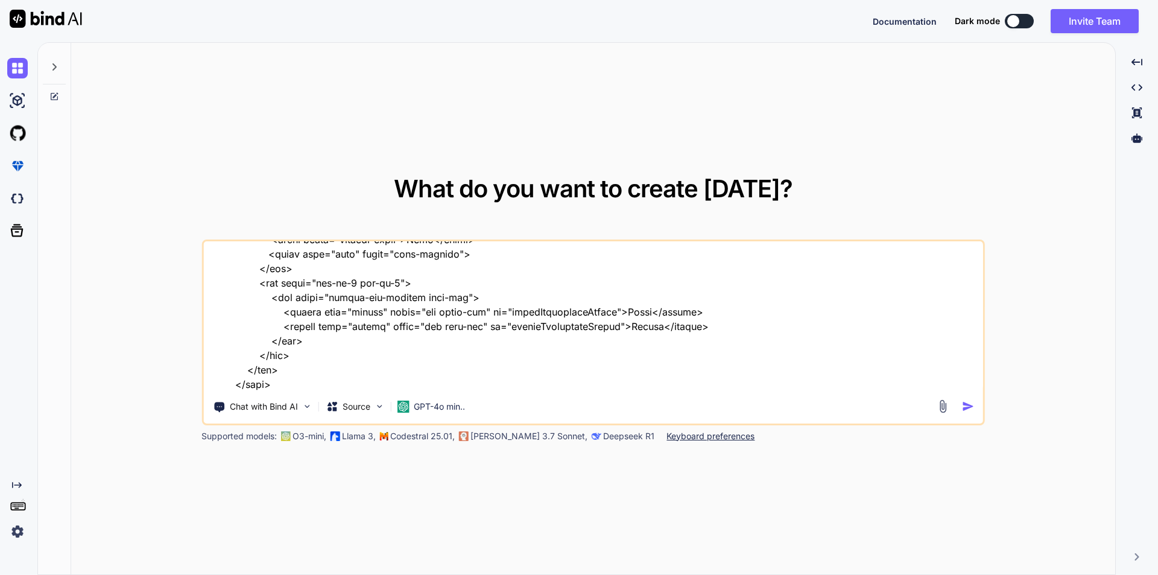
type textarea "x"
type textarea "// blade code <form id="searchConference" method="POST"> <div class="row gy-3 a…"
type textarea "x"
type textarea "// blade code <form id="searchConference" method="POST"> <div class="row gy-3 a…"
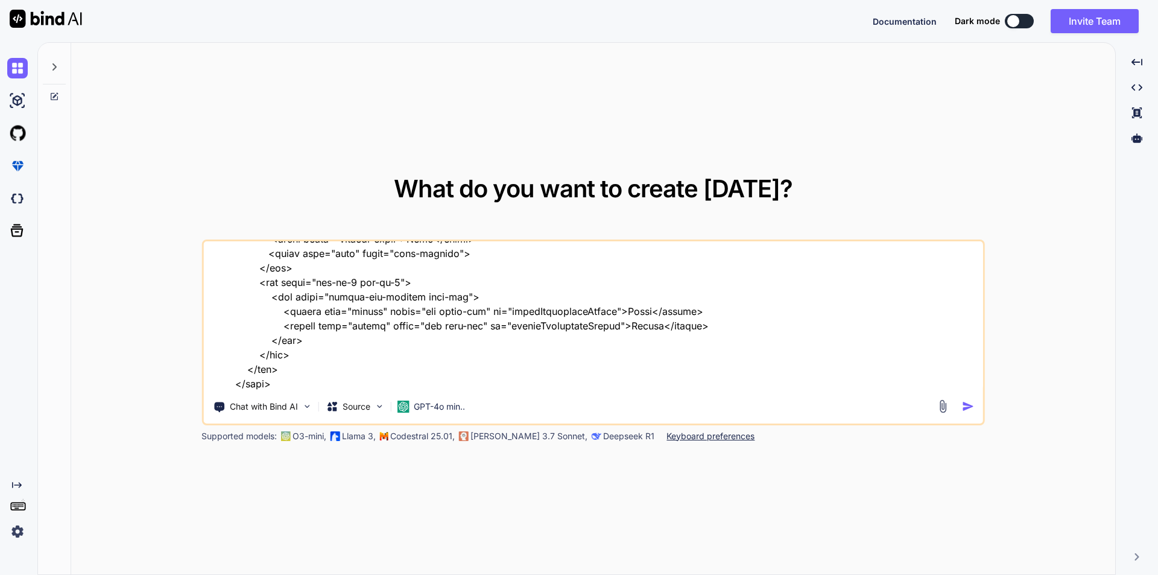
type textarea "x"
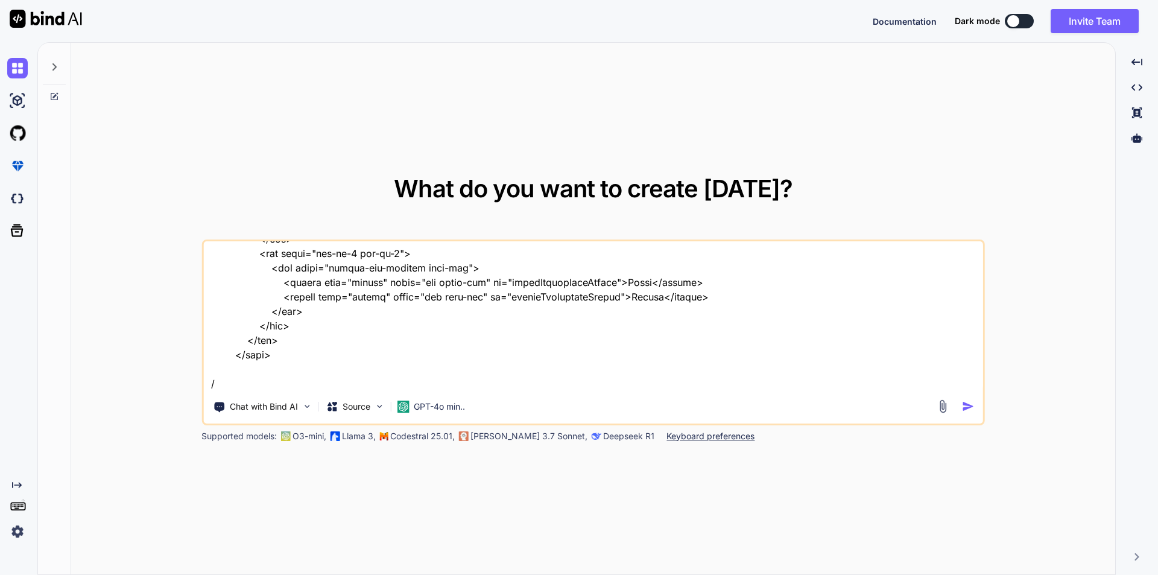
type textarea "// blade code <form id="searchConference" method="POST"> <div class="row gy-3 a…"
type textarea "x"
type textarea "// blade code <form id="searchConference" method="POST"> <div class="row gy-3 a…"
type textarea "x"
type textarea "// blade code <form id="searchConference" method="POST"> <div class="row gy-3 a…"
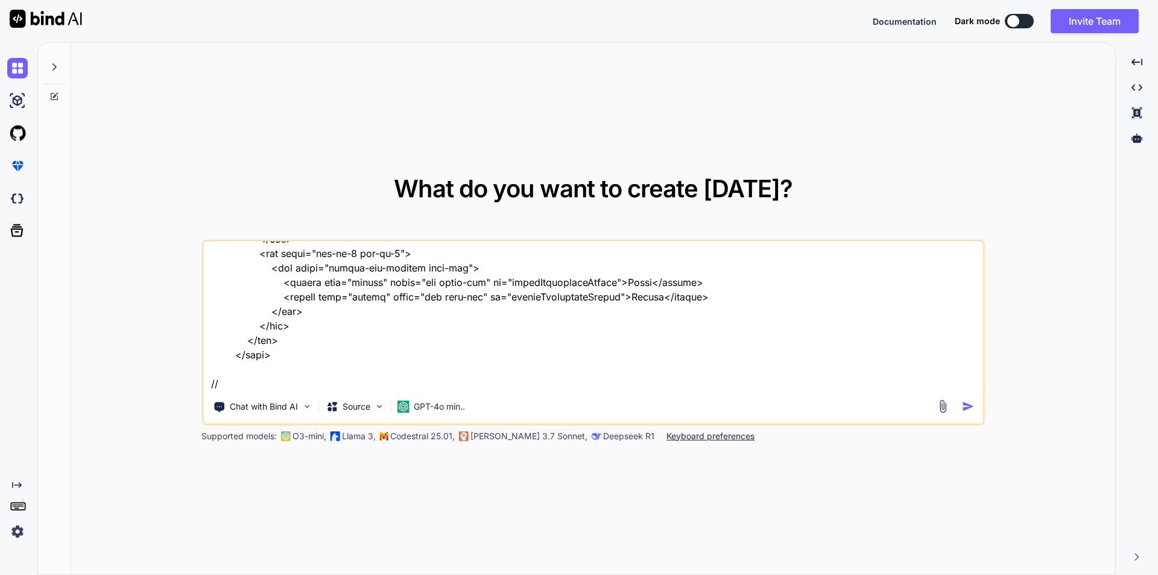
type textarea "x"
type textarea "// blade code <form id="searchConference" method="POST"> <div class="row gy-3 a…"
type textarea "x"
type textarea "// blade code <form id="searchConference" method="POST"> <div class="row gy-3 a…"
type textarea "x"
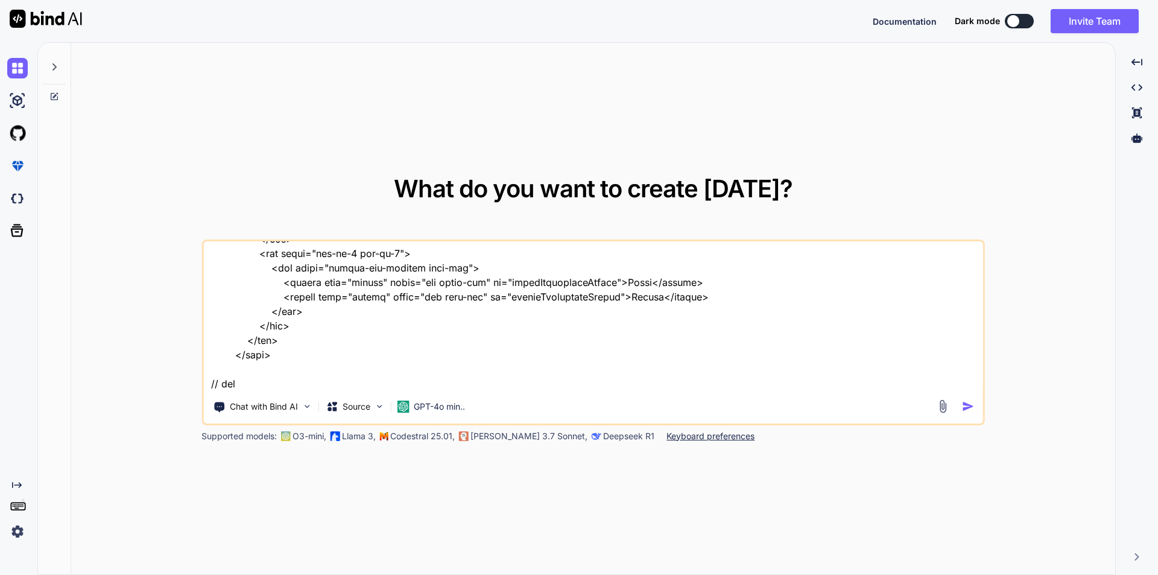
type textarea "// blade code <form id="searchConference" method="POST"> <div class="row gy-3 a…"
type textarea "x"
type textarea "// blade code <form id="searchConference" method="POST"> <div class="row gy-3 a…"
type textarea "x"
type textarea "// blade code <form id="searchConference" method="POST"> <div class="row gy-3 a…"
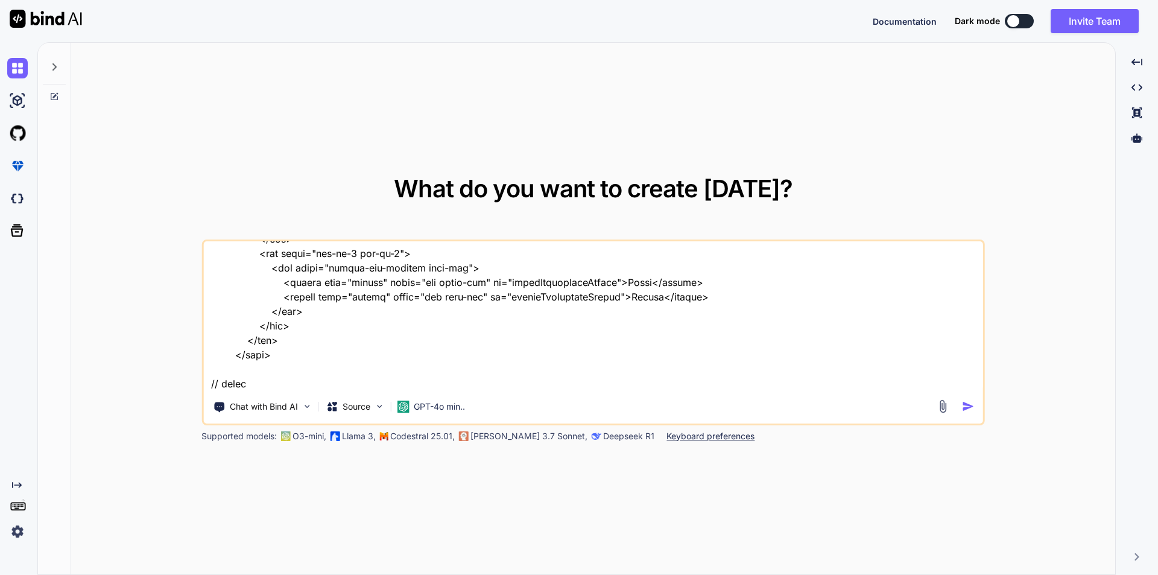
type textarea "x"
type textarea "// blade code <form id="searchConference" method="POST"> <div class="row gy-3 a…"
type textarea "x"
type textarea "// blade code <form id="searchConference" method="POST"> <div class="row gy-3 a…"
type textarea "x"
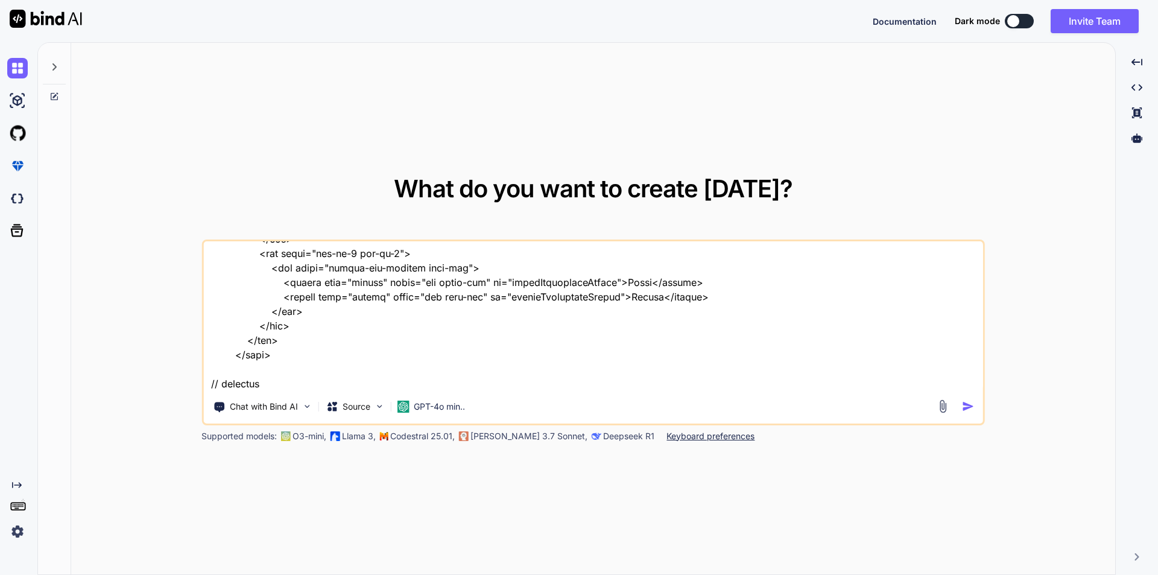
type textarea "// blade code <form id="searchConference" method="POST"> <div class="row gy-3 a…"
type textarea "x"
type textarea "// blade code <form id="searchConference" method="POST"> <div class="row gy-3 a…"
type textarea "x"
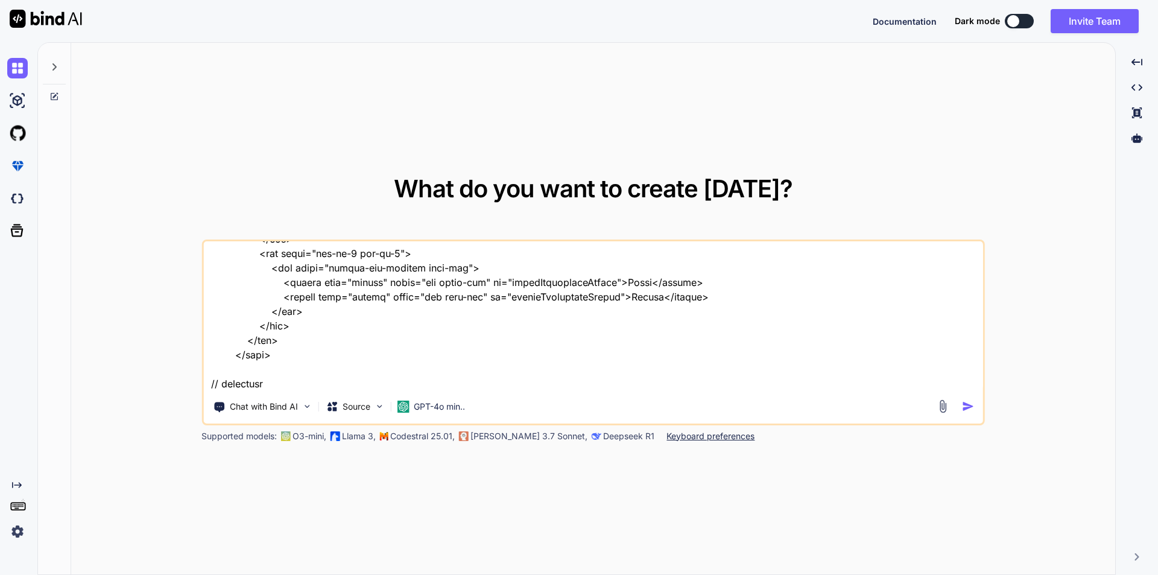
scroll to position [321, 0]
click at [223, 370] on textarea at bounding box center [593, 316] width 780 height 150
paste textarea "public function up(): void { Schema::connection('mysql_admin')->create( 'speake…"
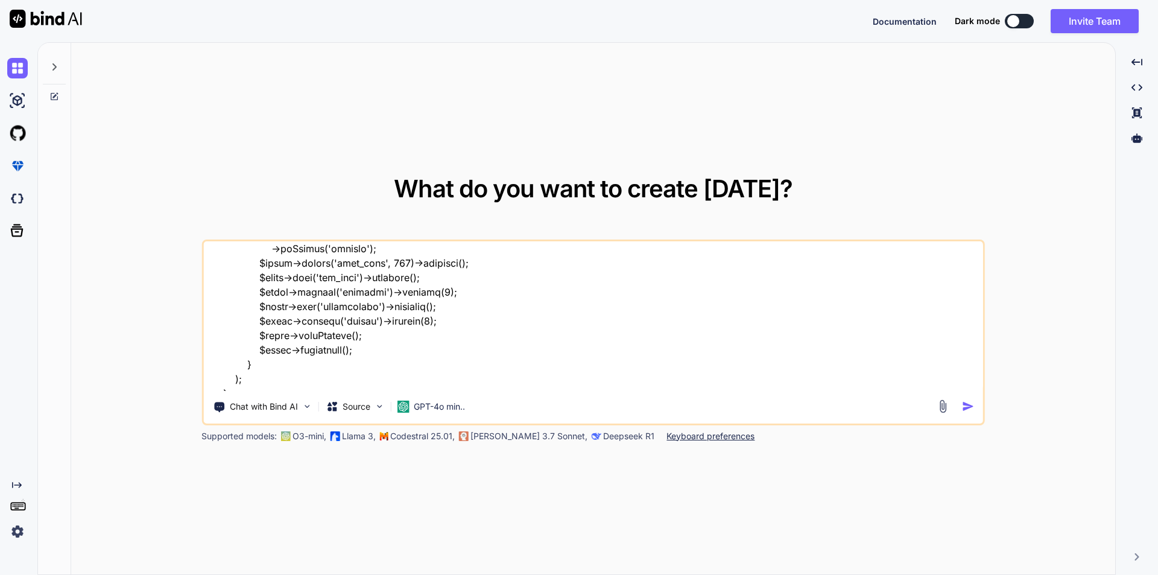
scroll to position [610, 0]
click at [234, 387] on textarea at bounding box center [593, 316] width 780 height 150
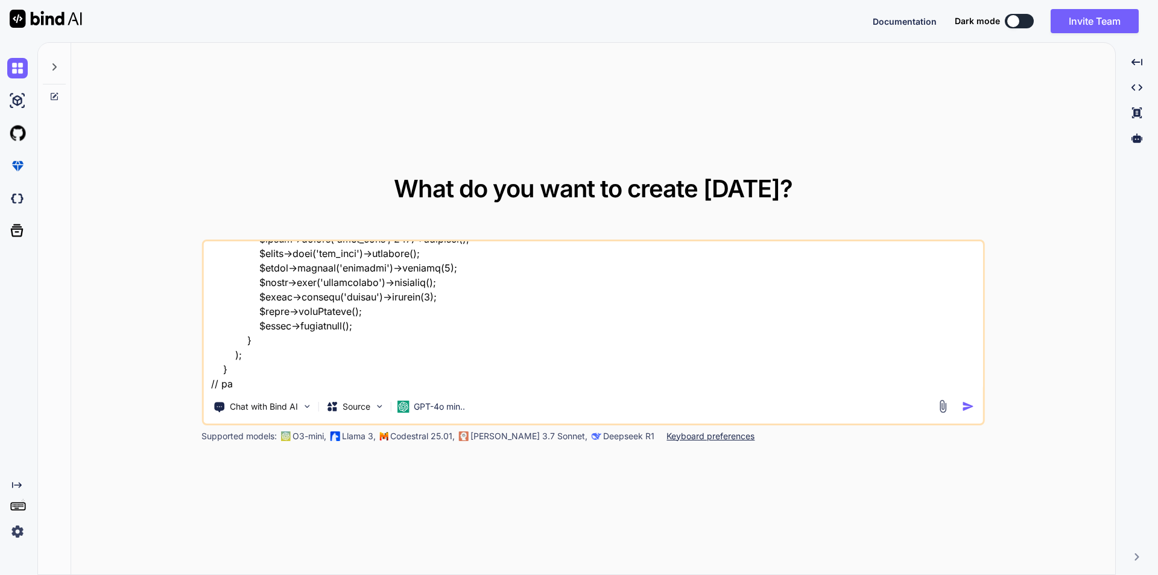
type textarea "// blade code <form id="searchConference" method="POST"> <div class="row gy-3 a…"
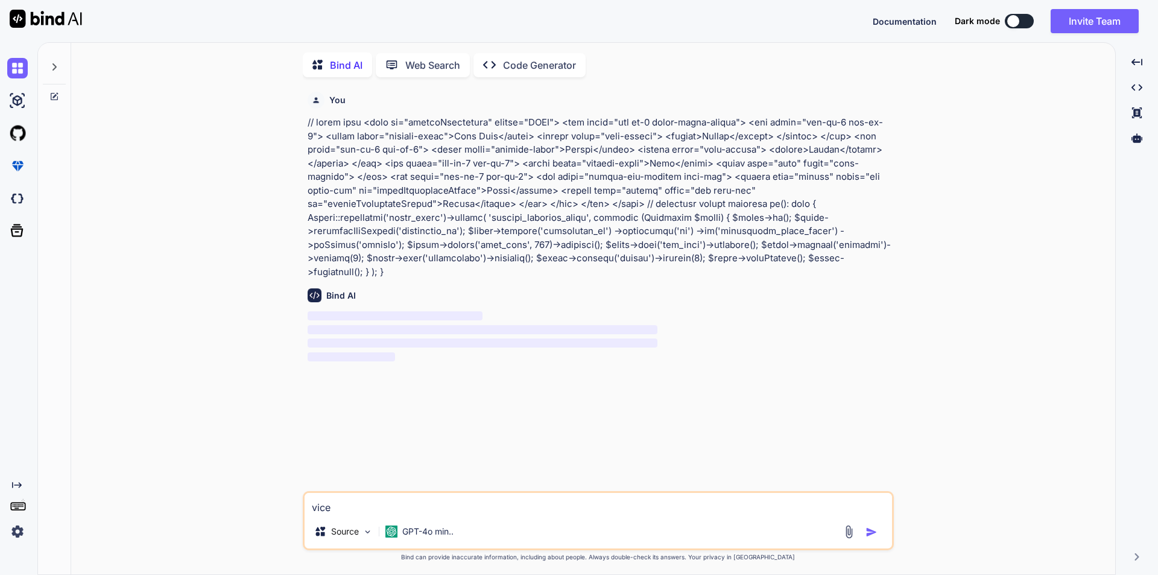
scroll to position [5, 0]
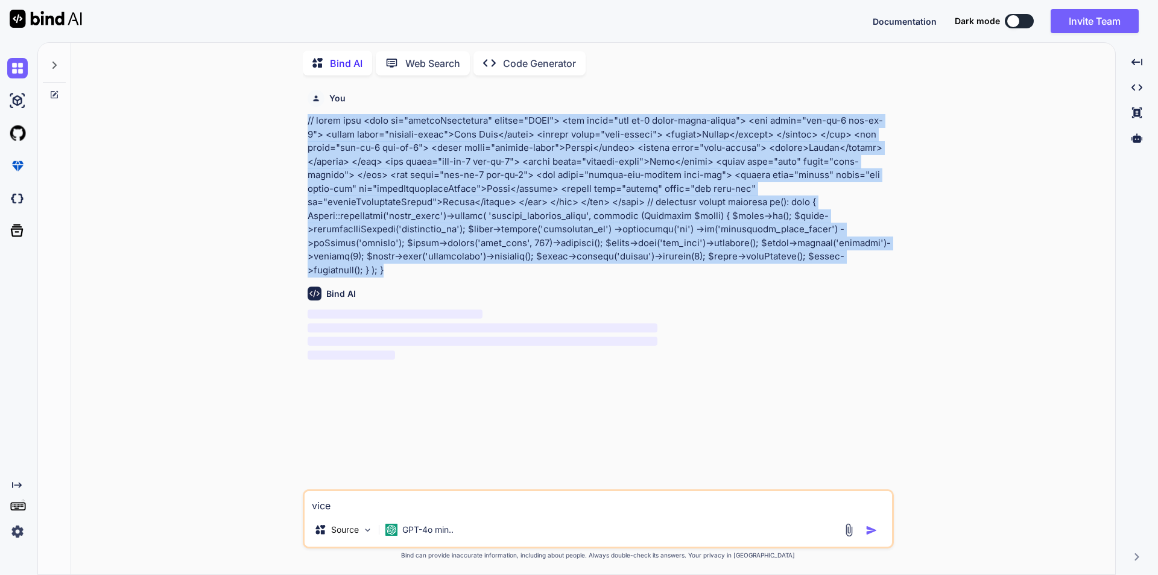
drag, startPoint x: 323, startPoint y: 268, endPoint x: 298, endPoint y: 113, distance: 157.1
click at [298, 113] on div "You Bind AI ‌ ‌ ‌ ‌ vice Source GPT-4o min.. Created with Bind Always check its…" at bounding box center [598, 329] width 1034 height 489
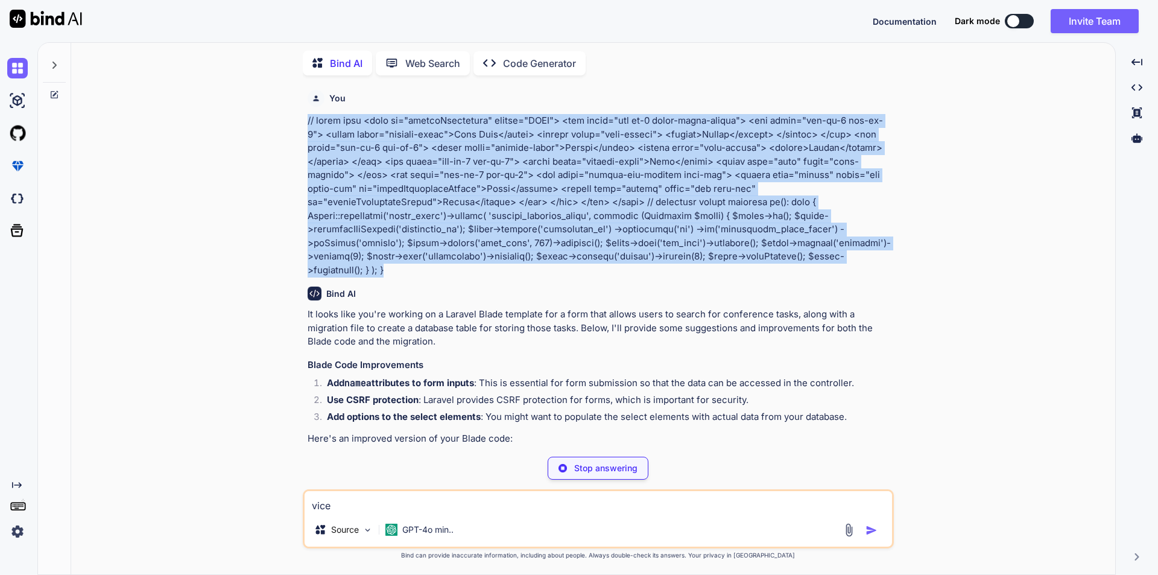
copy p "// blade code <form id="searchConference" method="POST"> <div class="row gy-3 a…"
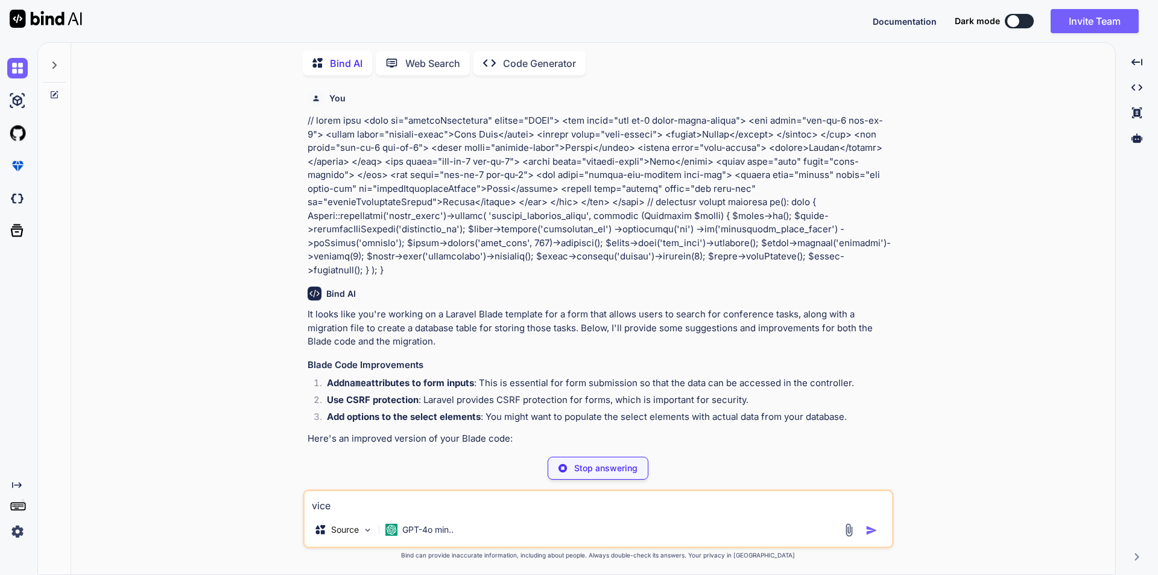
drag, startPoint x: 343, startPoint y: 503, endPoint x: 291, endPoint y: 510, distance: 51.7
click at [291, 510] on div "You Bind AI It looks like you're working on a Laravel Blade template for a form…" at bounding box center [598, 329] width 1034 height 489
paste textarea "// blade code <form id="searchConference" method="POST"> <div class="row gy-3 a…"
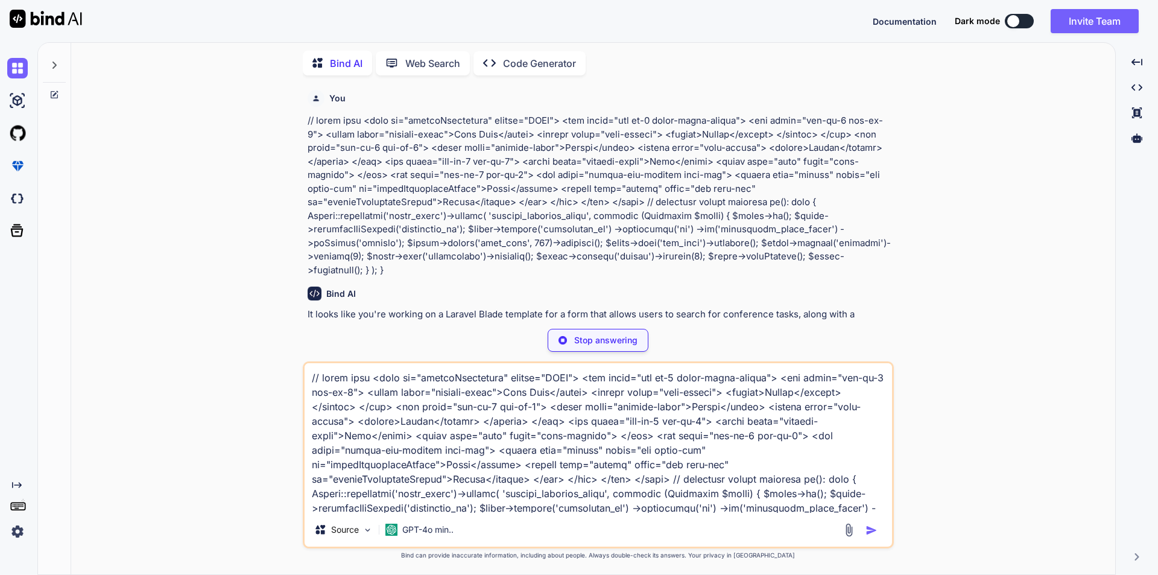
scroll to position [45, 0]
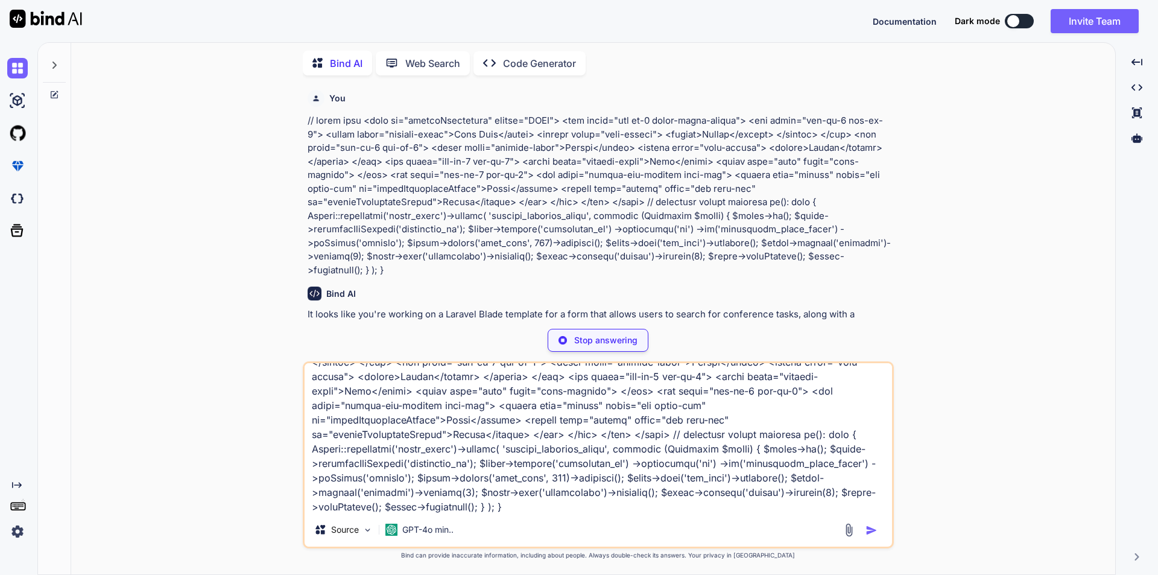
click at [594, 340] on p "Stop answering" at bounding box center [605, 340] width 63 height 12
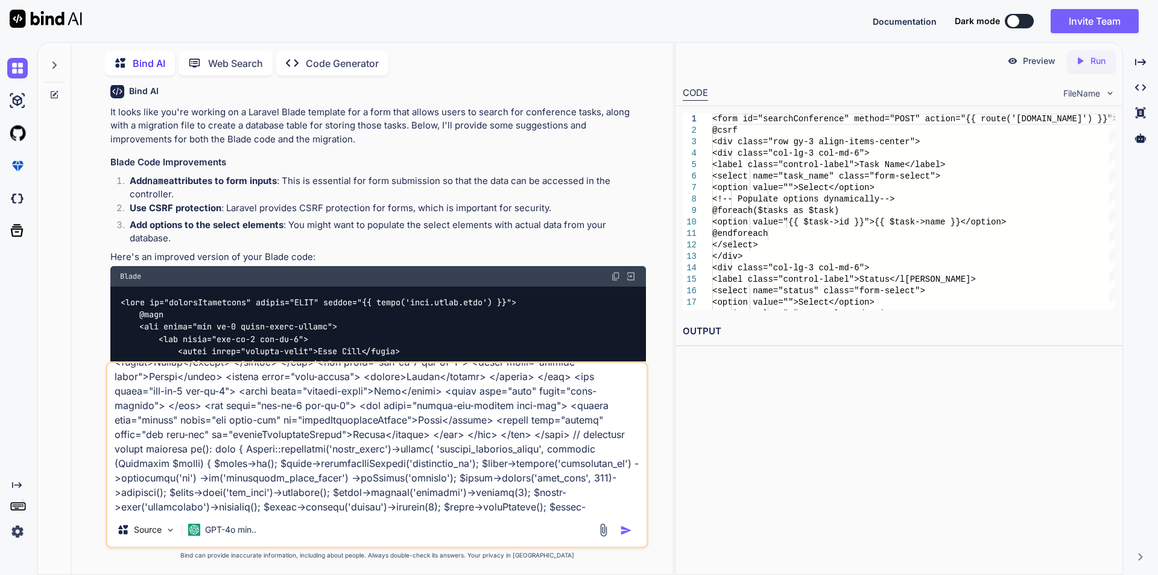
scroll to position [241, 0]
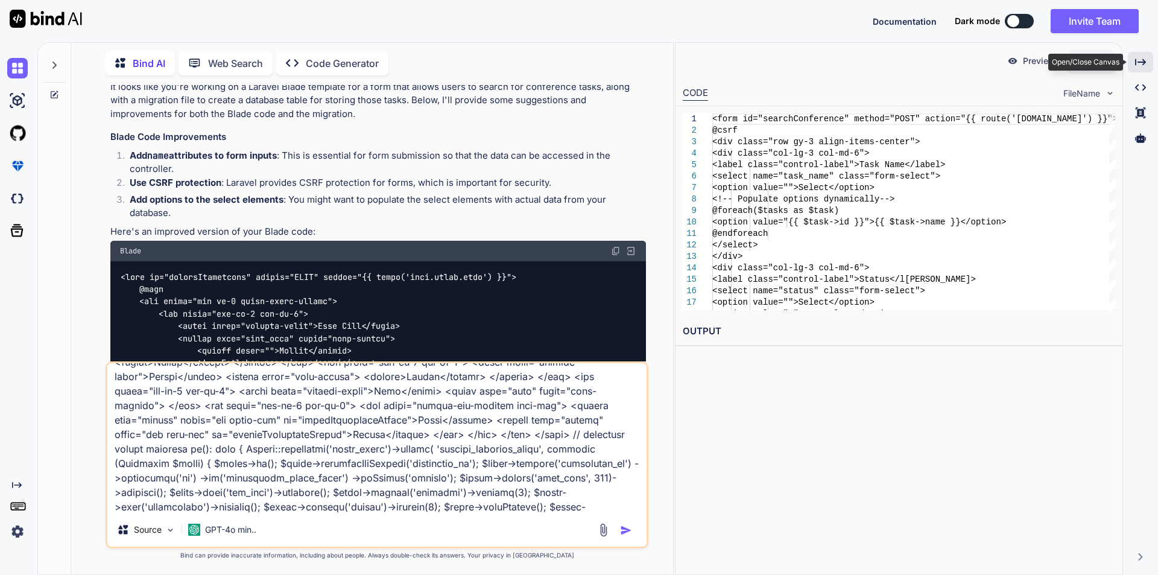
click at [1139, 63] on icon "Created with Pixso." at bounding box center [1140, 62] width 11 height 11
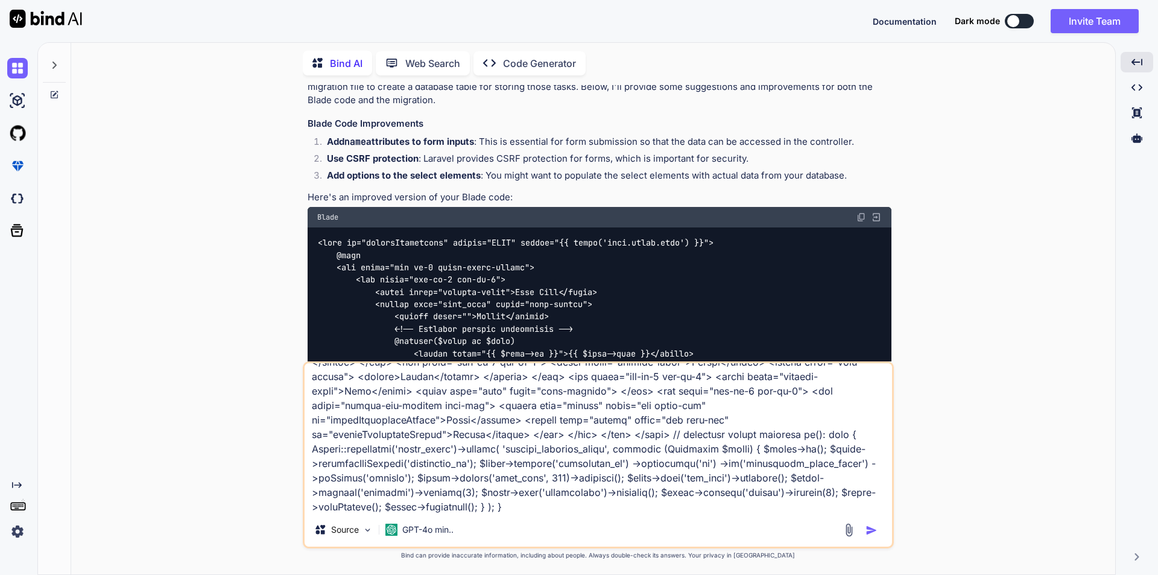
scroll to position [46, 0]
click at [524, 507] on textarea at bounding box center [599, 438] width 588 height 150
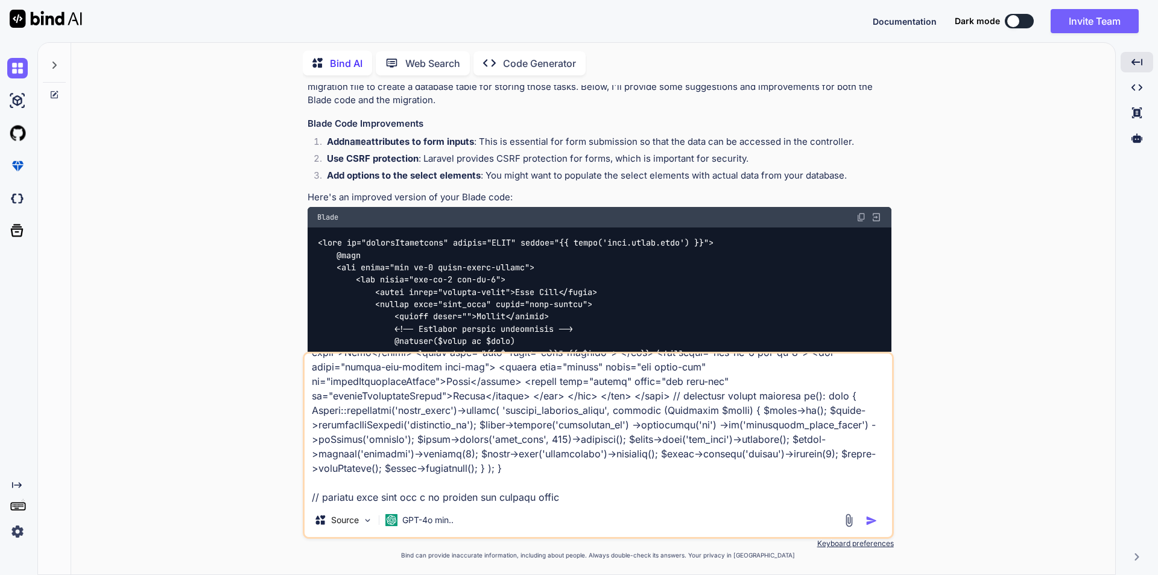
scroll to position [104, 0]
click at [332, 490] on textarea at bounding box center [599, 428] width 588 height 150
paste textarea "public function storeSpeakerTask(array $validatedData, Request $request) { // G…"
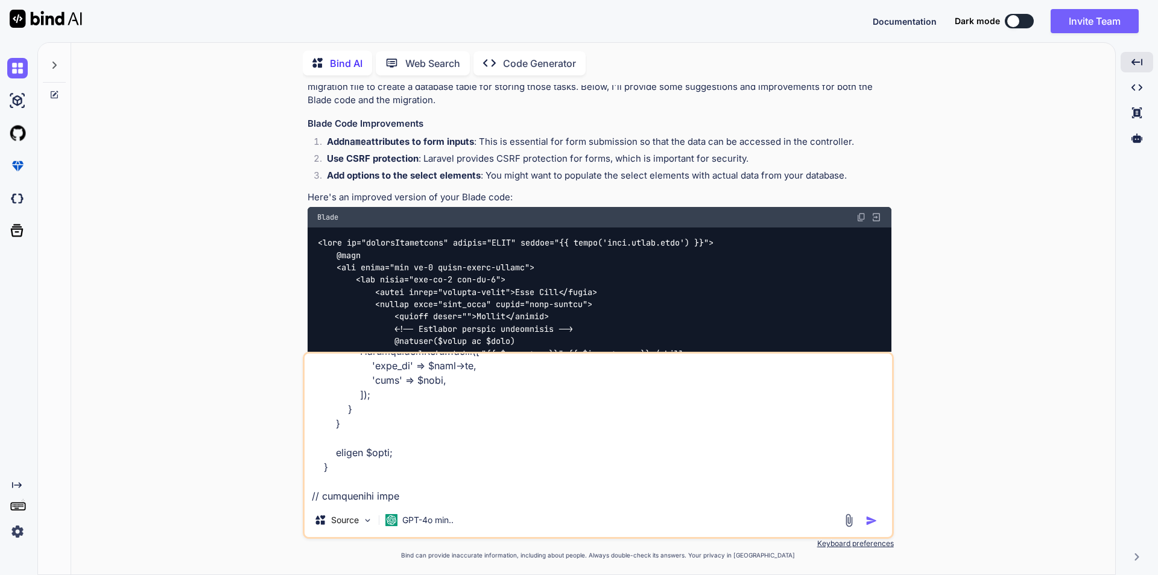
scroll to position [1233, 0]
click at [369, 499] on textarea at bounding box center [599, 428] width 588 height 150
paste textarea "public function editSpeakerTask($speakerTaskId) { $taskDetails = SpeakerResourc…"
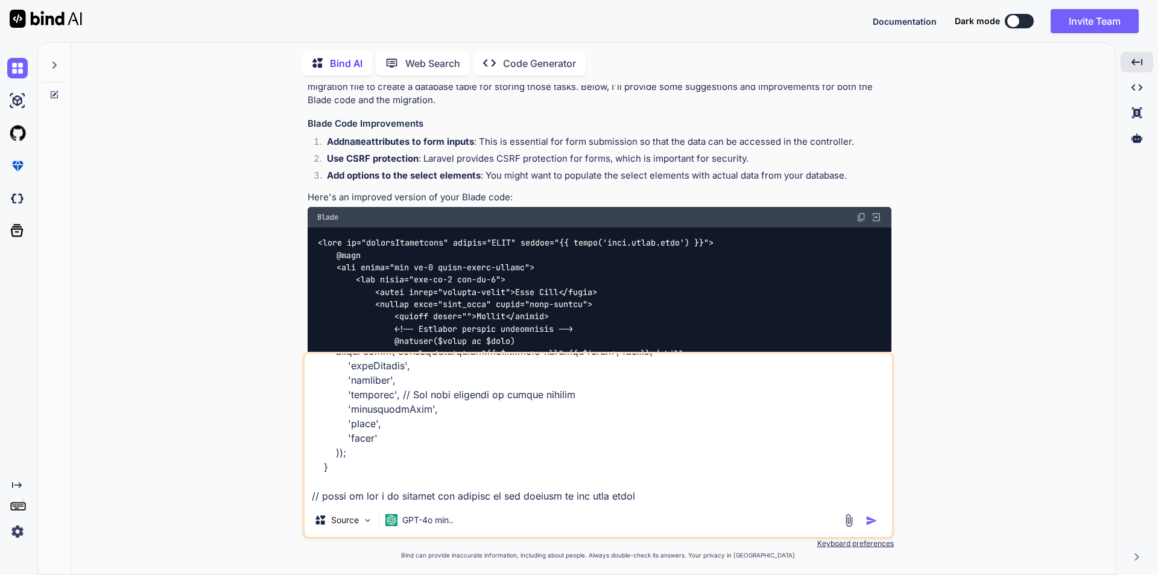
scroll to position [1783, 0]
click at [333, 489] on textarea at bounding box center [599, 428] width 588 height 150
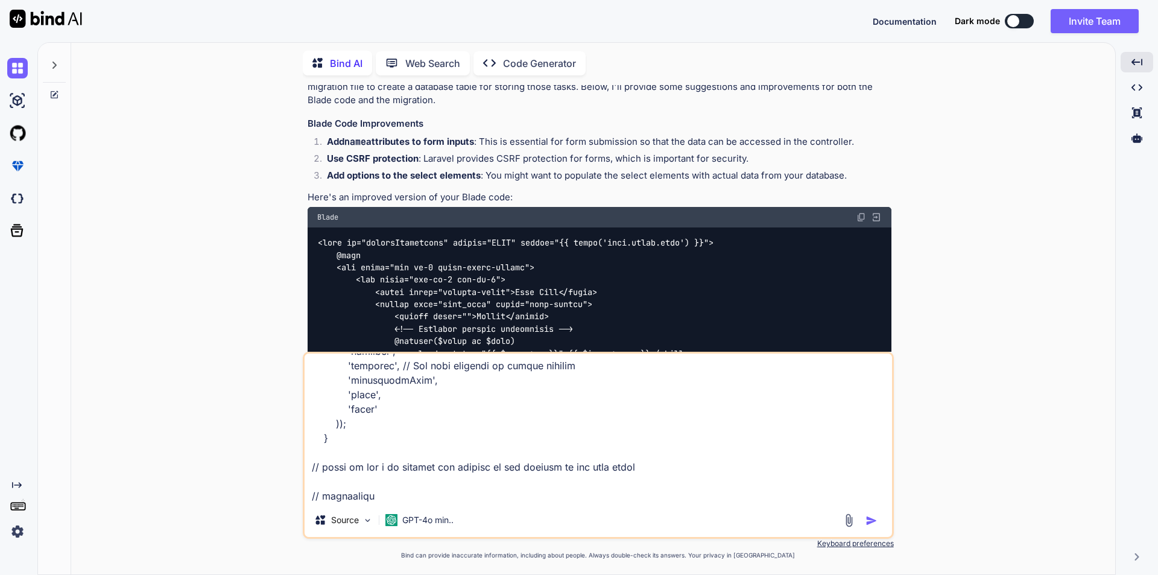
paste textarea "public function showSpeakerResourceTasks() { $conferenceId = getSingleConferenc…"
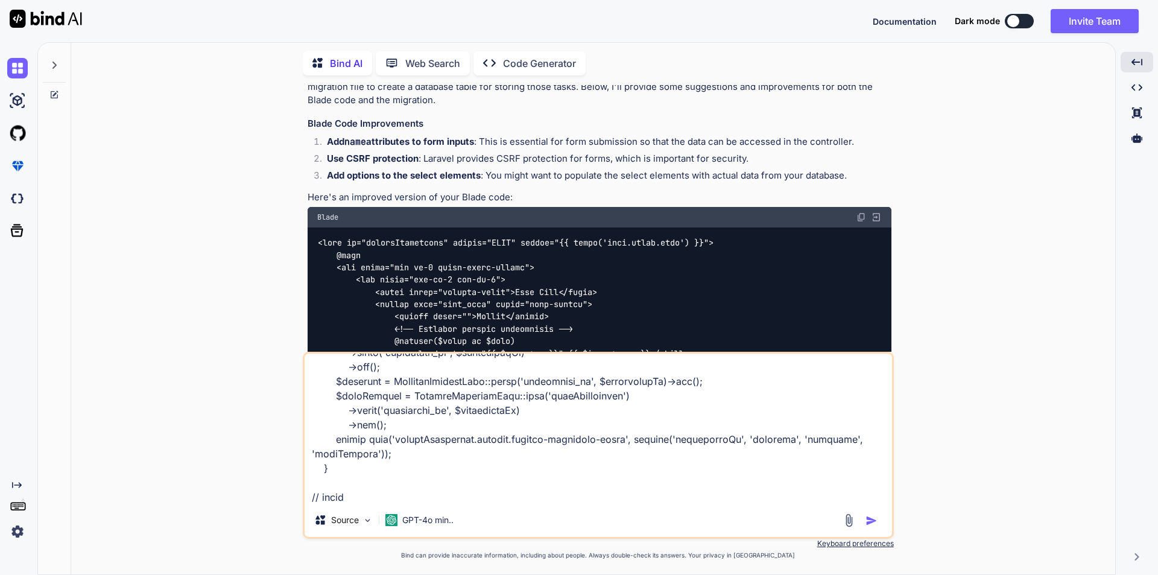
scroll to position [2029, 0]
drag, startPoint x: 358, startPoint y: 498, endPoint x: 308, endPoint y: 486, distance: 52.1
click at [308, 486] on textarea at bounding box center [599, 428] width 588 height 150
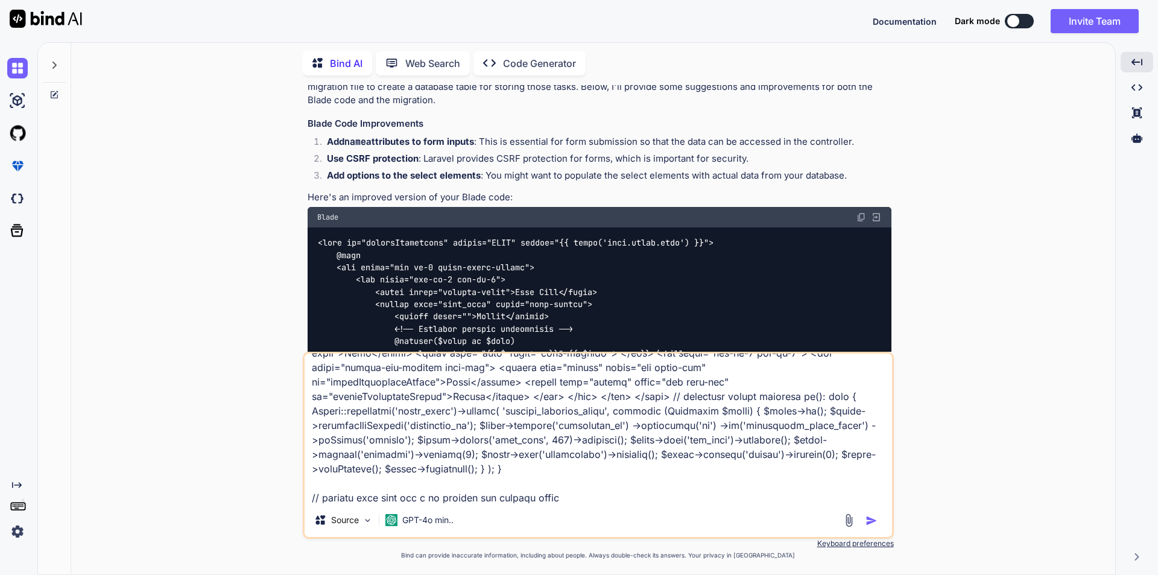
scroll to position [0, 0]
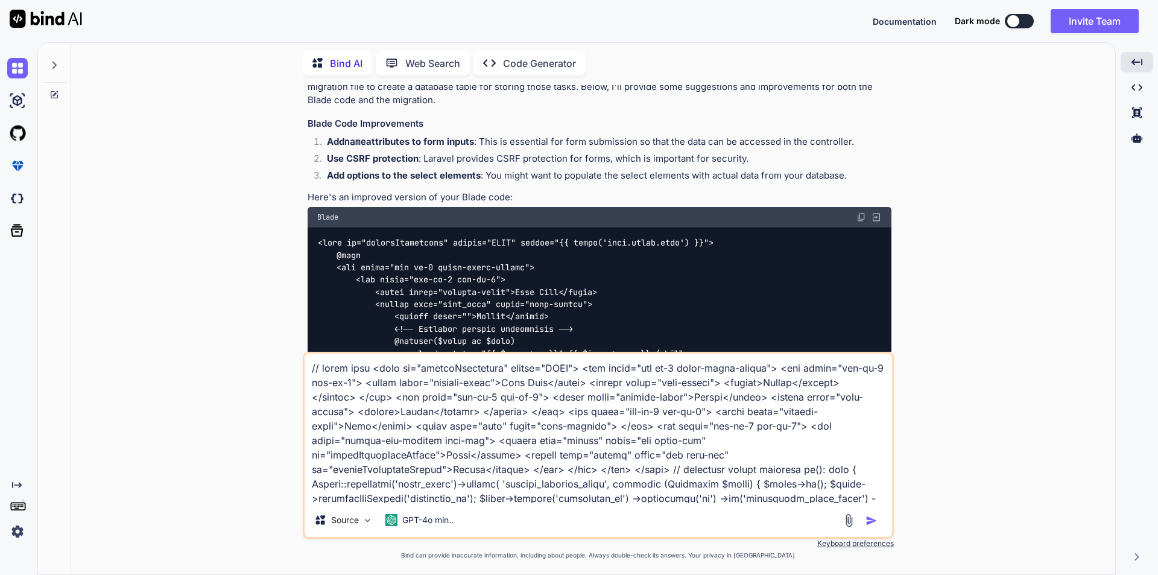
drag, startPoint x: 374, startPoint y: 368, endPoint x: 673, endPoint y: 466, distance: 314.3
click at [673, 466] on textarea at bounding box center [599, 428] width 588 height 150
paste textarea "<div class="row gy-3 align-items-center"> <div class="col-lg-3 col-md-6"> <labe…"
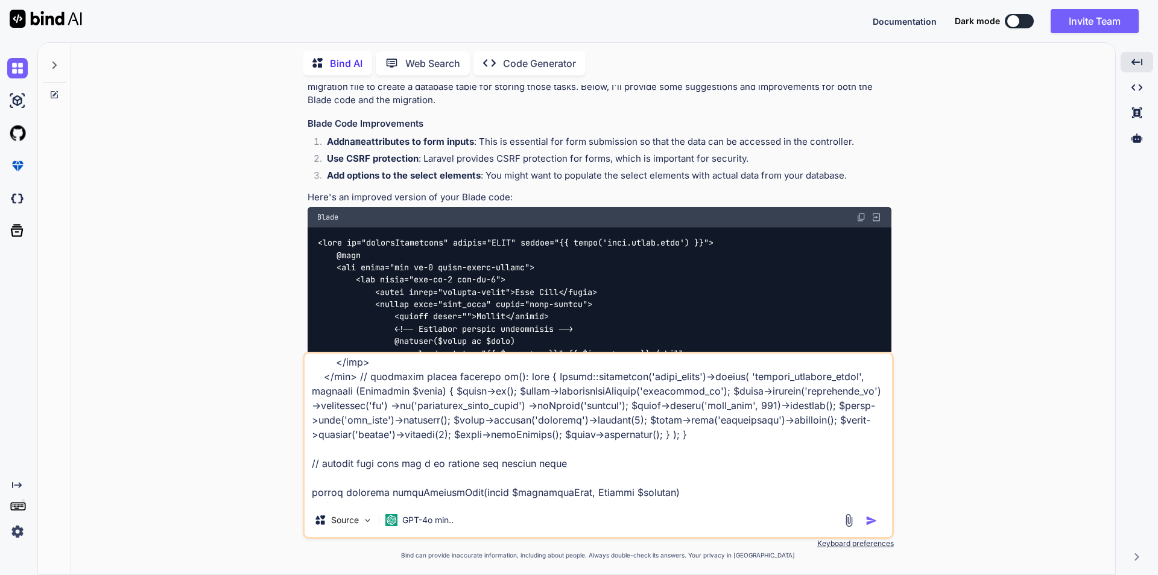
scroll to position [1118, 0]
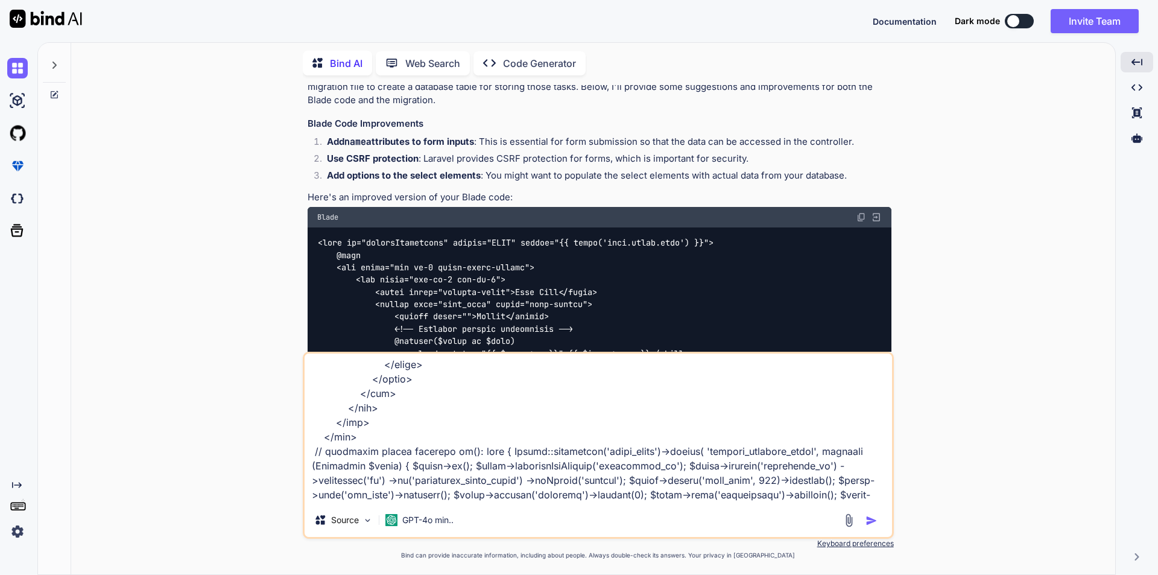
click at [371, 451] on textarea at bounding box center [599, 428] width 588 height 150
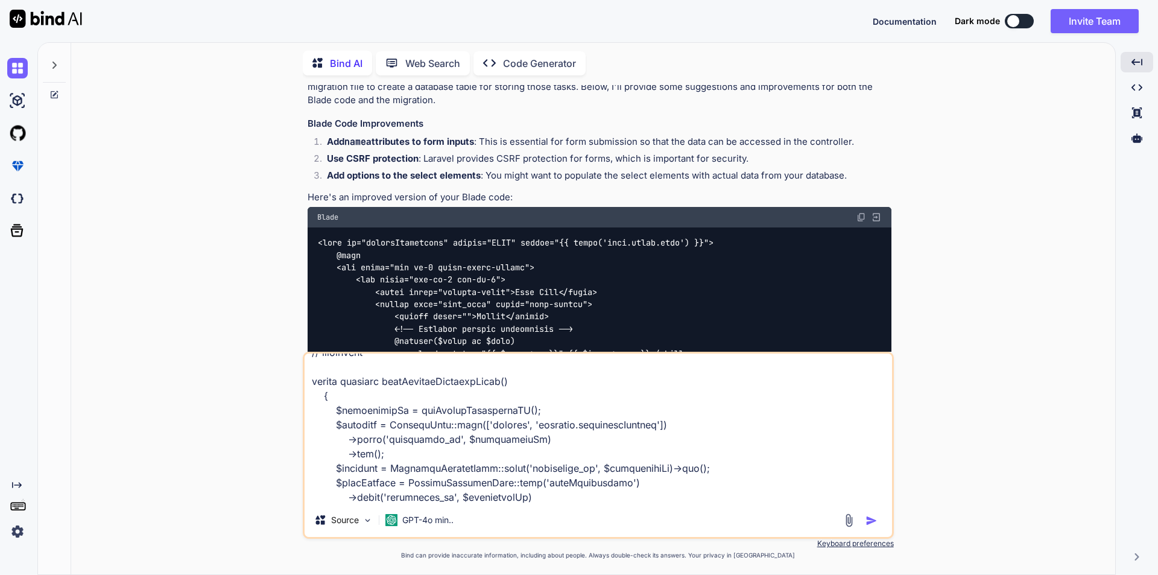
scroll to position [3144, 0]
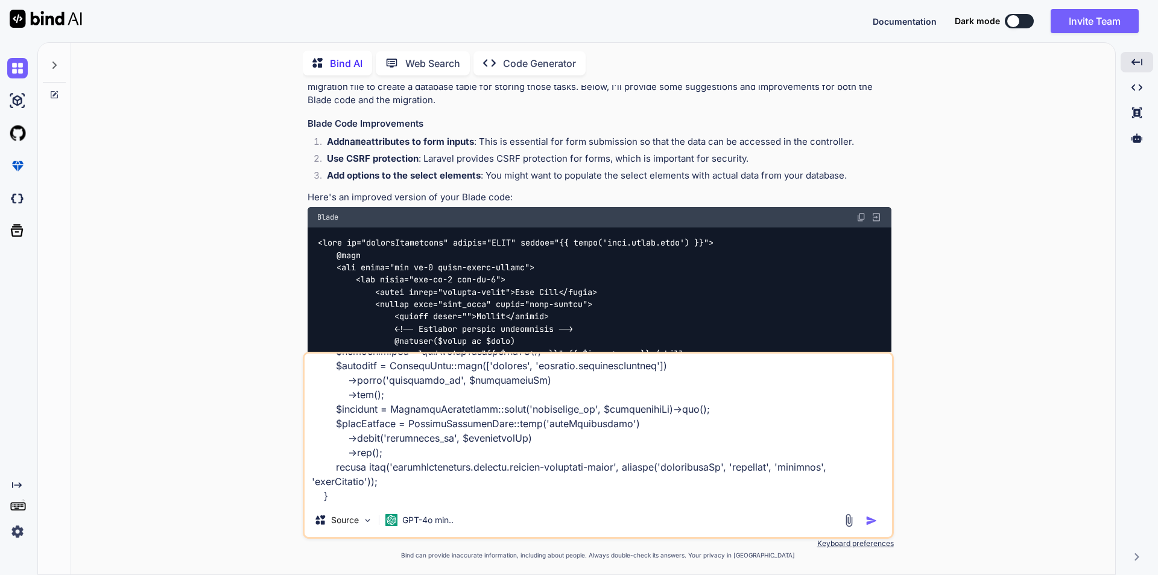
click at [346, 472] on textarea at bounding box center [599, 428] width 588 height 150
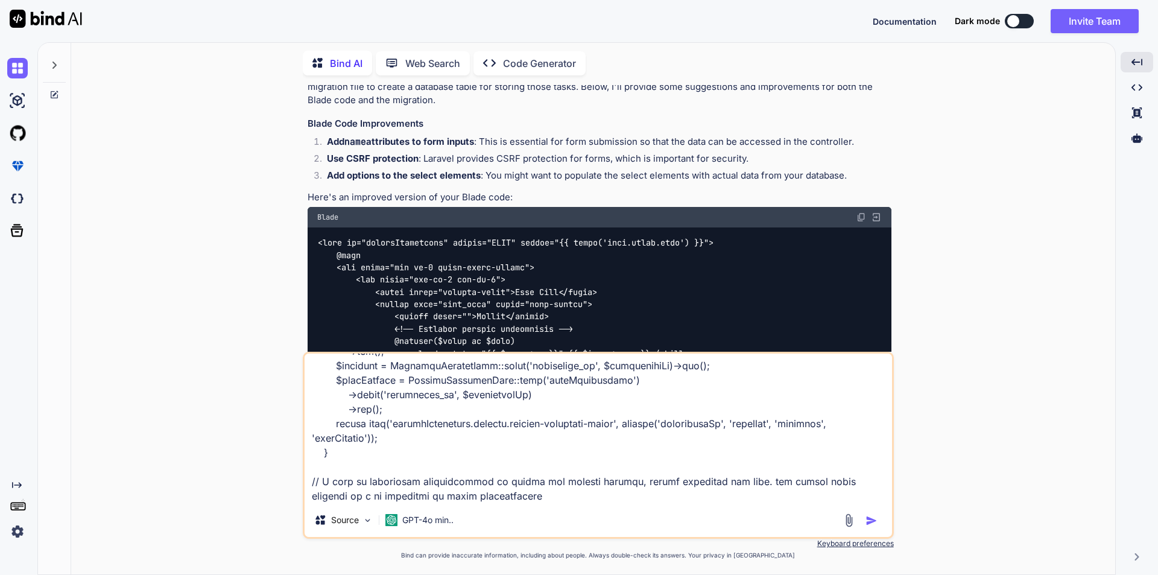
scroll to position [3187, 0]
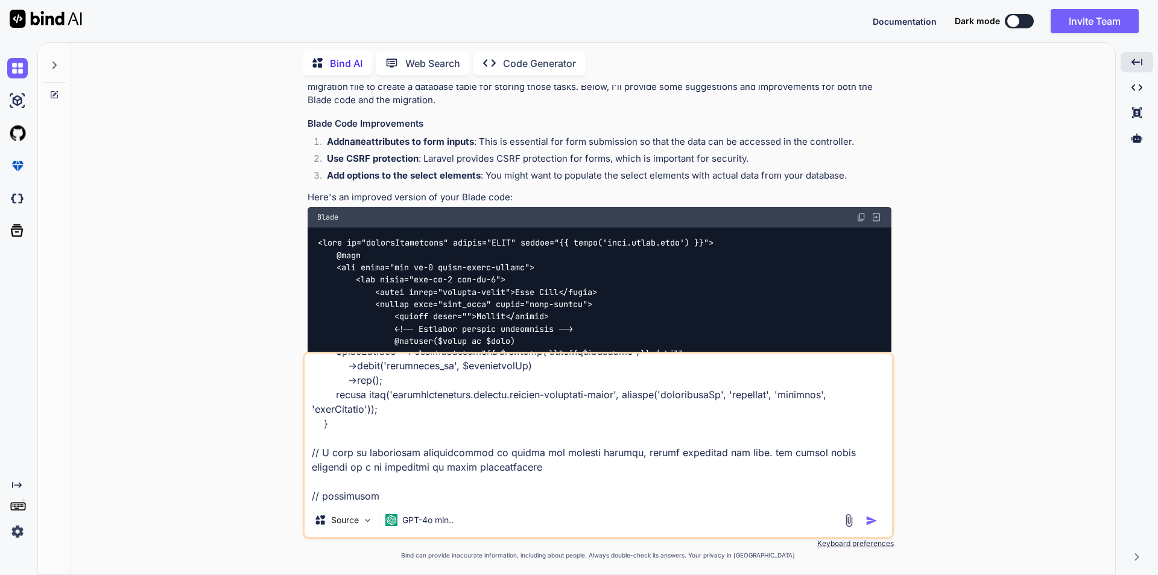
click at [335, 496] on textarea at bounding box center [599, 428] width 588 height 150
paste textarea "public function searchSpeaker(Request $request) { $conferenceId = getSingleConf…"
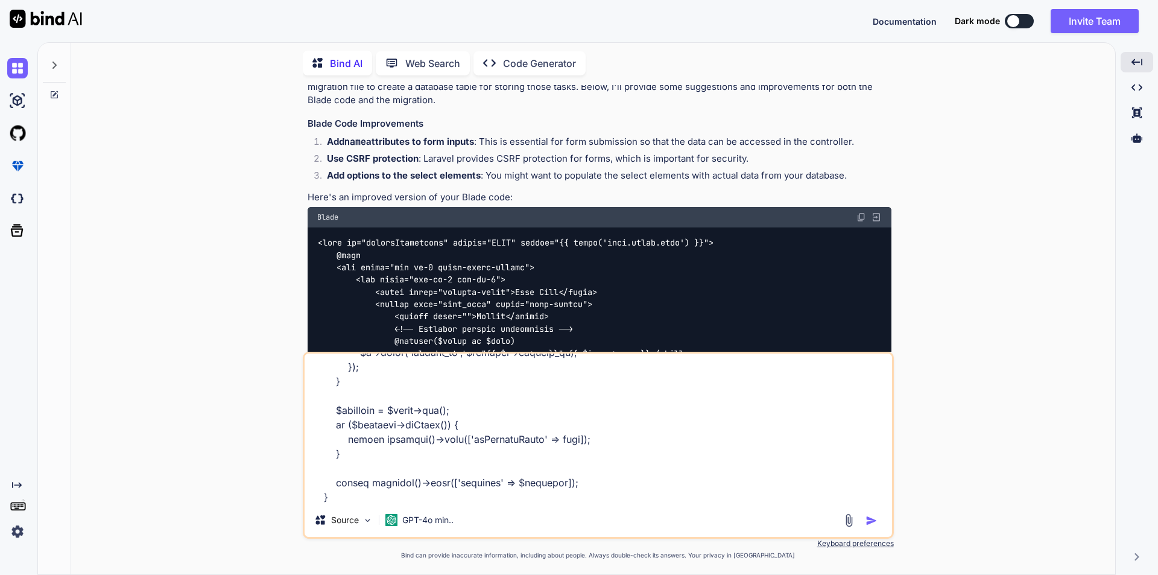
scroll to position [3506, 0]
click at [428, 500] on textarea at bounding box center [599, 428] width 588 height 150
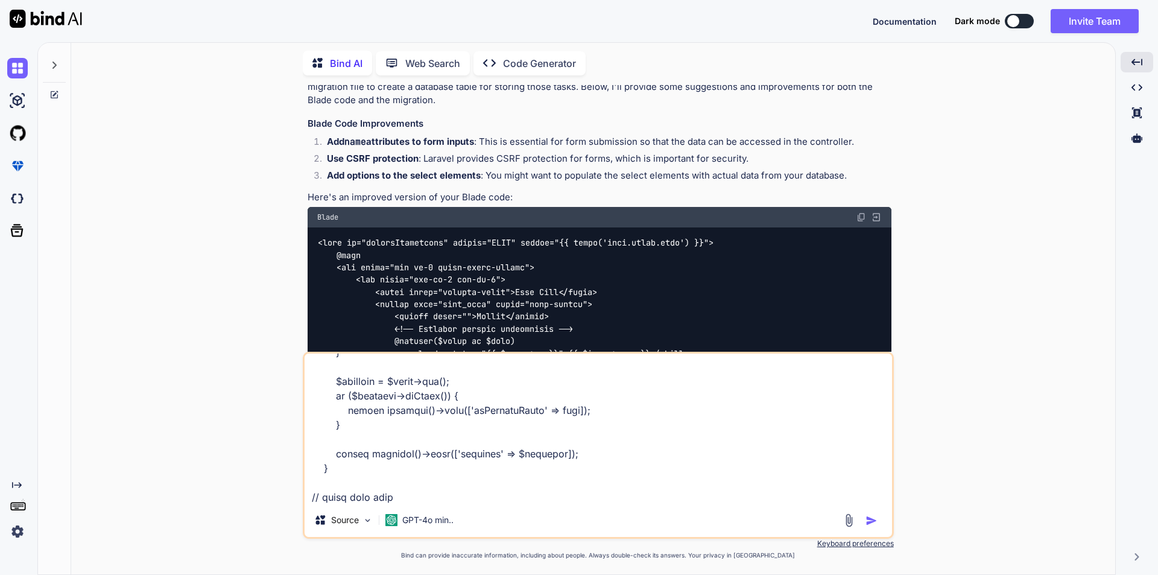
paste textarea "<div class="filter-section"> <form id="searchSpeaker" method="POST"> @csrf <div…"
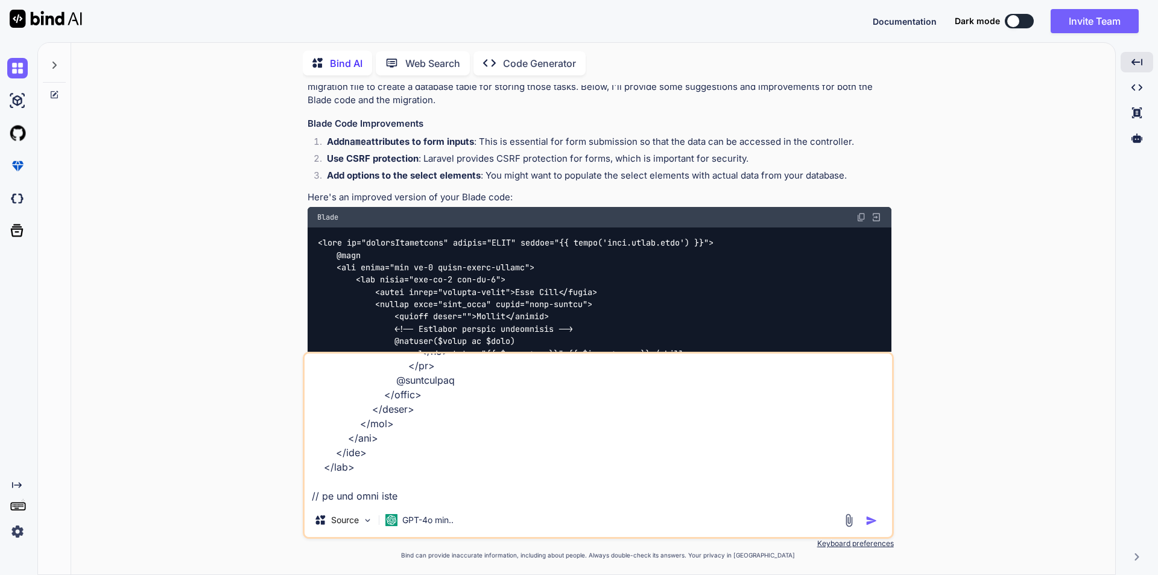
scroll to position [4606, 0]
click at [400, 484] on textarea at bounding box center [599, 428] width 588 height 150
paste textarea "$('#searchSpeakerButton').click(function(e) { e.preventDefault(); var speakerNa…"
type textarea "// blade code <form id="searchConference" method="POST"> <div class="row gy-3 a…"
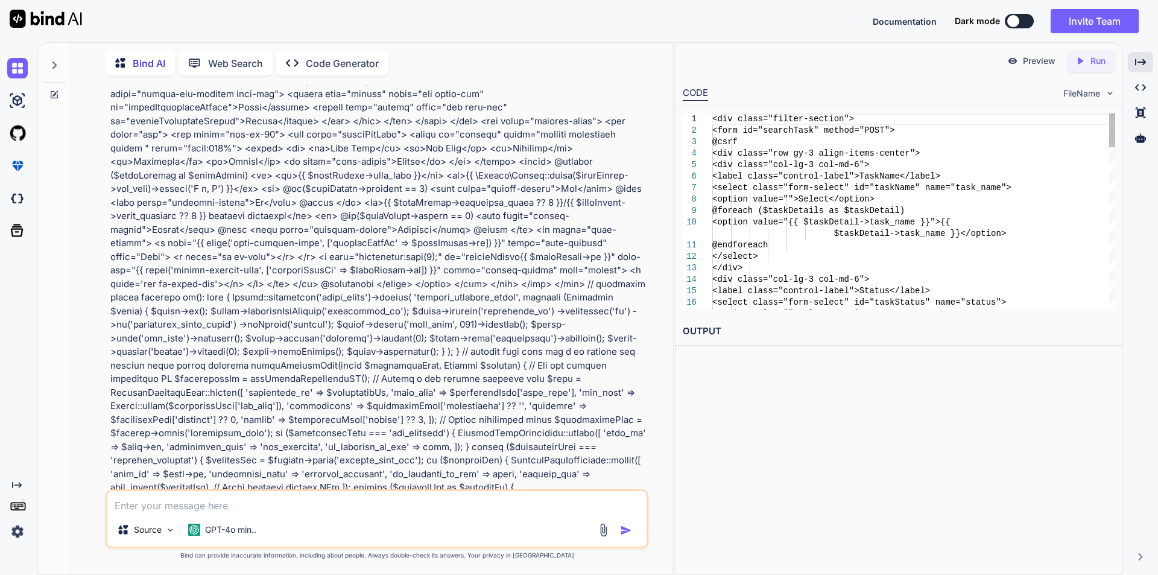
scroll to position [992, 0]
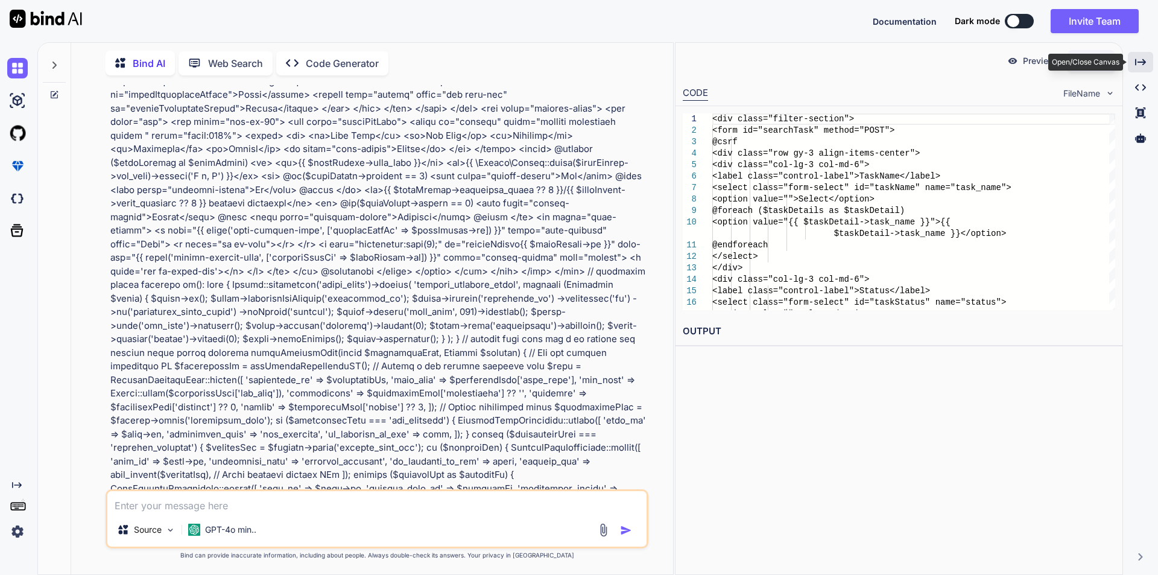
click at [1142, 56] on div "Created with Pixso." at bounding box center [1140, 62] width 25 height 21
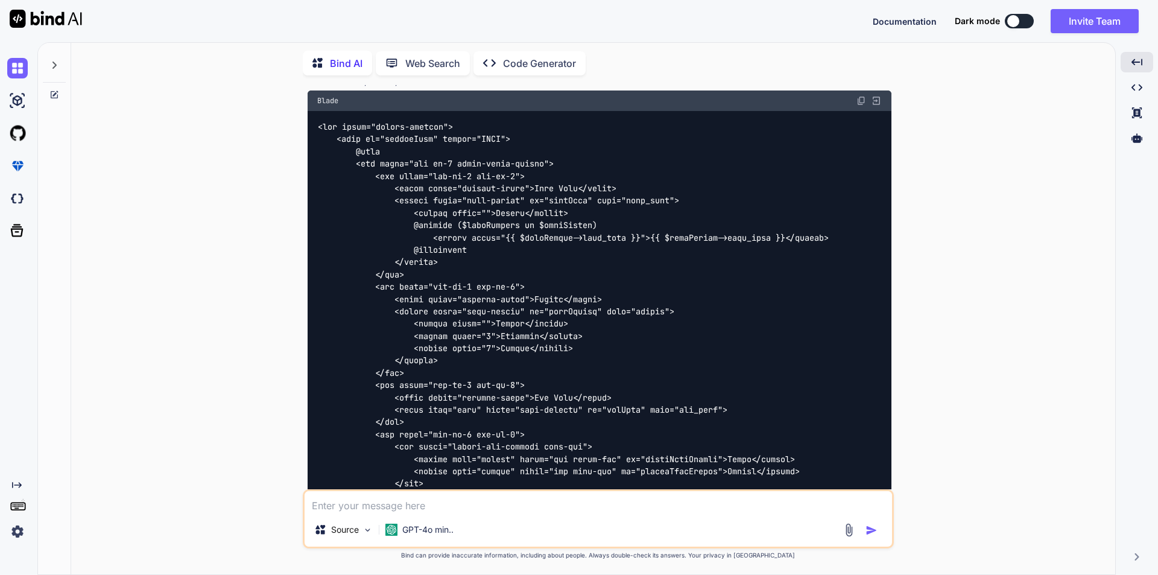
scroll to position [2118, 0]
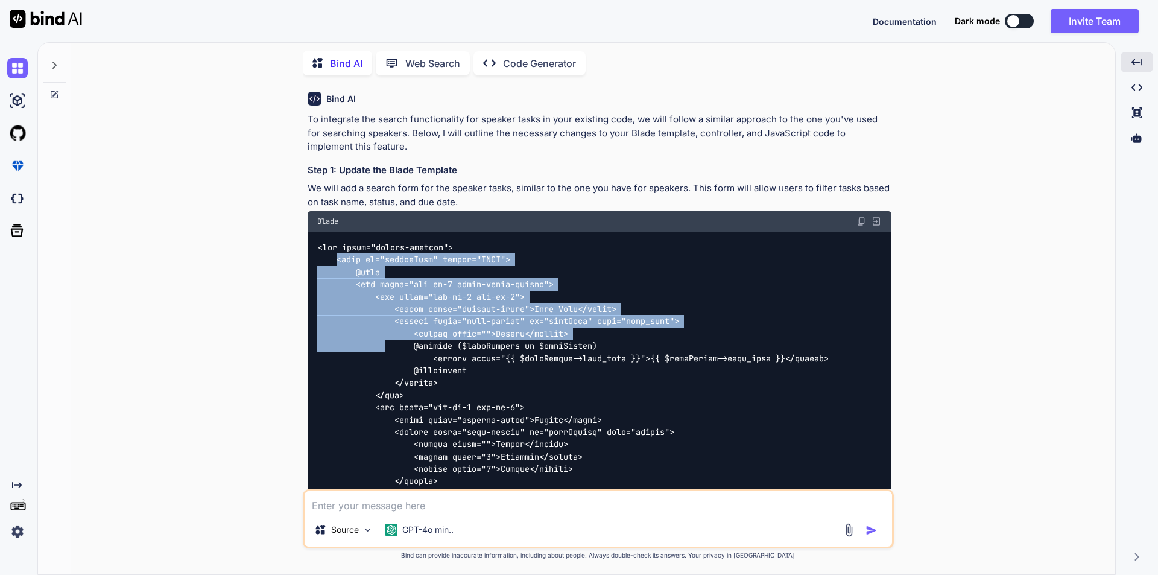
drag, startPoint x: 336, startPoint y: 233, endPoint x: 384, endPoint y: 325, distance: 103.1
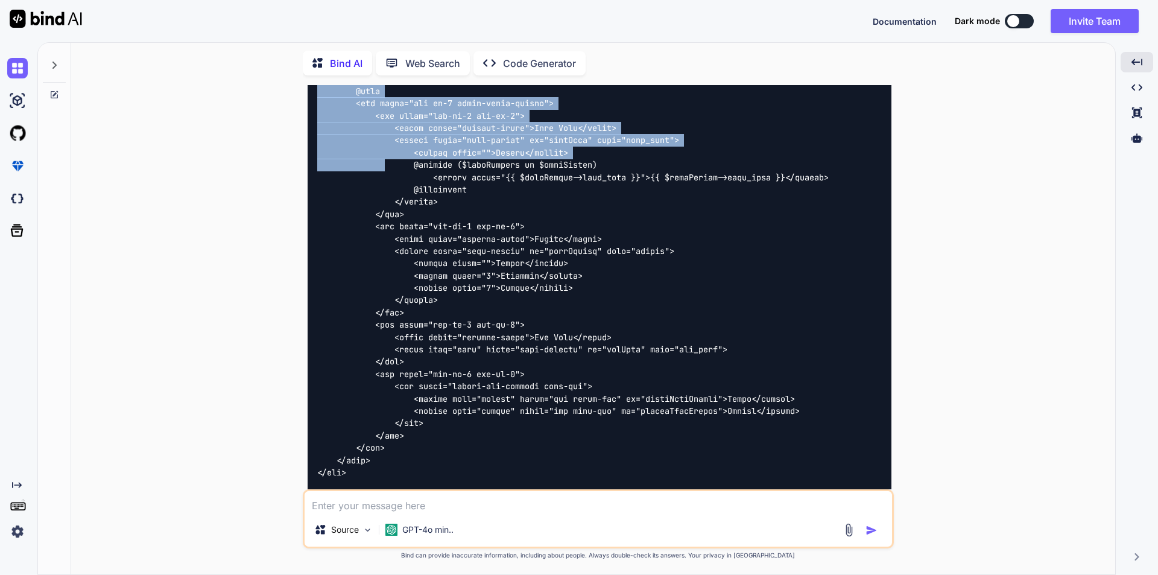
scroll to position [2359, 0]
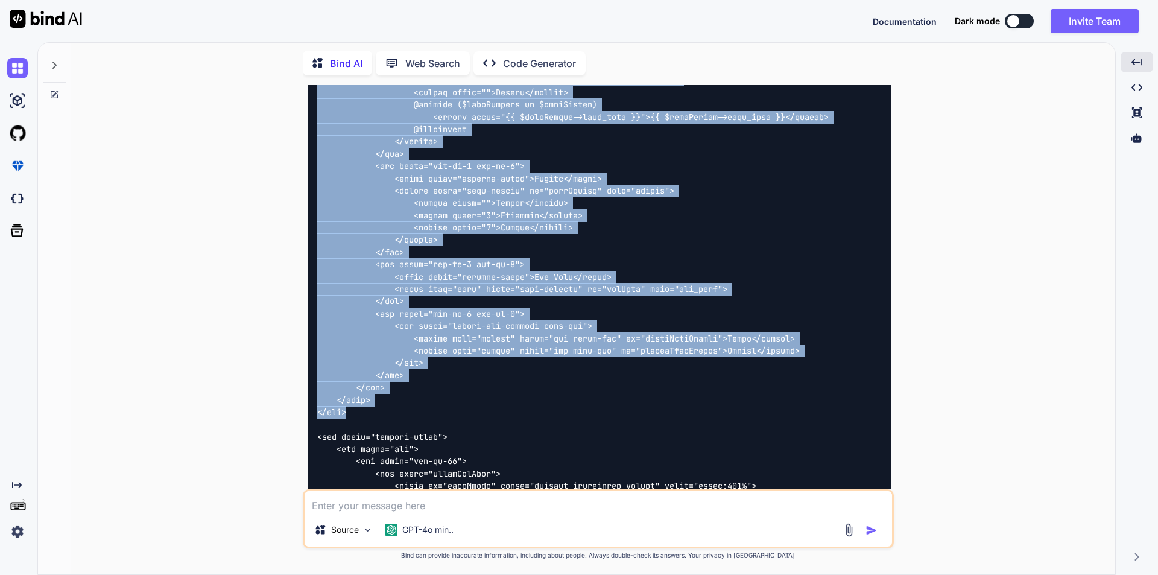
click at [355, 382] on div at bounding box center [600, 528] width 584 height 1077
copy code "<form id="searchTask" method="POST"> @csrf <div class="row gy-3 align-items-cen…"
click at [385, 369] on div at bounding box center [600, 528] width 584 height 1077
copy code "<form id="searchTask" method="POST"> @csrf <div class="row gy-3 align-items-cen…"
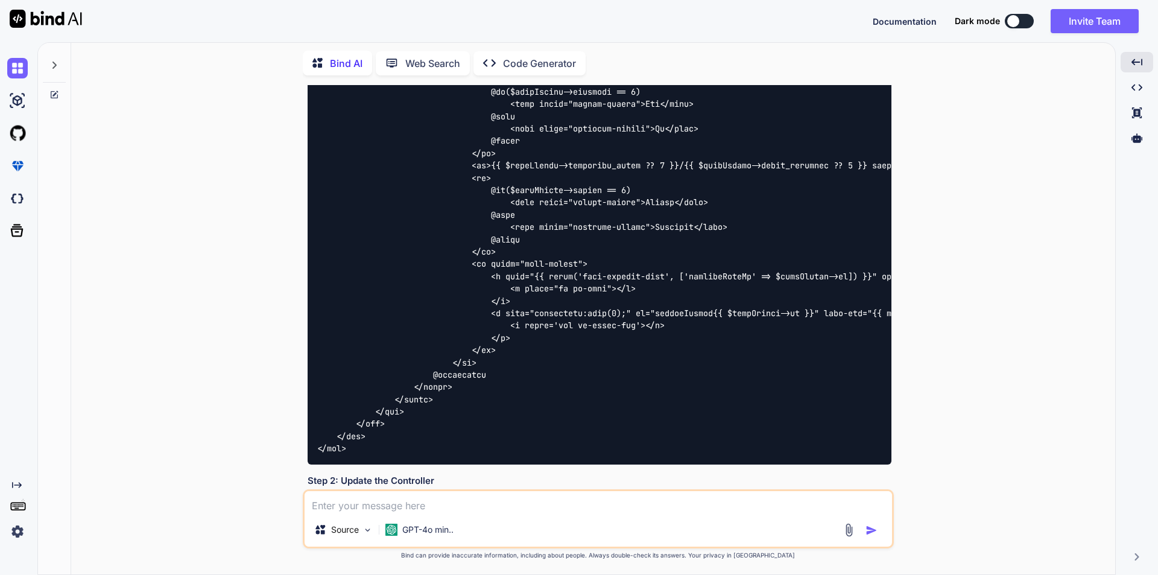
scroll to position [3324, 0]
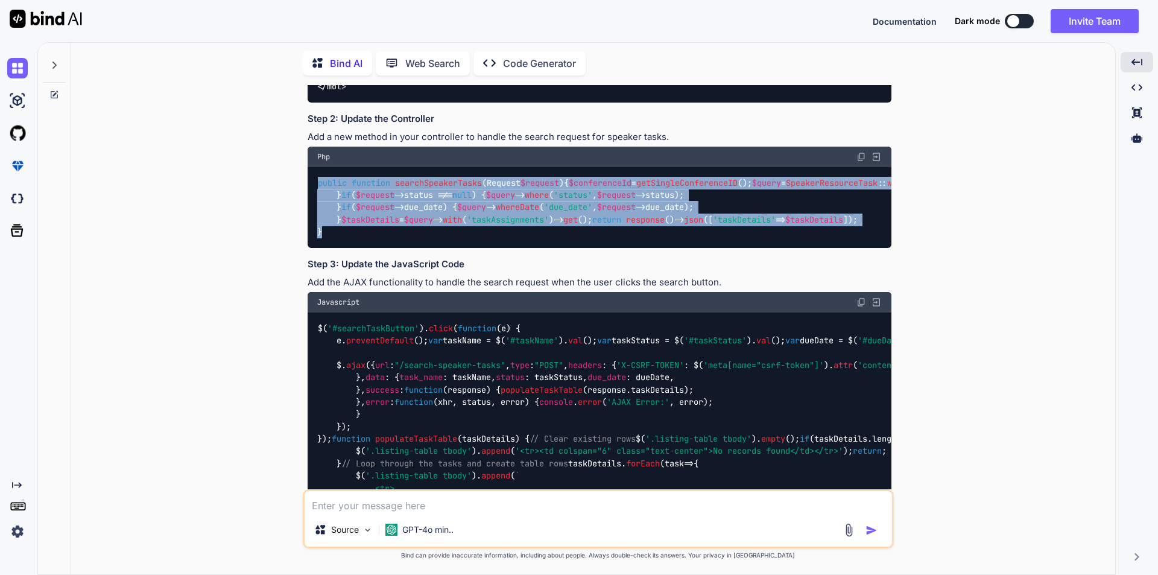
drag, startPoint x: 318, startPoint y: 166, endPoint x: 325, endPoint y: 413, distance: 247.4
click at [325, 248] on div "public function searchSpeakerTasks ( Request $request ) { $conferenceId = getSi…" at bounding box center [600, 207] width 584 height 81
copy code "public function searchSpeakerTasks ( Request $request ) { $conferenceId = getSi…"
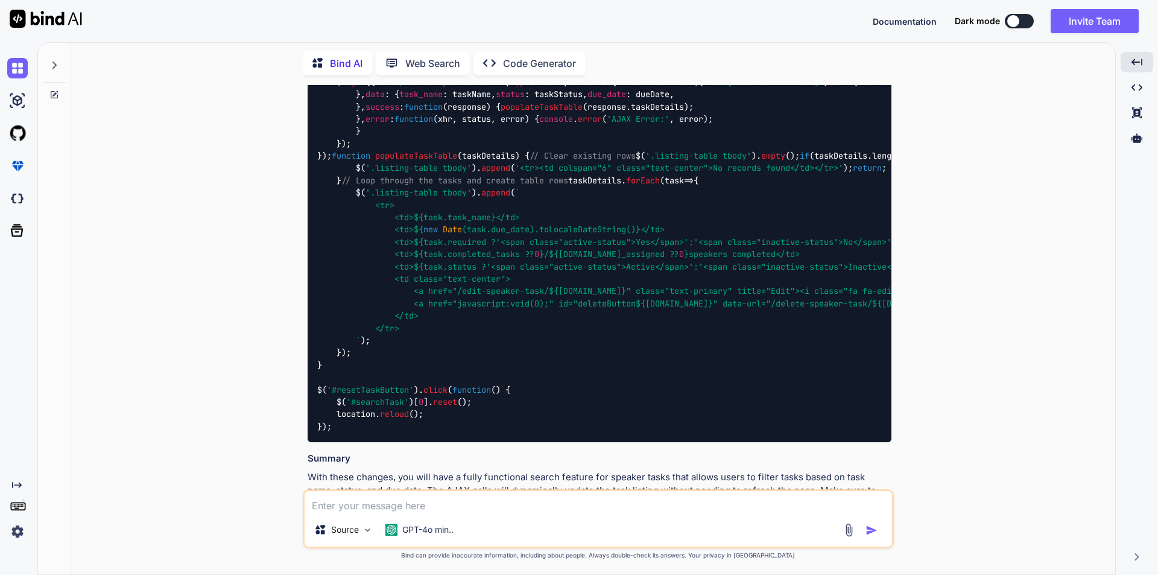
scroll to position [3626, 0]
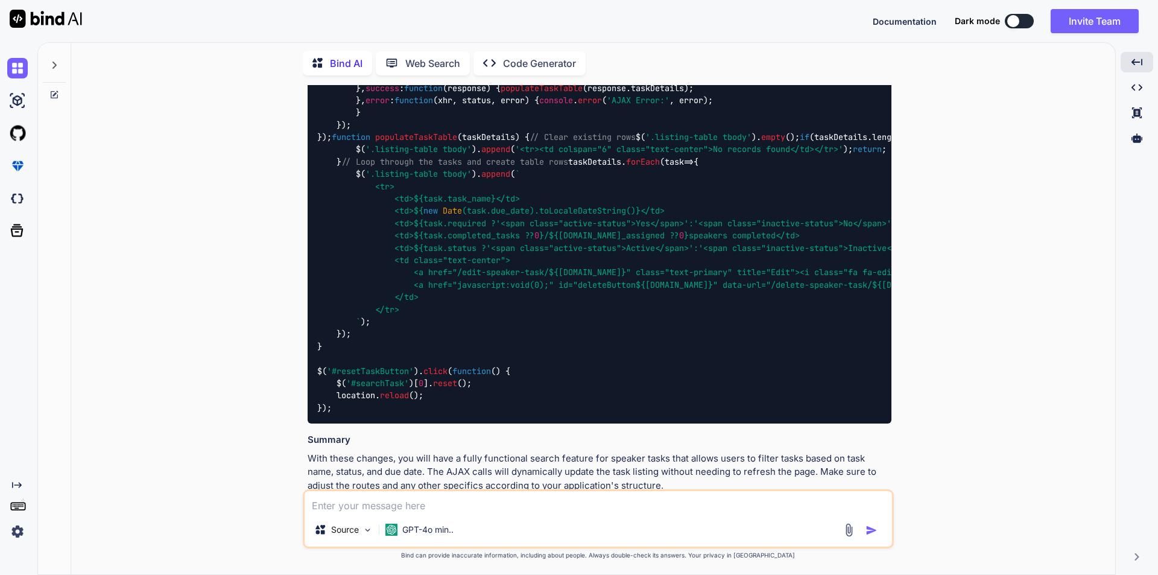
drag, startPoint x: 318, startPoint y: 205, endPoint x: 362, endPoint y: 291, distance: 96.0
click at [362, 291] on code "$( '#searchTaskButton' ). click ( function ( e ) { e. preventDefault (); var ta…" at bounding box center [811, 218] width 989 height 394
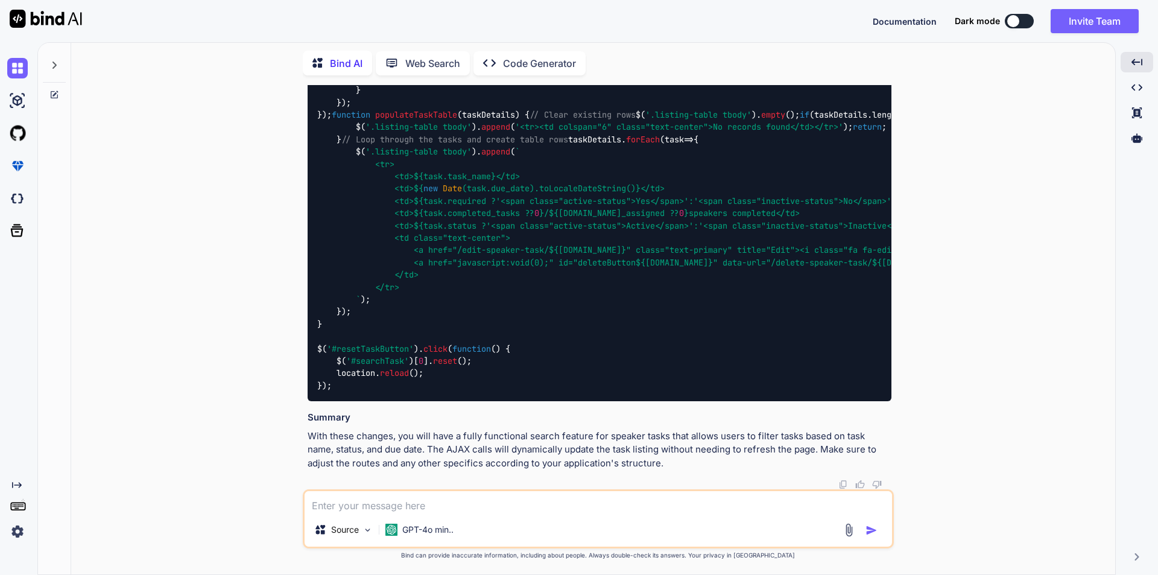
scroll to position [4083, 0]
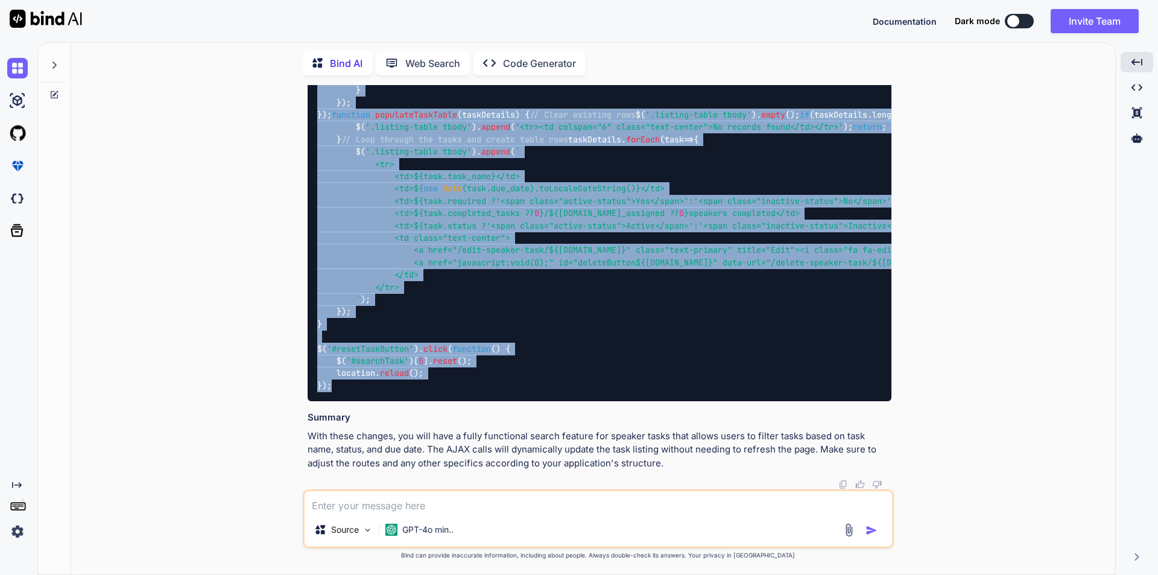
click at [337, 402] on div "$( '#searchTaskButton' ). click ( function ( e ) { e. preventDefault (); var ta…" at bounding box center [600, 195] width 584 height 413
copy code "$( '#searchTaskButton' ). click ( function ( e ) { e. preventDefault (); var ta…"
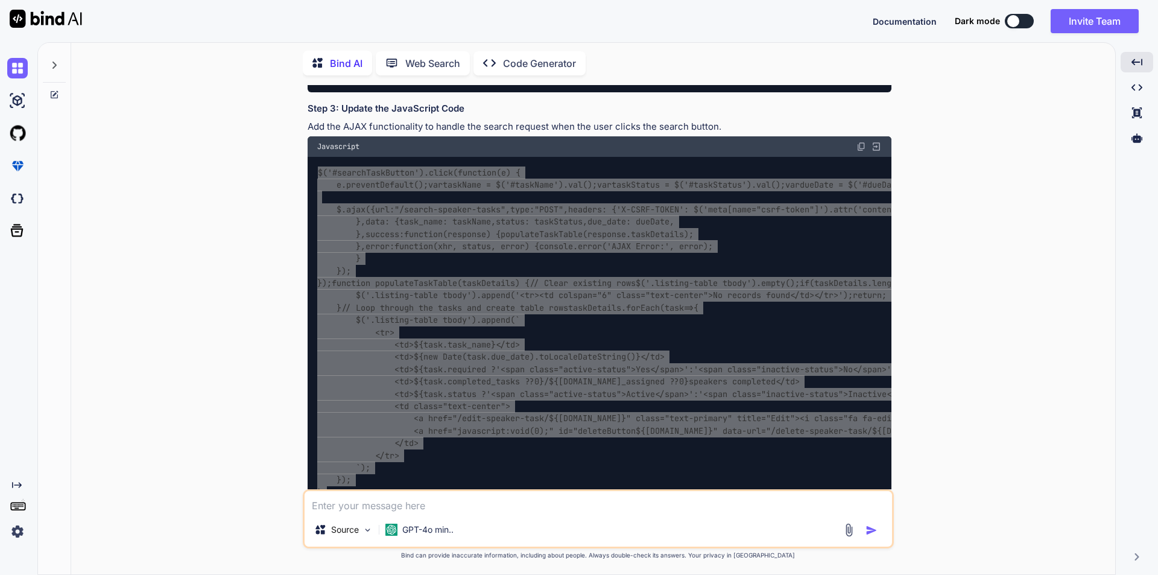
scroll to position [3299, 0]
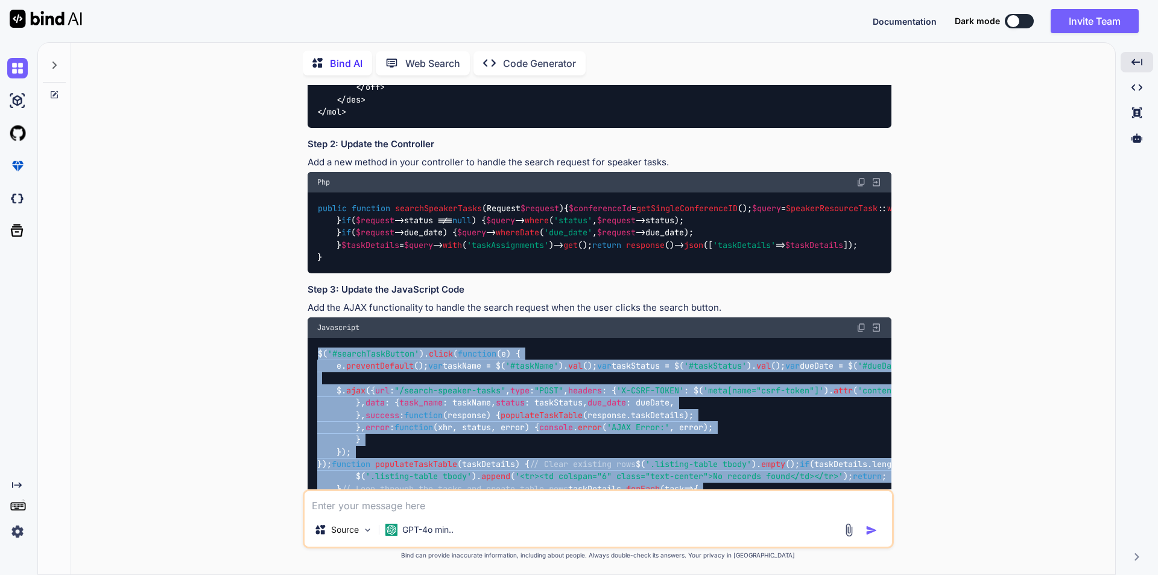
click at [455, 203] on span "searchSpeakerTasks" at bounding box center [438, 208] width 87 height 11
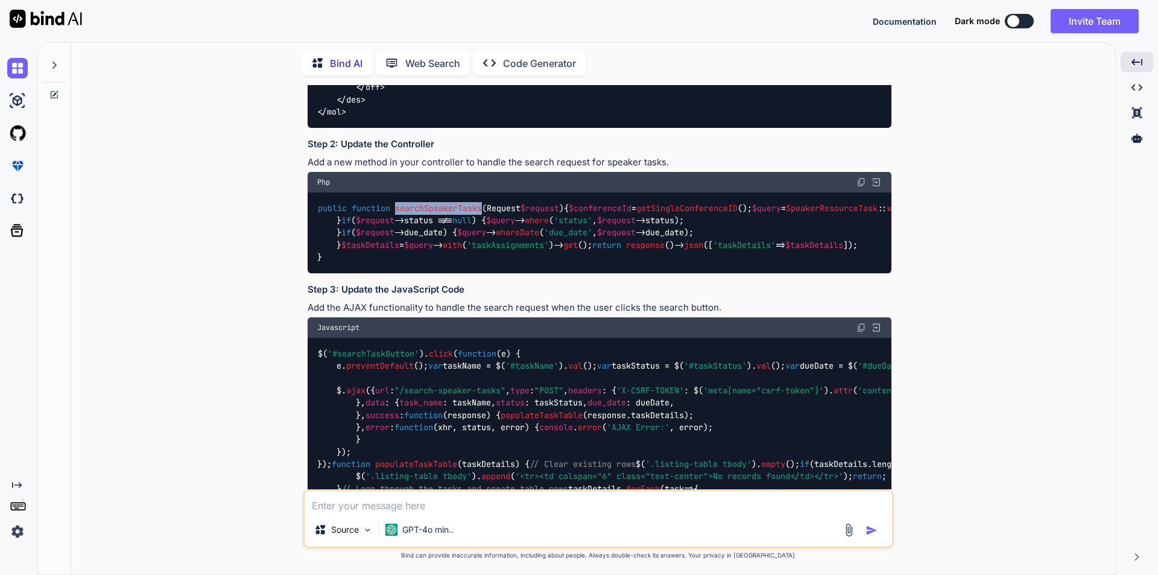
click at [455, 203] on span "searchSpeakerTasks" at bounding box center [438, 208] width 87 height 11
copy span "searchSpeakerTasks"
